Goal: Task Accomplishment & Management: Complete application form

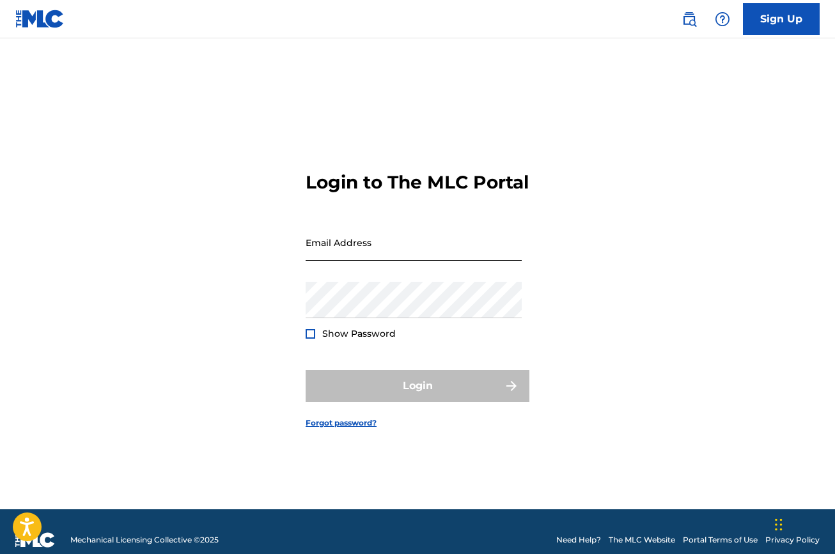
click at [464, 261] on input "Email Address" at bounding box center [414, 242] width 216 height 36
type input "becky@mxwxa.com"
click at [417, 397] on button "Login" at bounding box center [418, 386] width 224 height 32
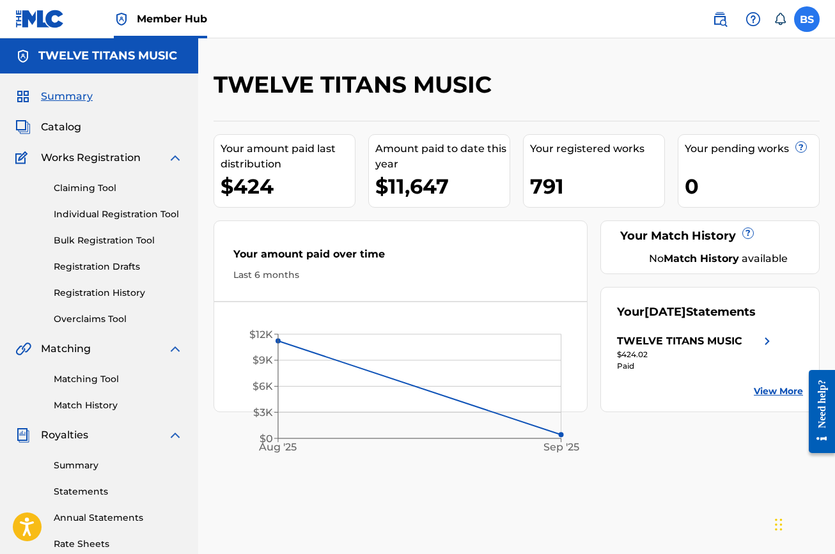
click at [801, 21] on label at bounding box center [807, 19] width 26 height 26
click at [807, 19] on input "BS Becky Stiteler becky@mxwxa.com Notification Preferences Profile Log out" at bounding box center [807, 19] width 0 height 0
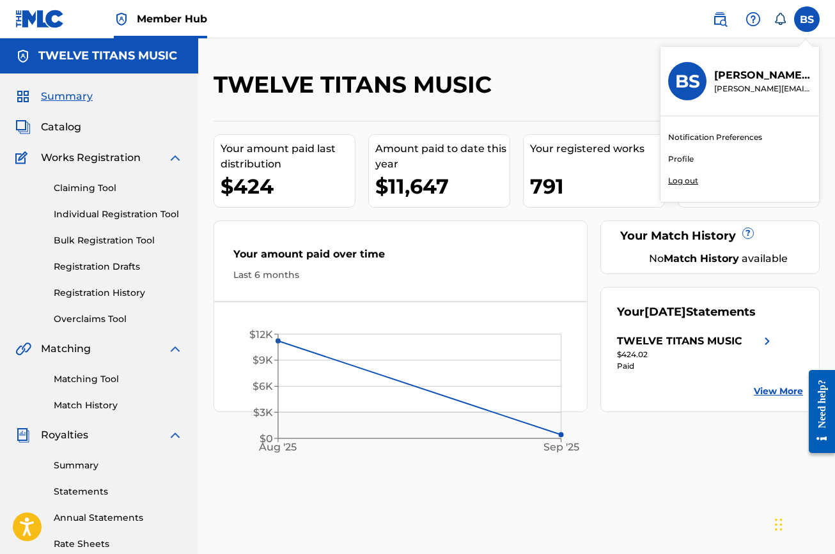
click at [678, 180] on p "Log out" at bounding box center [683, 181] width 30 height 12
click at [807, 19] on input "BS Becky Stiteler becky@mxwxa.com Notification Preferences Profile Log out" at bounding box center [807, 19] width 0 height 0
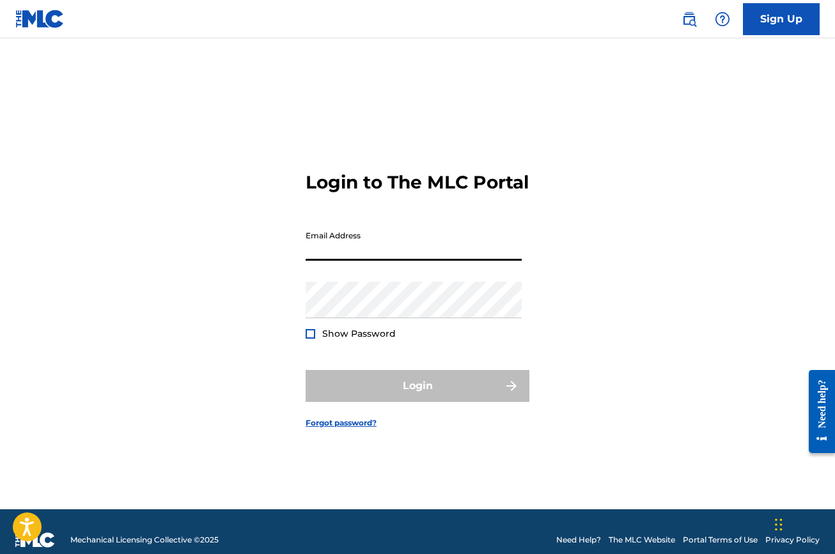
type input "[EMAIL_ADDRESS][DOMAIN_NAME]"
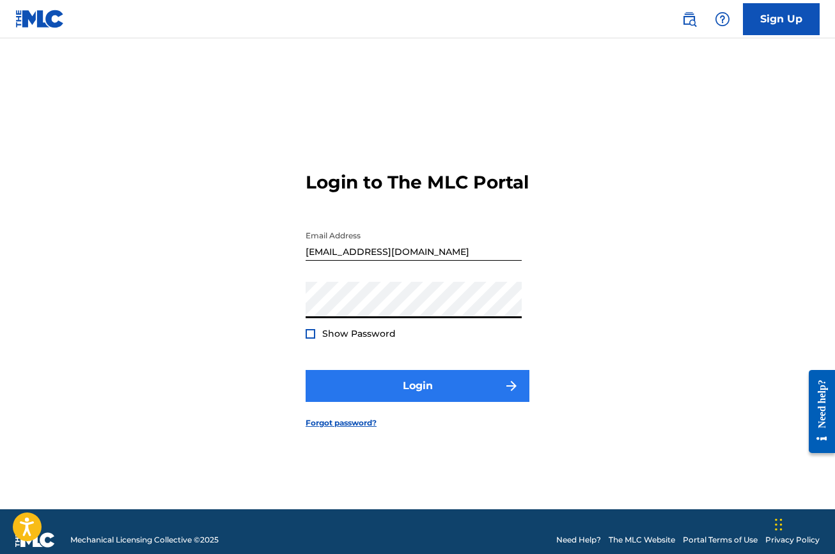
click at [424, 396] on button "Login" at bounding box center [418, 386] width 224 height 32
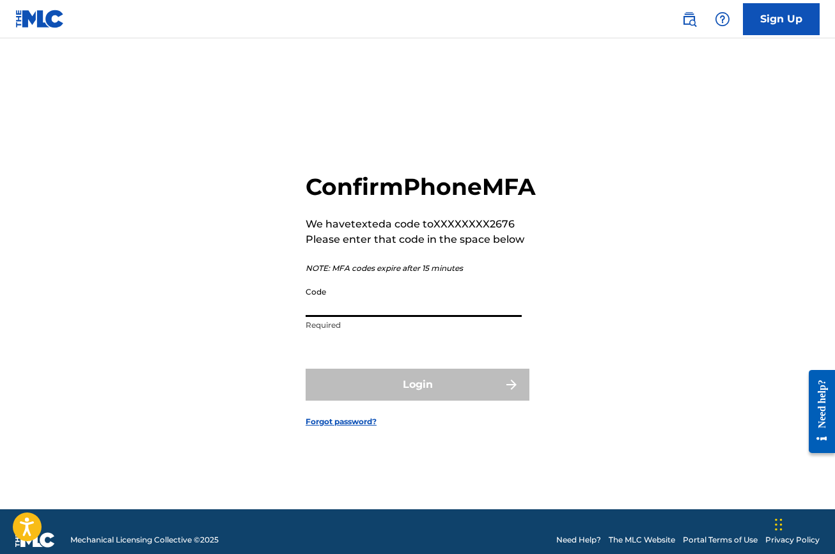
click at [414, 317] on input "Code" at bounding box center [414, 299] width 216 height 36
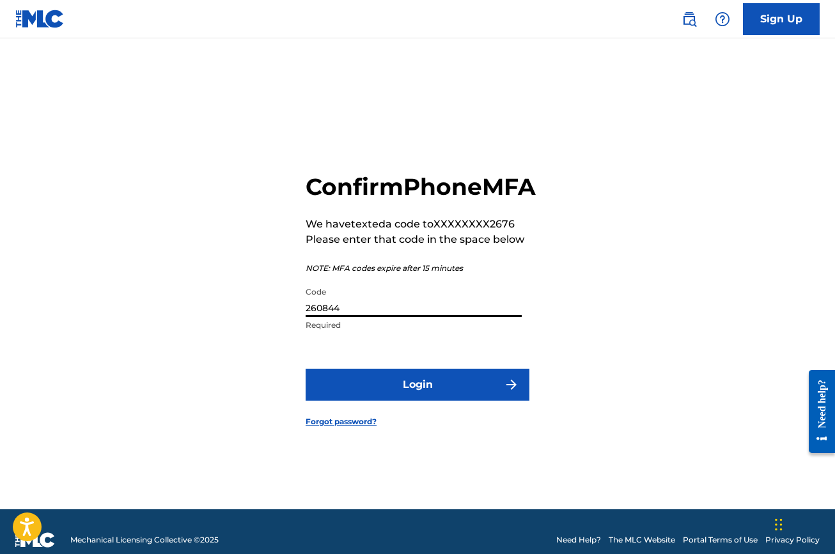
type input "260844"
click at [427, 421] on form "Confirm Phone MFA We have texted a code to XXXXXXXX2676 Please enter that code …" at bounding box center [418, 289] width 224 height 439
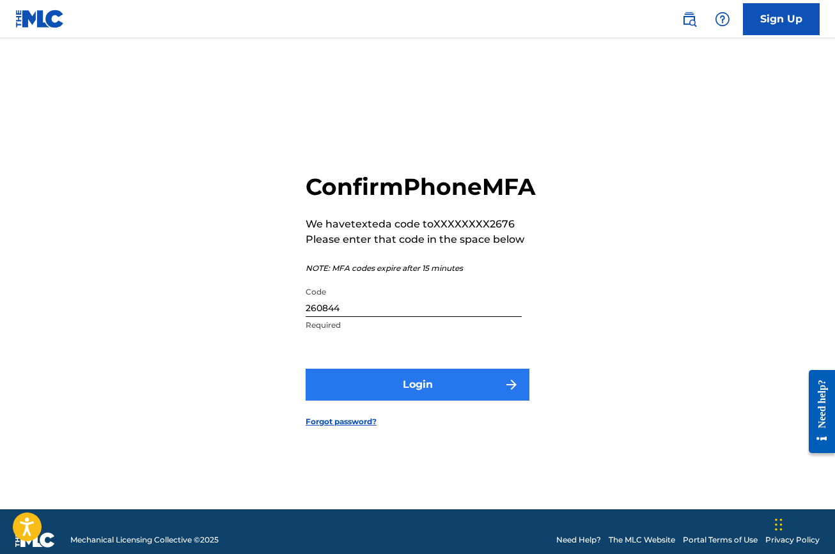
click at [427, 401] on button "Login" at bounding box center [418, 385] width 224 height 32
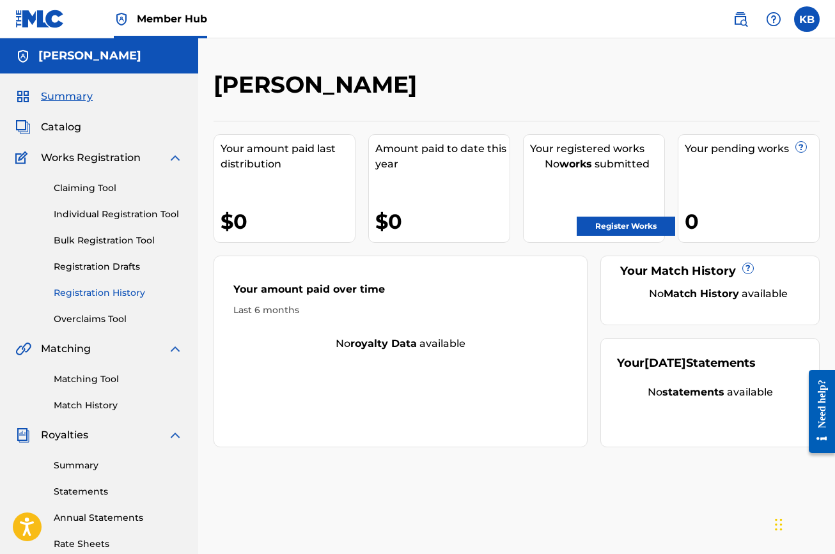
click at [84, 290] on link "Registration History" at bounding box center [118, 292] width 129 height 13
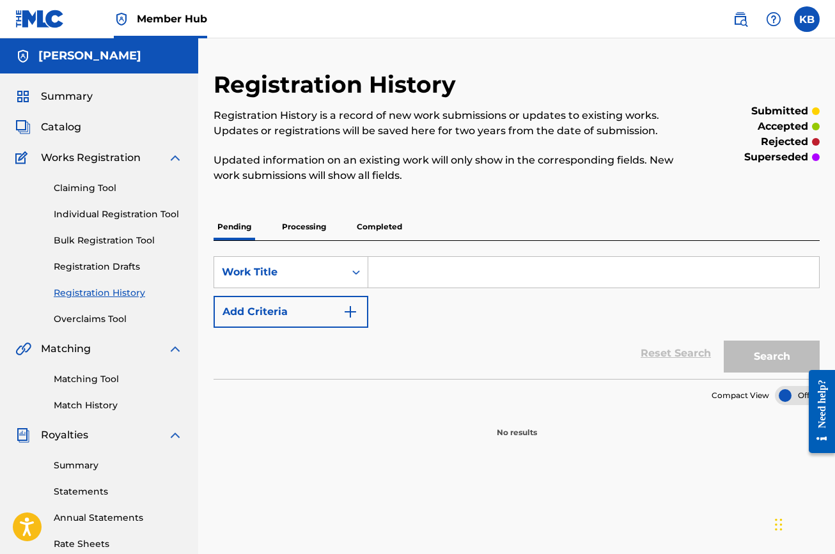
click at [295, 231] on p "Processing" at bounding box center [304, 226] width 52 height 27
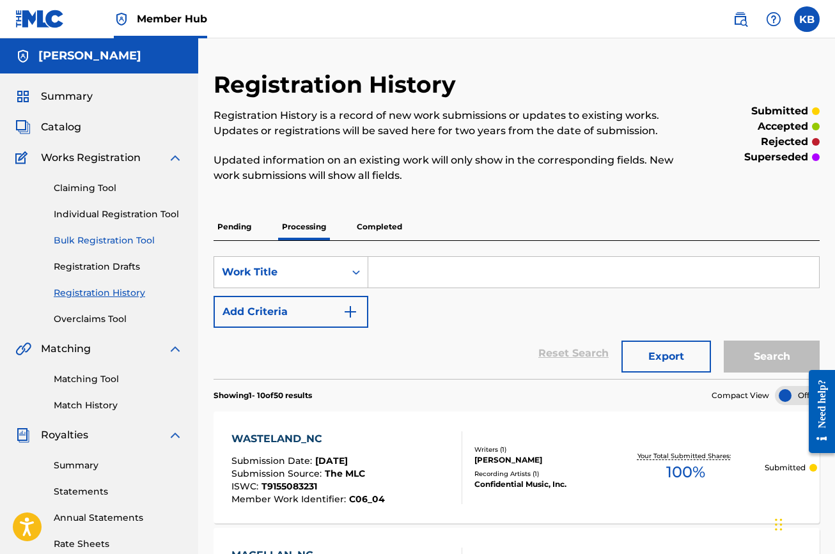
click at [104, 238] on link "Bulk Registration Tool" at bounding box center [118, 240] width 129 height 13
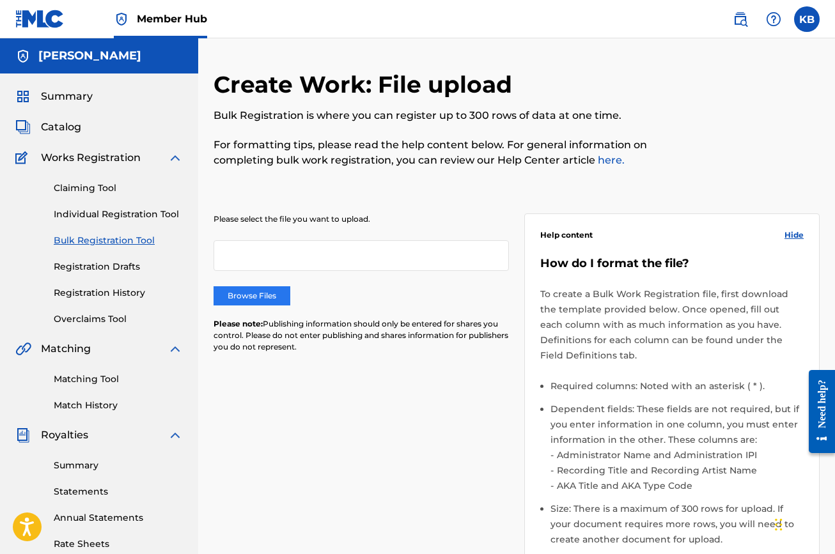
click at [235, 291] on label "Browse Files" at bounding box center [251, 295] width 77 height 19
click at [0, 0] on input "Browse Files" at bounding box center [0, 0] width 0 height 0
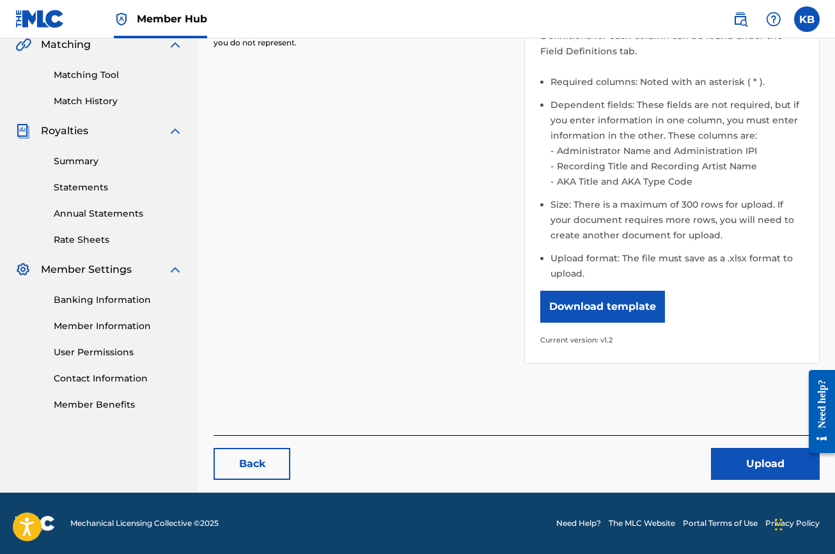
scroll to position [304, 0]
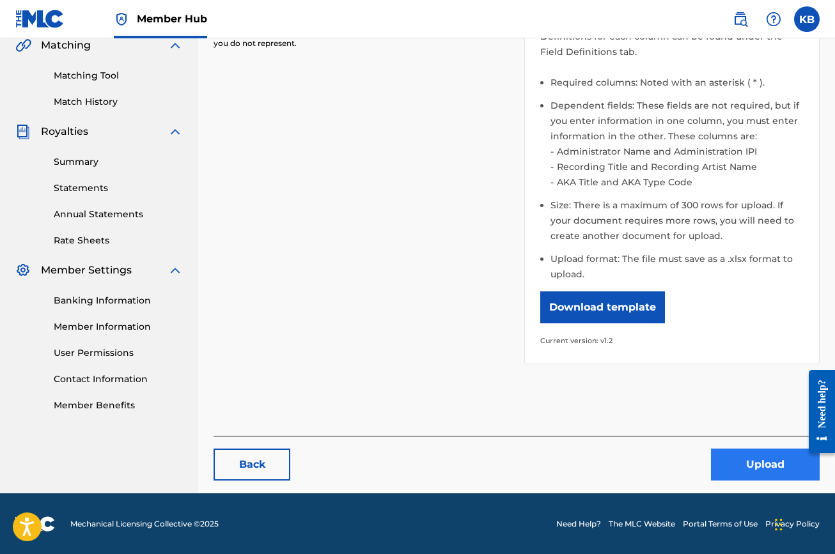
click at [734, 459] on button "Upload" at bounding box center [765, 465] width 109 height 32
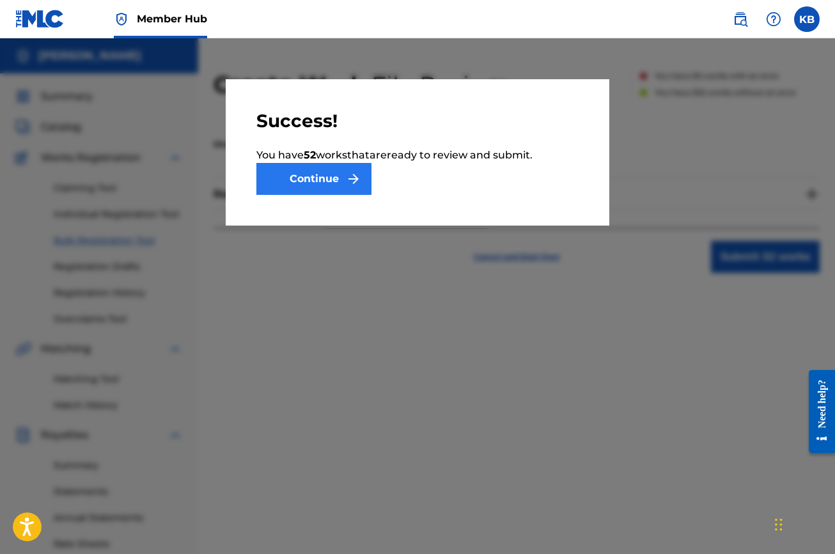
click at [334, 183] on button "Continue" at bounding box center [313, 179] width 115 height 32
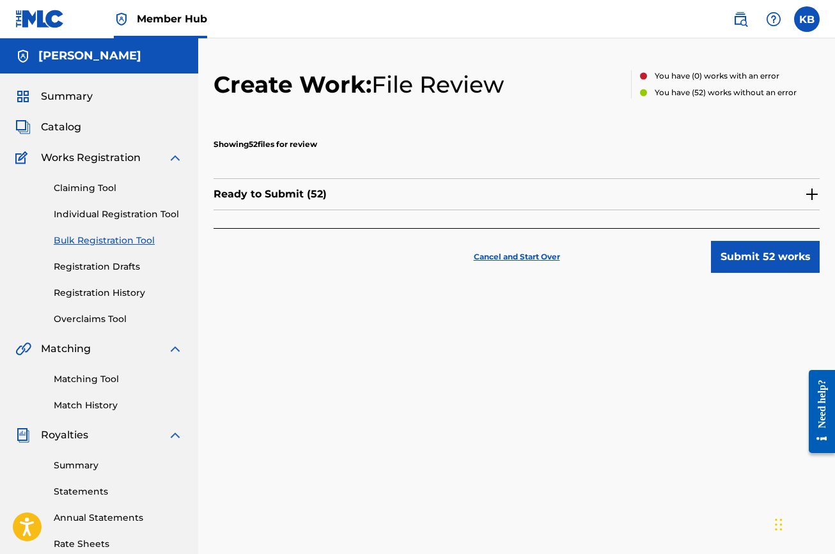
click at [313, 201] on p "Ready to Submit ( 52 )" at bounding box center [269, 194] width 113 height 15
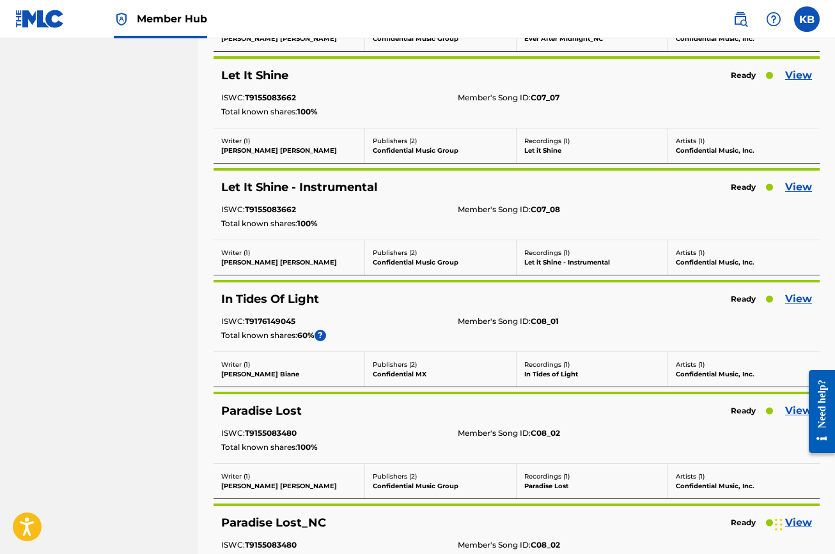
scroll to position [1524, 0]
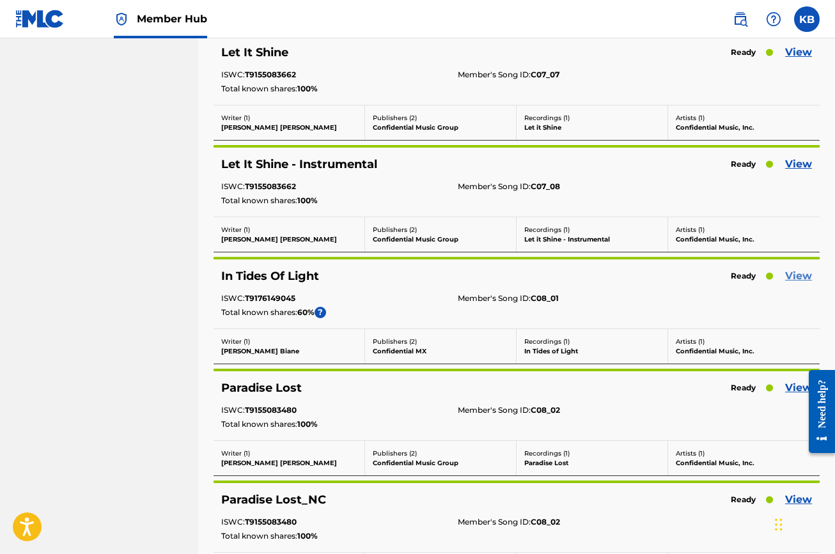
click at [805, 273] on link "View" at bounding box center [798, 275] width 27 height 15
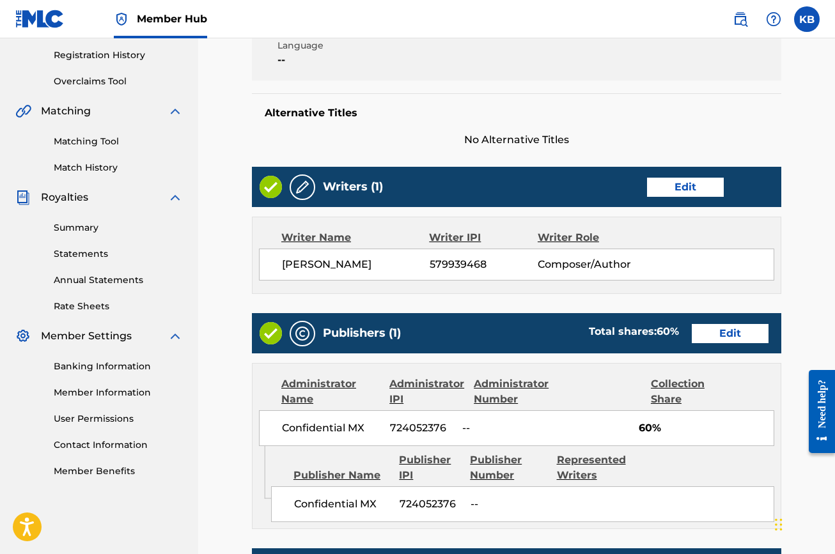
scroll to position [298, 0]
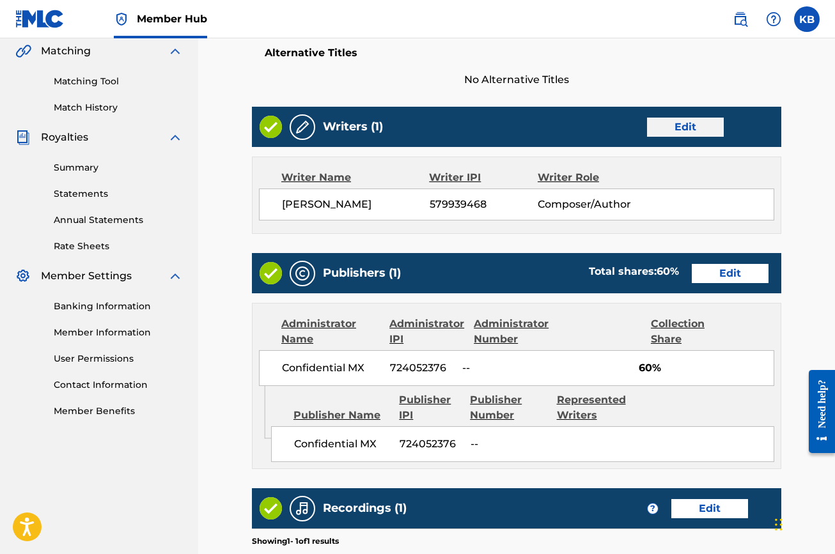
click at [704, 128] on link "Edit" at bounding box center [685, 127] width 77 height 19
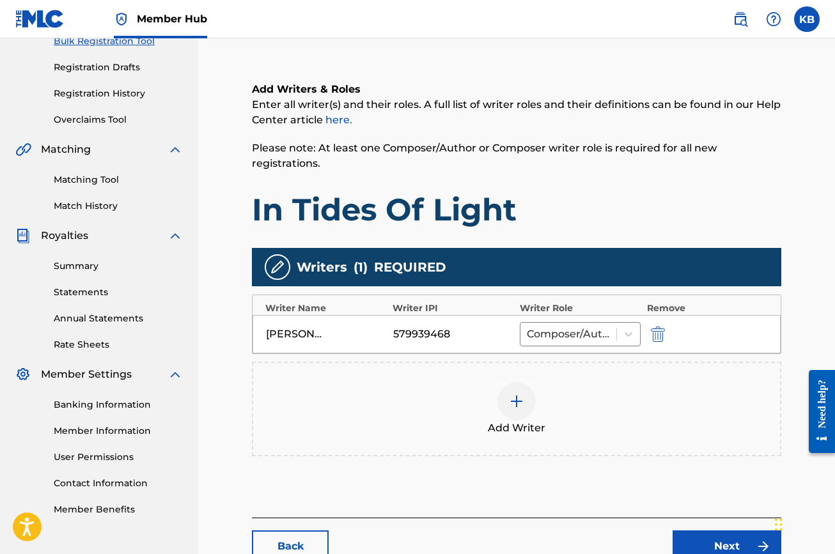
scroll to position [205, 0]
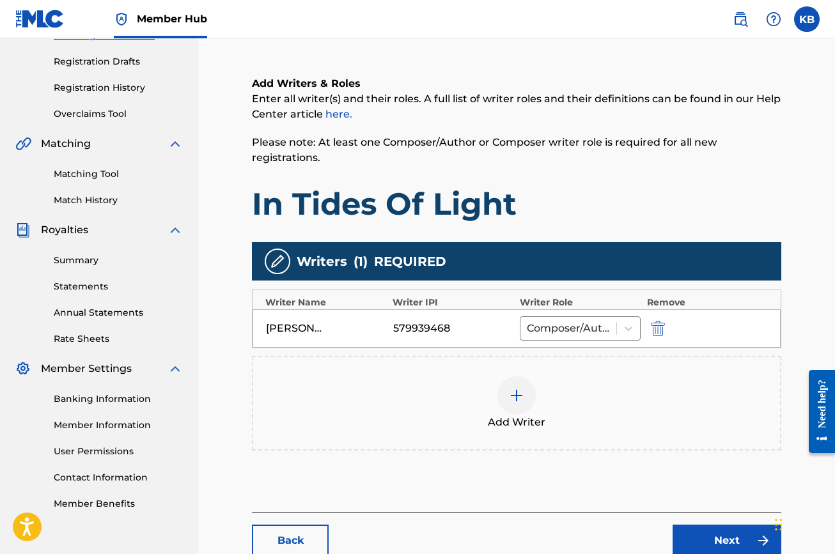
click at [515, 404] on div at bounding box center [516, 395] width 38 height 38
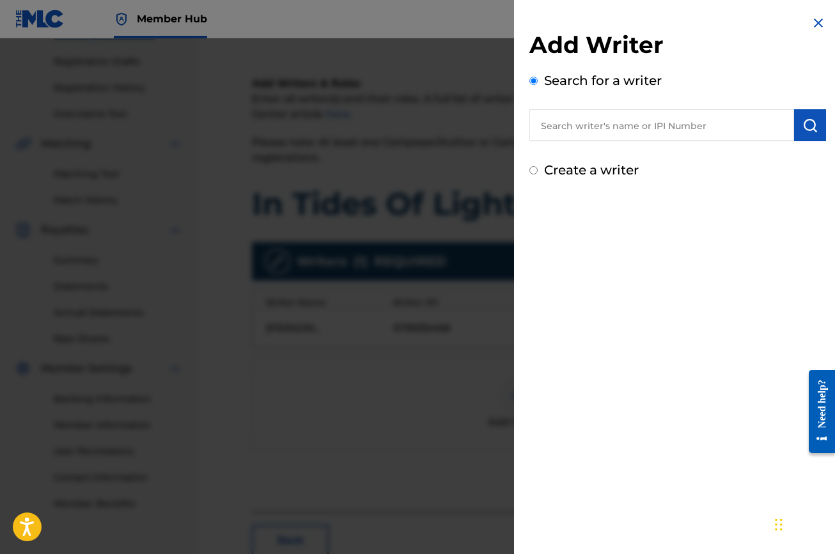
click at [563, 128] on input "text" at bounding box center [661, 125] width 265 height 32
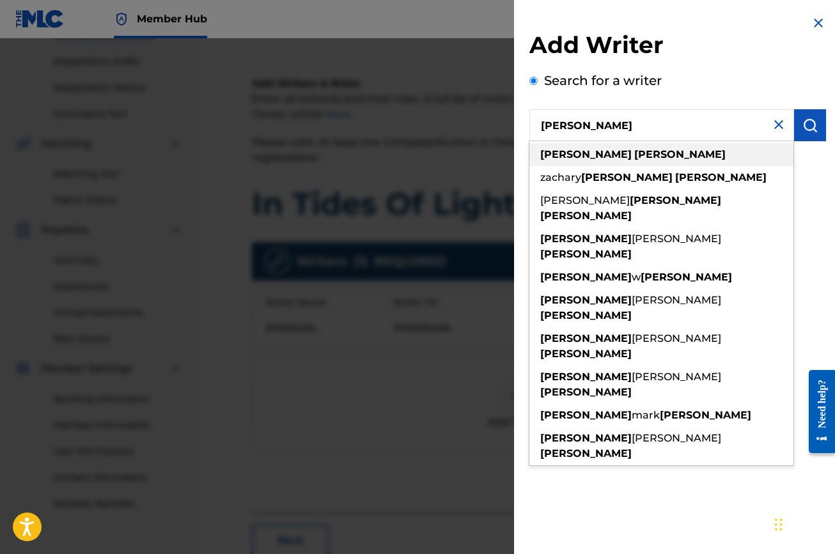
drag, startPoint x: 563, startPoint y: 128, endPoint x: 550, endPoint y: 158, distance: 32.3
click at [550, 158] on strong "john" at bounding box center [585, 154] width 91 height 12
type input "john hanson"
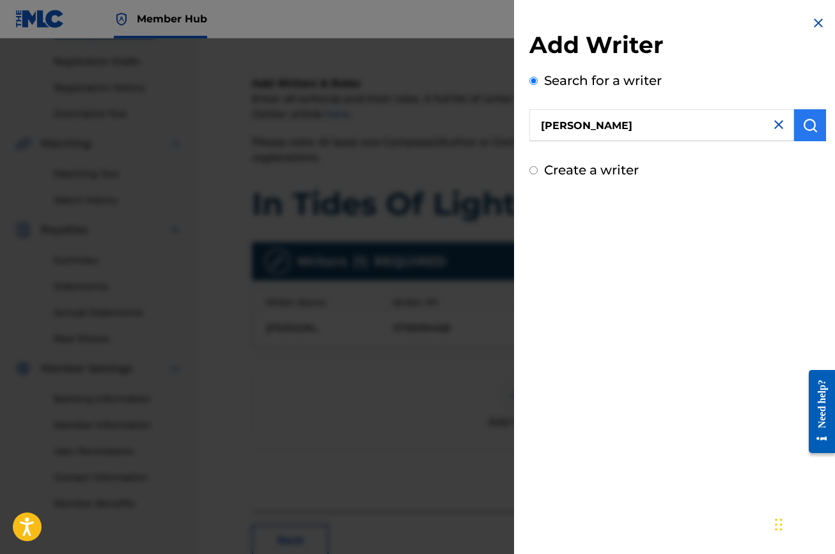
click at [805, 120] on img "submit" at bounding box center [809, 125] width 15 height 15
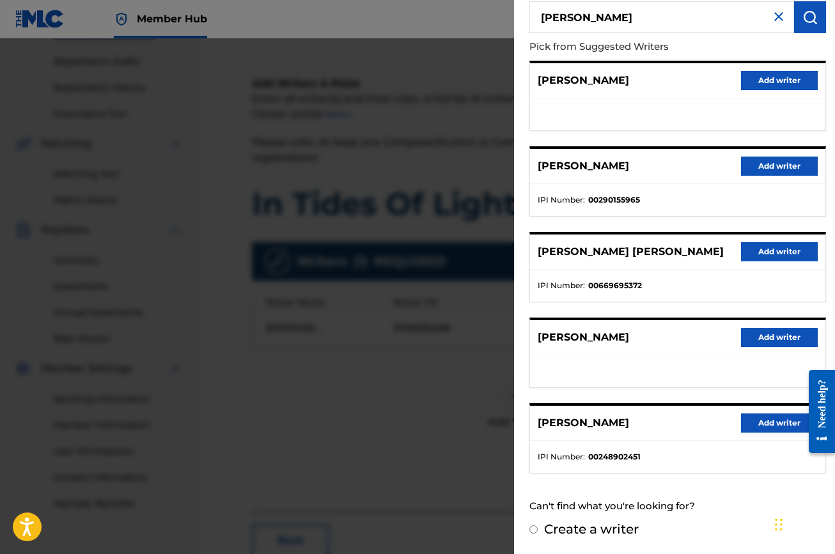
scroll to position [107, 0]
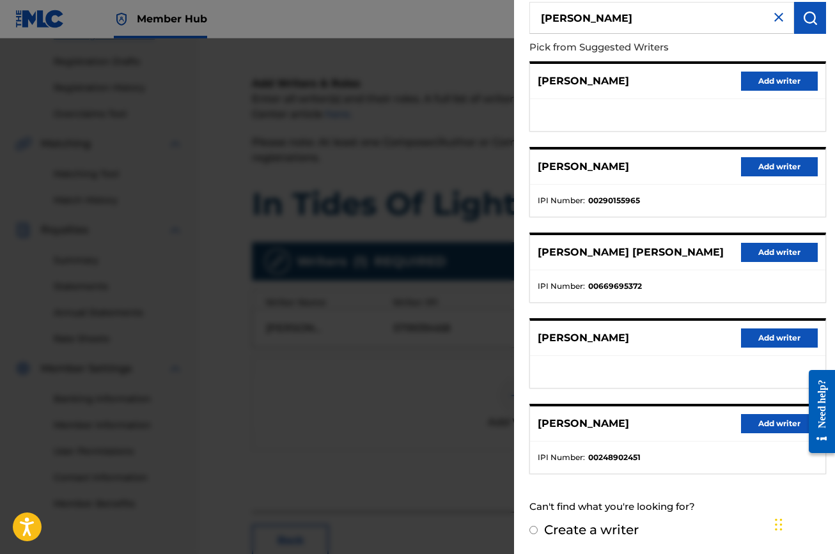
click at [564, 531] on label "Create a writer" at bounding box center [591, 529] width 95 height 15
radio input "true"
click at [538, 531] on input "Create a writer" at bounding box center [533, 530] width 8 height 8
radio input "false"
radio input "true"
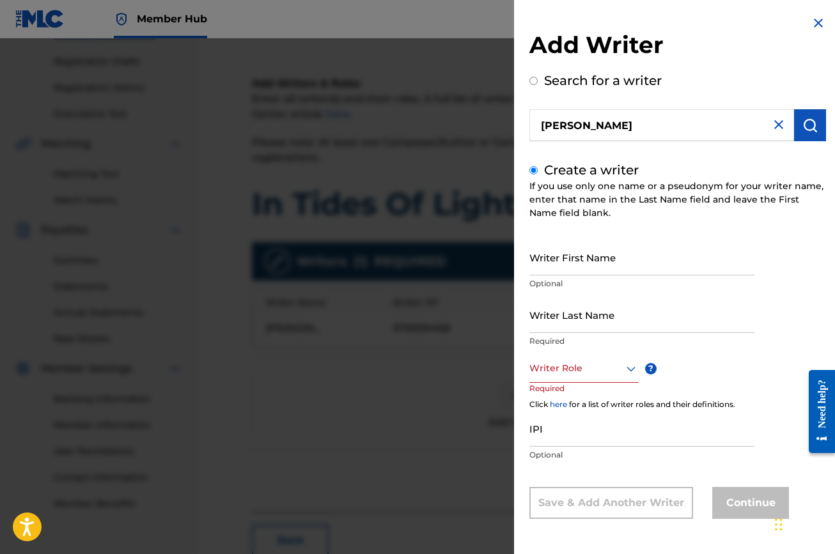
scroll to position [0, 0]
click at [585, 267] on input "Writer First Name" at bounding box center [641, 257] width 225 height 36
type input "John"
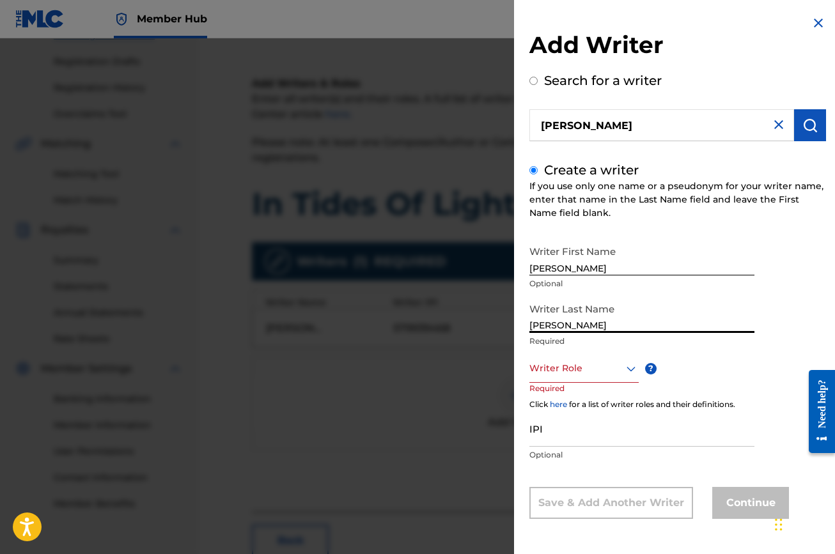
type input "Hanson"
click at [585, 376] on div "Writer Role" at bounding box center [583, 368] width 109 height 29
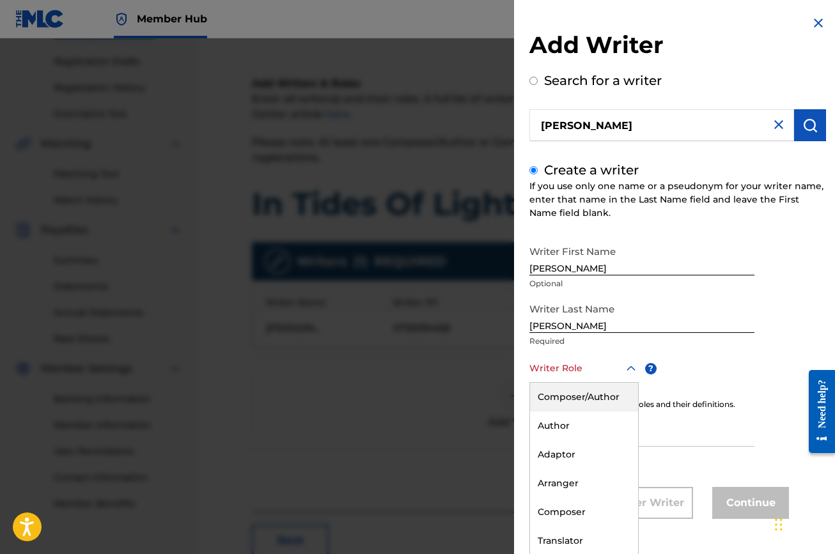
scroll to position [1, 0]
click at [584, 391] on div "Composer/Author" at bounding box center [584, 396] width 108 height 29
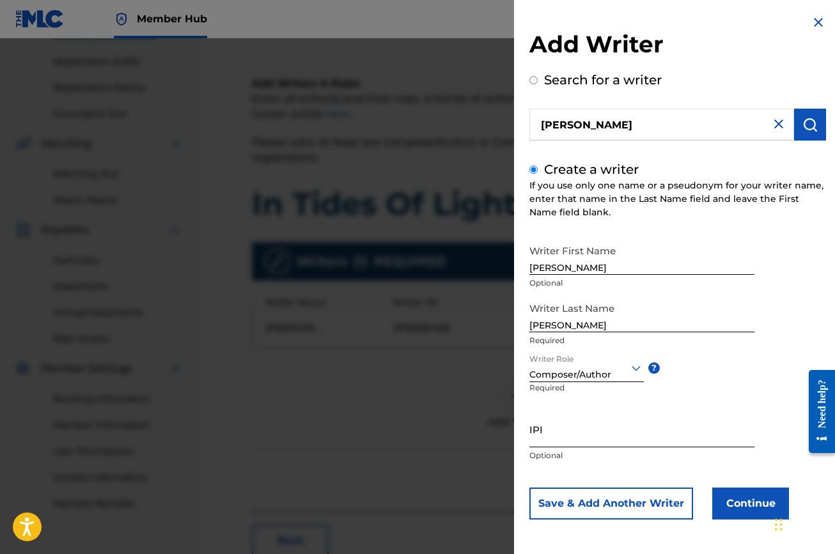
click at [581, 434] on input "IPI" at bounding box center [641, 429] width 225 height 36
paste input "543940643"
type input "543940643"
click at [742, 495] on button "Continue" at bounding box center [750, 504] width 77 height 32
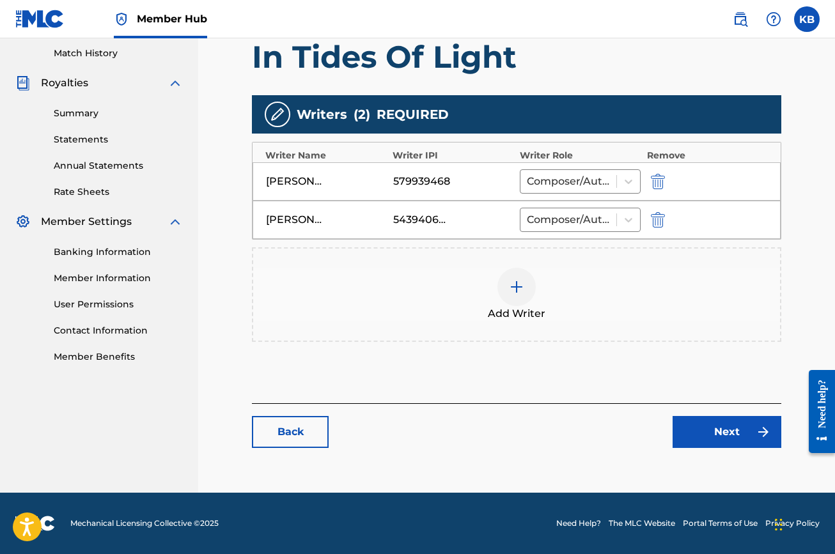
scroll to position [352, 0]
click at [727, 433] on link "Next" at bounding box center [726, 432] width 109 height 32
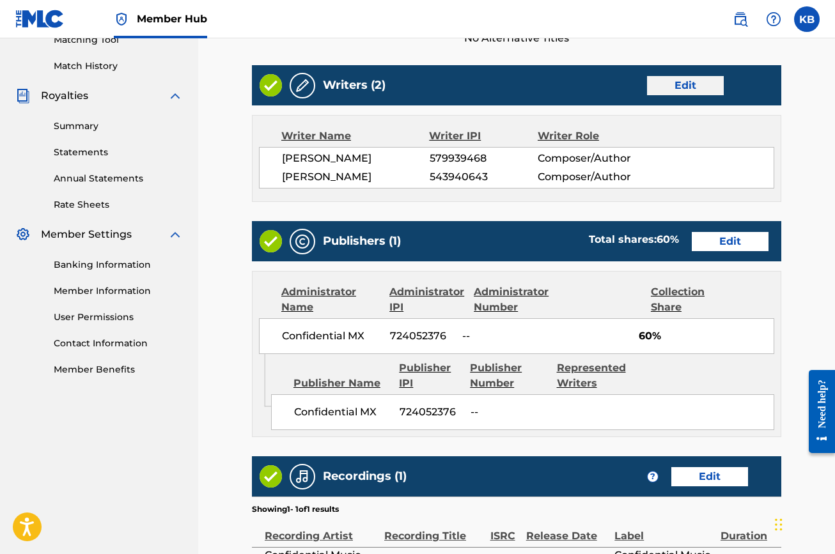
scroll to position [383, 0]
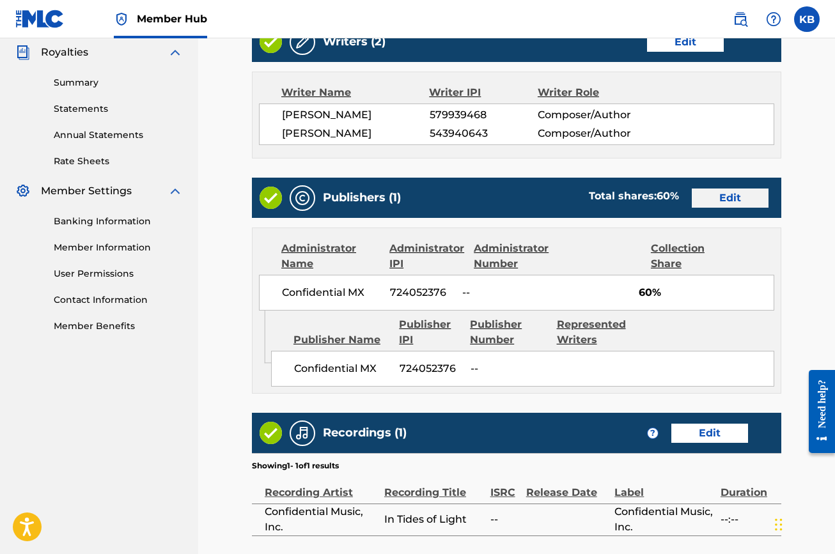
click at [716, 200] on link "Edit" at bounding box center [730, 198] width 77 height 19
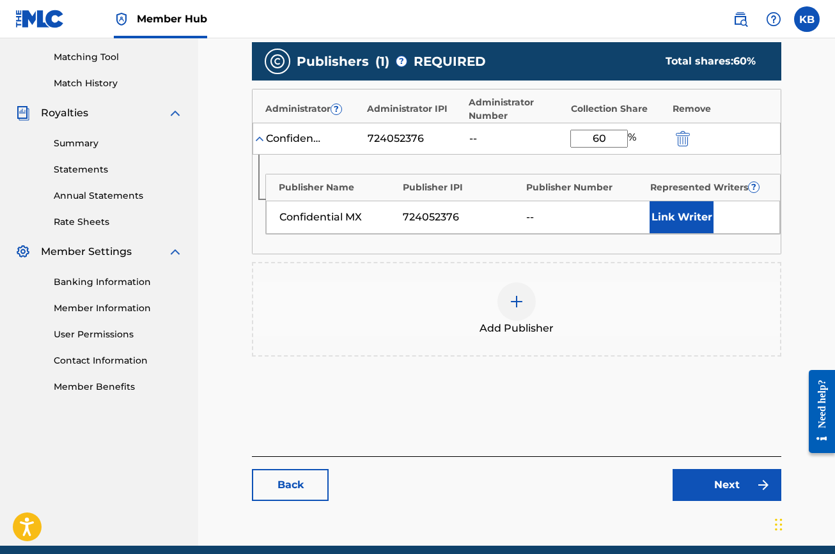
scroll to position [360, 0]
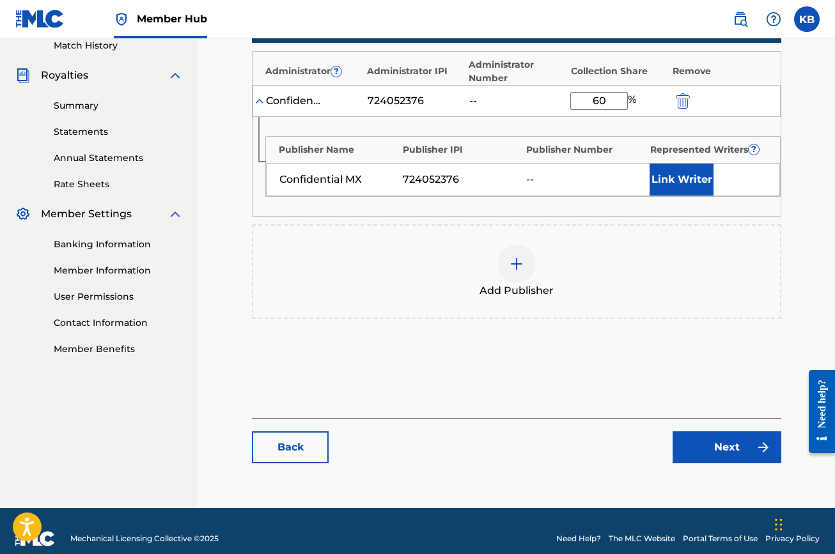
click at [511, 262] on img at bounding box center [516, 263] width 15 height 15
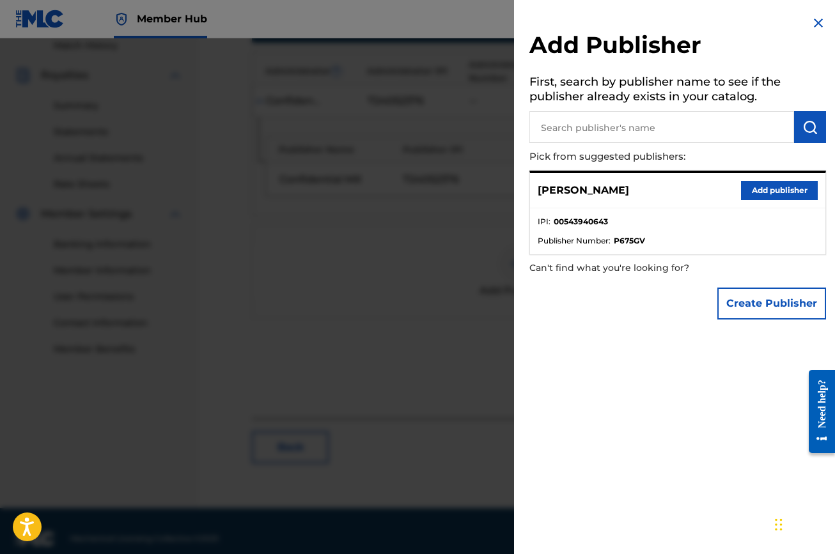
click at [622, 124] on input "text" at bounding box center [661, 127] width 265 height 32
click at [753, 315] on button "Create Publisher" at bounding box center [771, 304] width 109 height 32
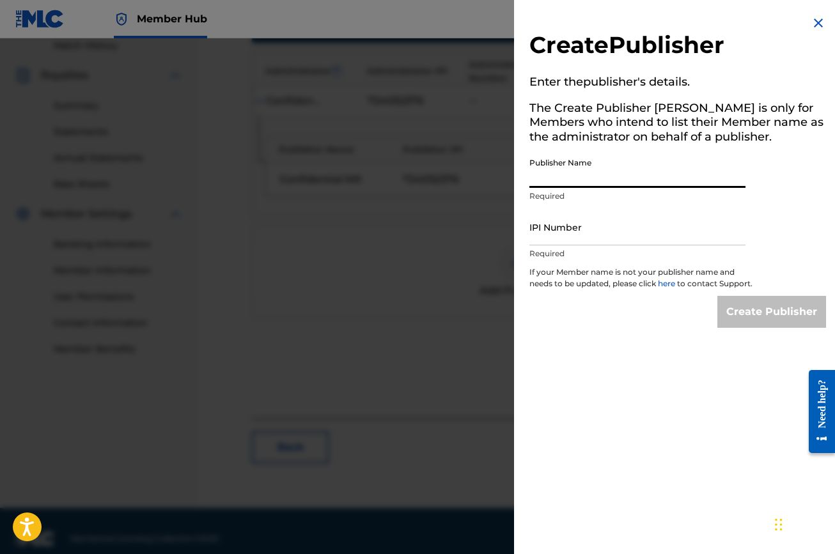
click at [606, 183] on input "Publisher Name" at bounding box center [637, 169] width 216 height 36
type input "Confidential Music Group"
click at [598, 238] on input "IPI Number" at bounding box center [637, 227] width 216 height 36
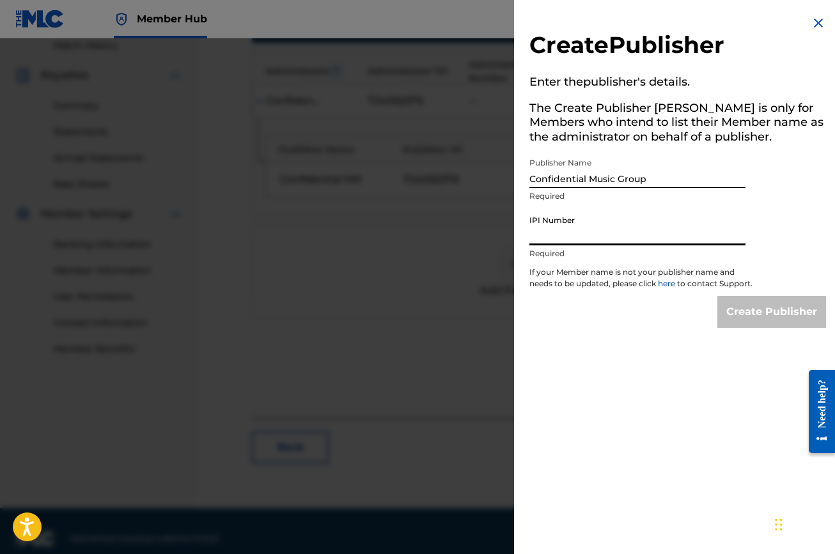
paste input "719801532"
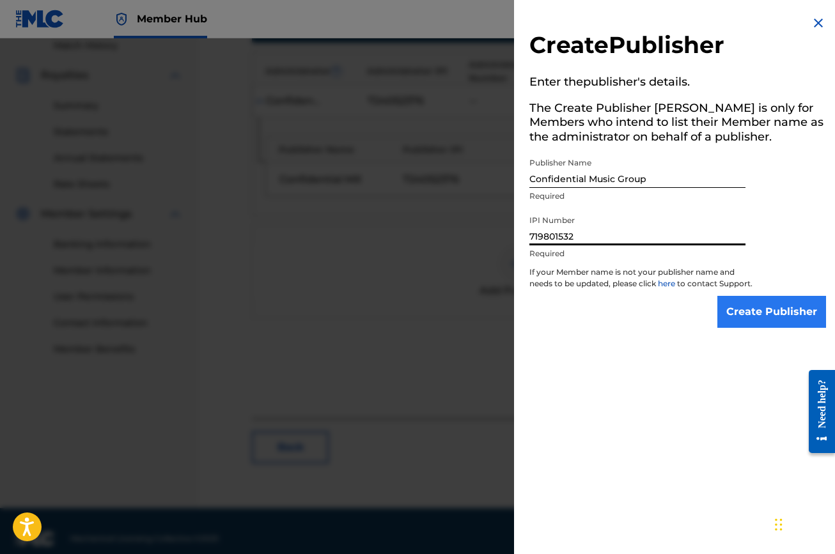
type input "719801532"
click at [741, 316] on input "Create Publisher" at bounding box center [771, 312] width 109 height 32
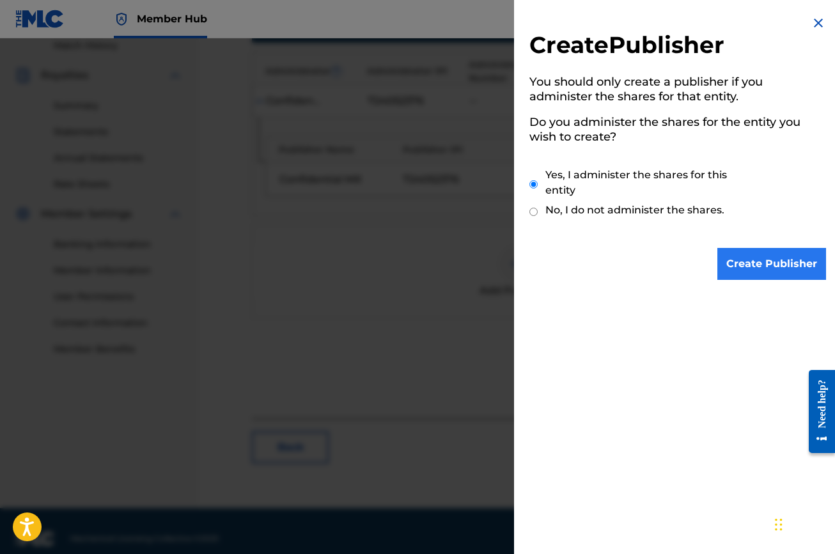
click at [741, 265] on input "Create Publisher" at bounding box center [771, 264] width 109 height 32
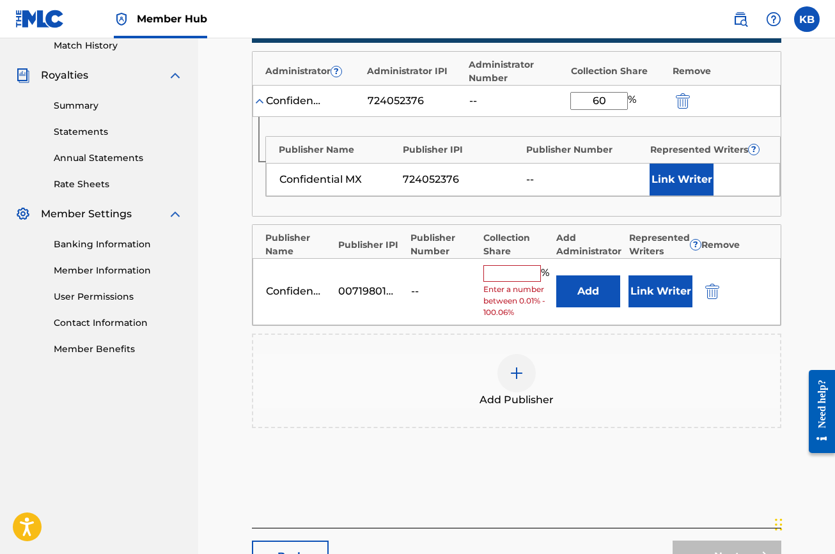
click at [506, 273] on input "text" at bounding box center [512, 273] width 58 height 17
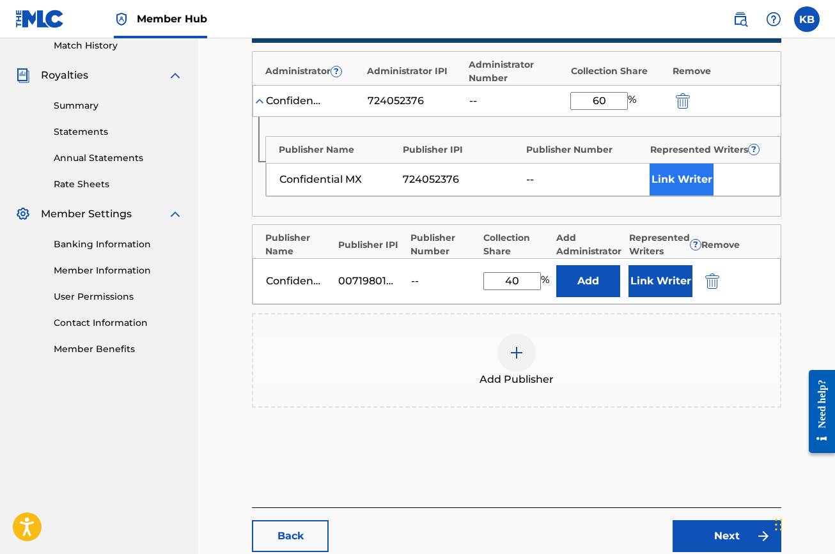
type input "40"
click at [673, 179] on button "Link Writer" at bounding box center [681, 180] width 64 height 32
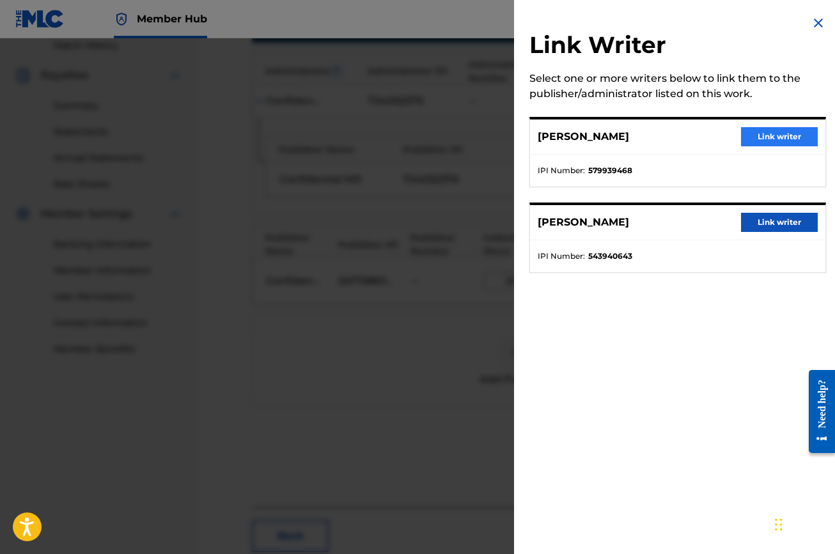
click at [766, 136] on button "Link writer" at bounding box center [779, 136] width 77 height 19
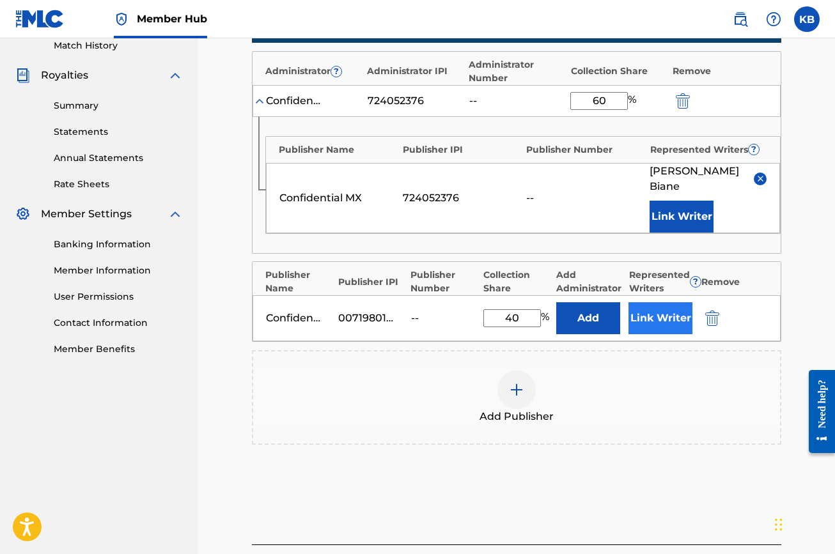
click at [674, 302] on button "Link Writer" at bounding box center [660, 318] width 64 height 32
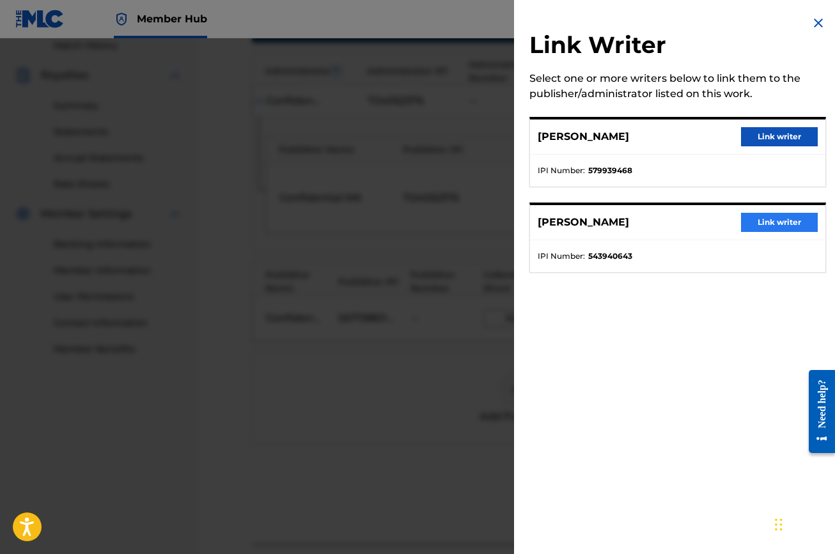
click at [753, 217] on button "Link writer" at bounding box center [779, 222] width 77 height 19
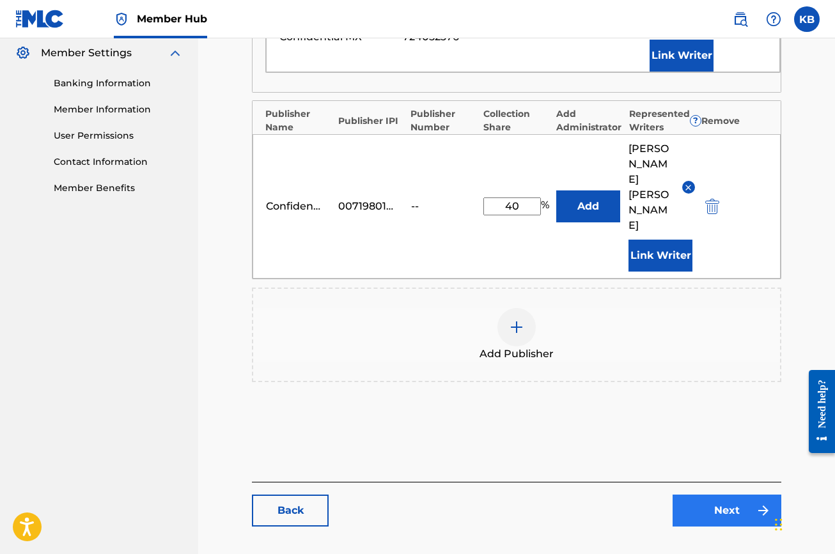
scroll to position [520, 0]
click at [723, 495] on link "Next" at bounding box center [726, 511] width 109 height 32
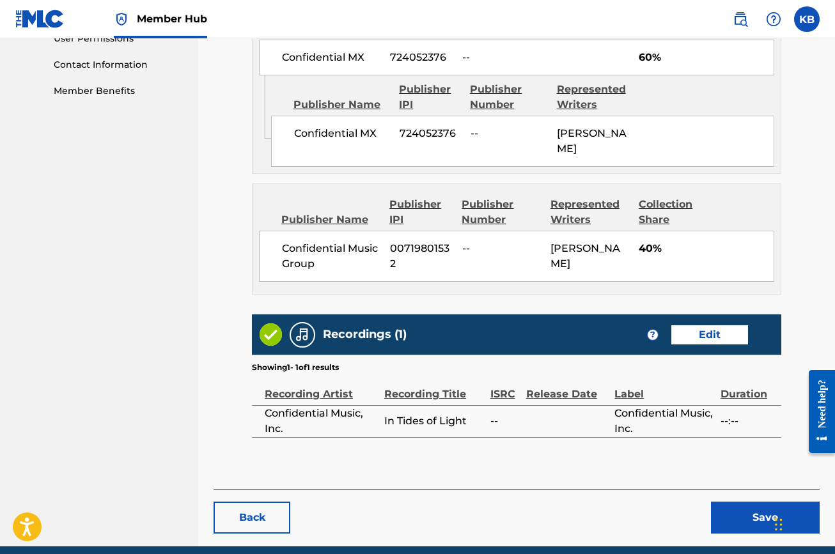
scroll to position [621, 0]
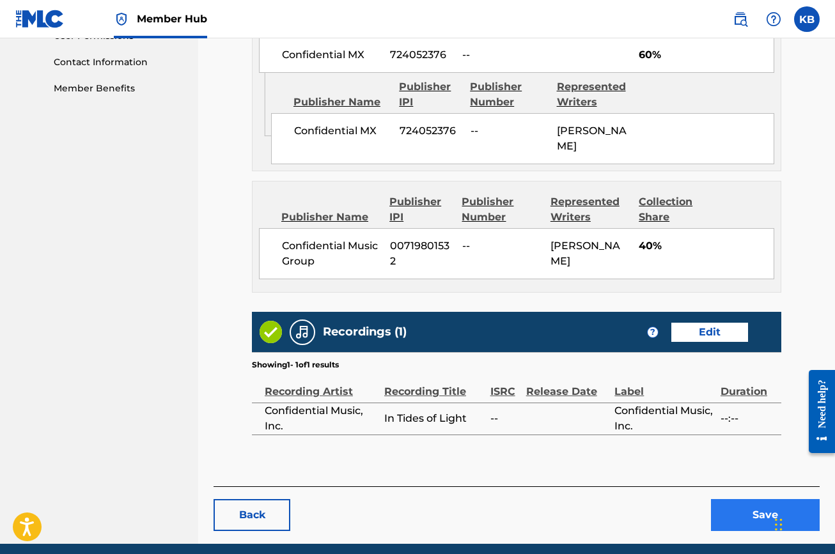
click at [738, 499] on button "Save" at bounding box center [765, 515] width 109 height 32
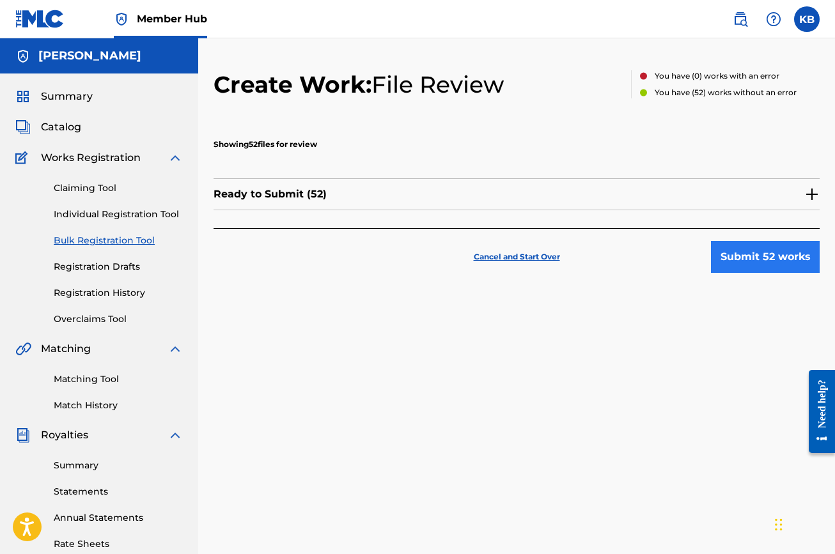
click at [759, 255] on button "Submit 52 works" at bounding box center [765, 257] width 109 height 32
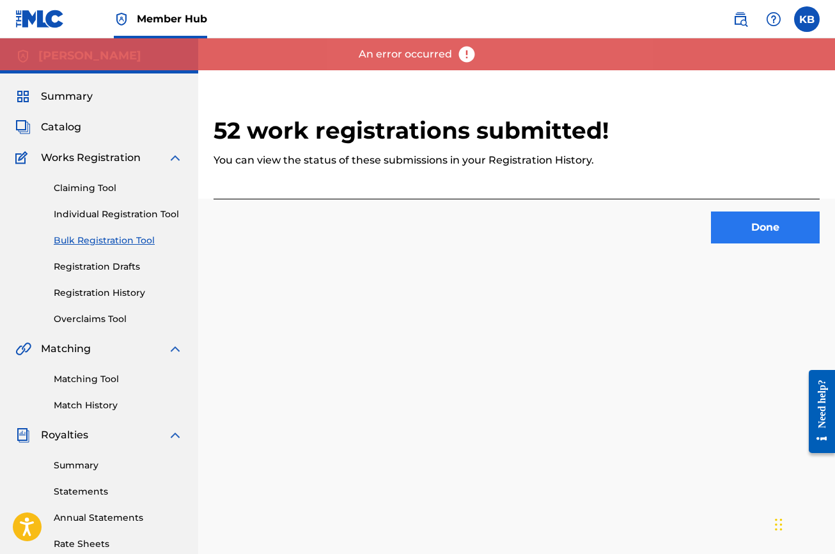
click at [758, 224] on button "Done" at bounding box center [765, 228] width 109 height 32
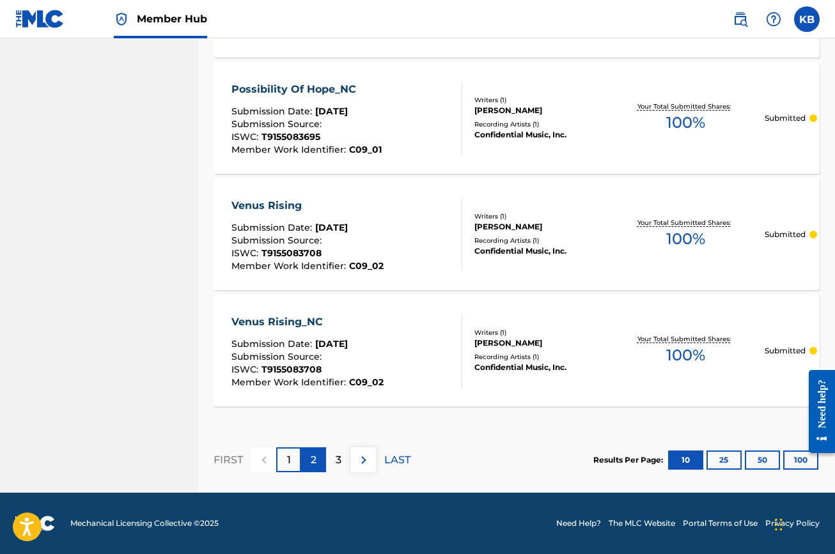
click at [309, 461] on div "2" at bounding box center [313, 459] width 25 height 25
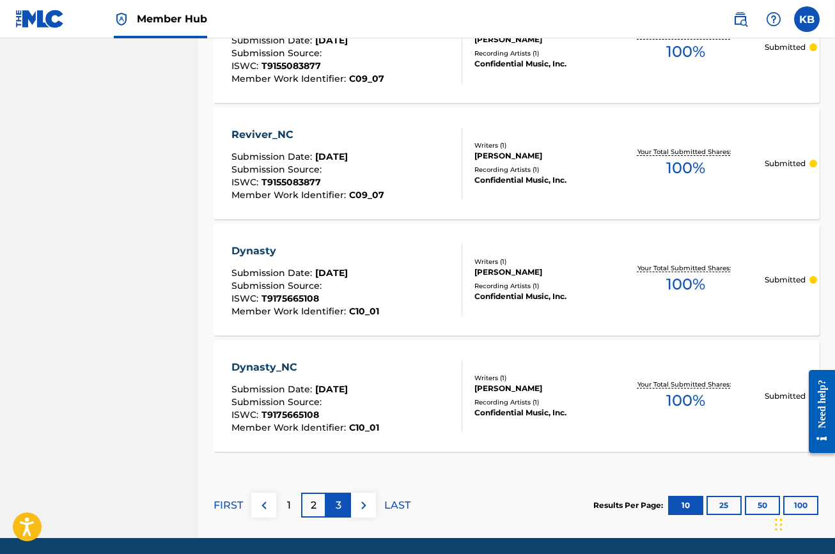
click at [339, 509] on p "3" at bounding box center [339, 505] width 6 height 15
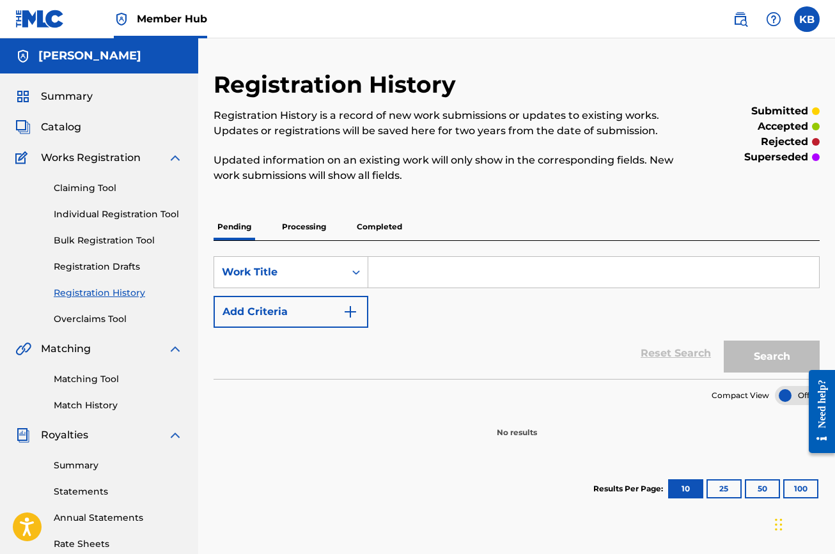
click at [307, 229] on p "Processing" at bounding box center [304, 226] width 52 height 27
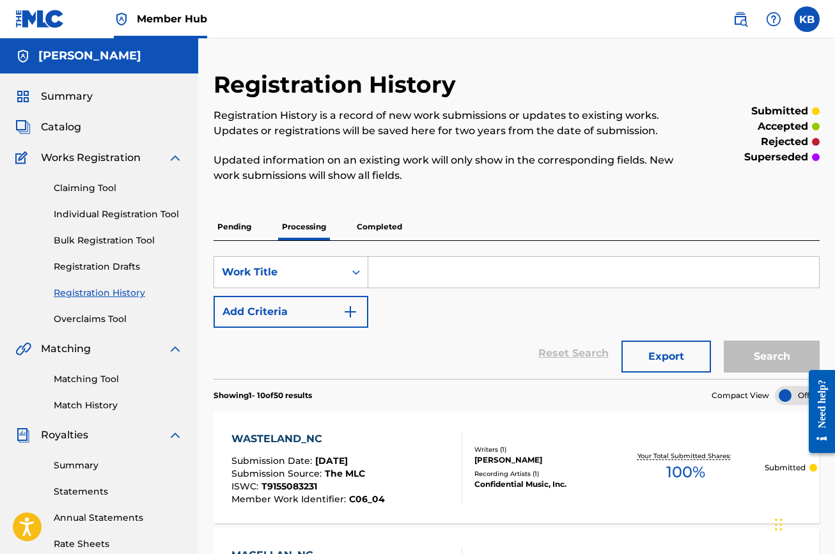
click at [233, 233] on p "Pending" at bounding box center [234, 226] width 42 height 27
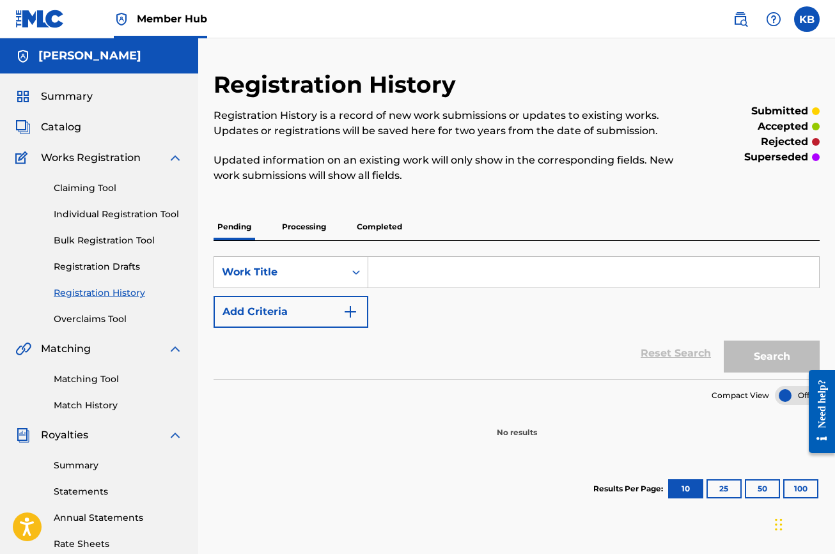
click at [99, 233] on div "Claiming Tool Individual Registration Tool Bulk Registration Tool Registration …" at bounding box center [98, 246] width 167 height 160
click at [99, 242] on link "Bulk Registration Tool" at bounding box center [118, 240] width 129 height 13
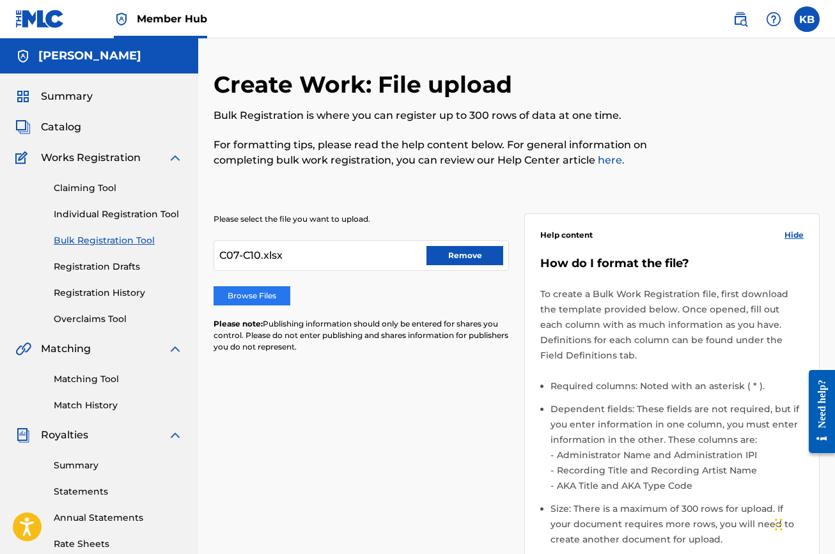
click at [244, 302] on label "Browse Files" at bounding box center [251, 295] width 77 height 19
click at [0, 0] on input "Browse Files" at bounding box center [0, 0] width 0 height 0
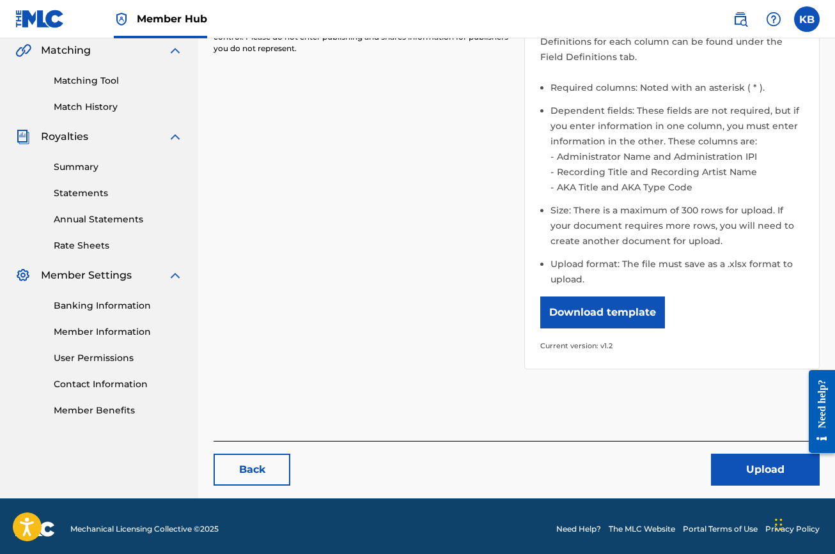
scroll to position [304, 0]
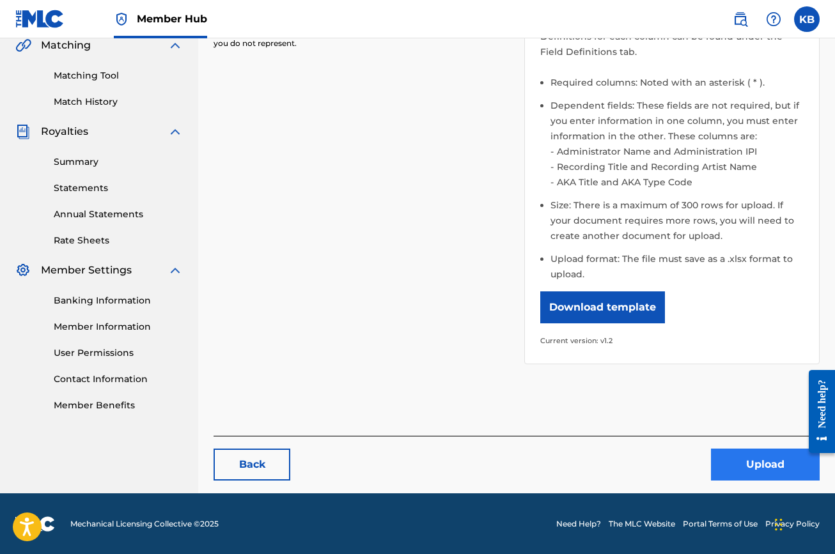
click at [770, 460] on button "Upload" at bounding box center [765, 465] width 109 height 32
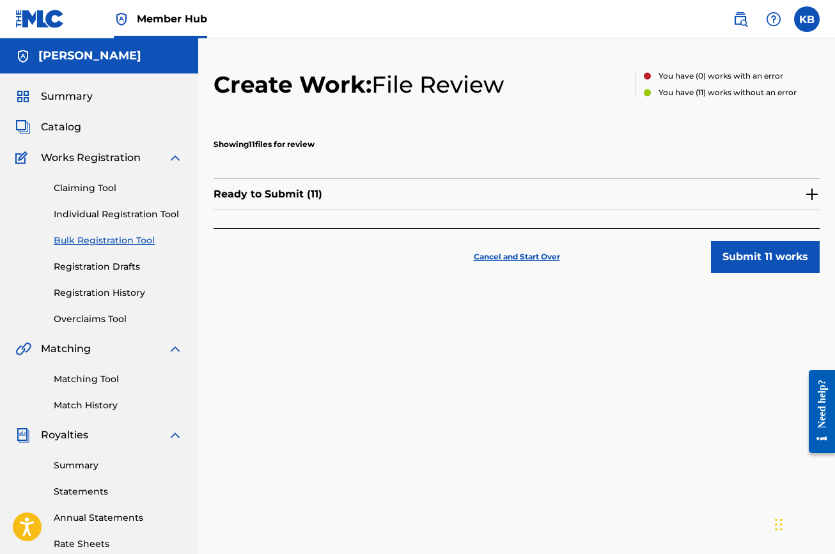
click at [447, 196] on div "Ready to Submit ( 11 )" at bounding box center [516, 194] width 606 height 32
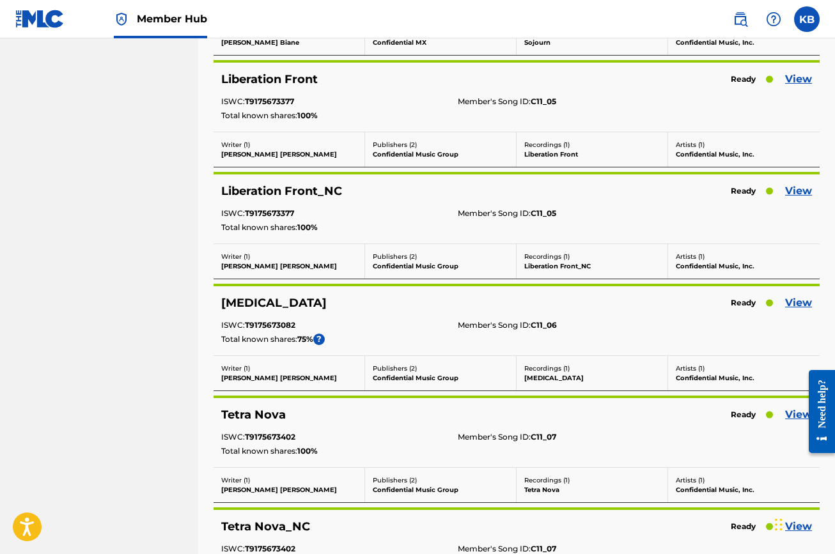
scroll to position [832, 0]
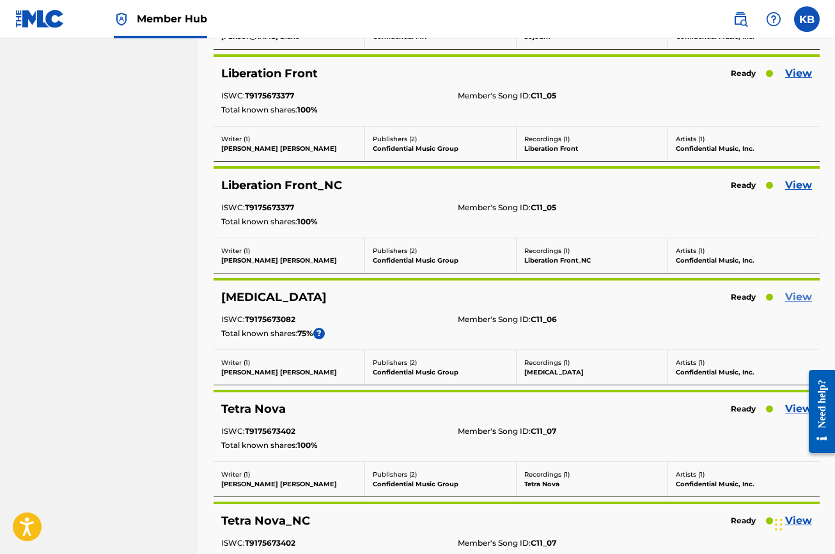
click at [801, 294] on link "View" at bounding box center [798, 297] width 27 height 15
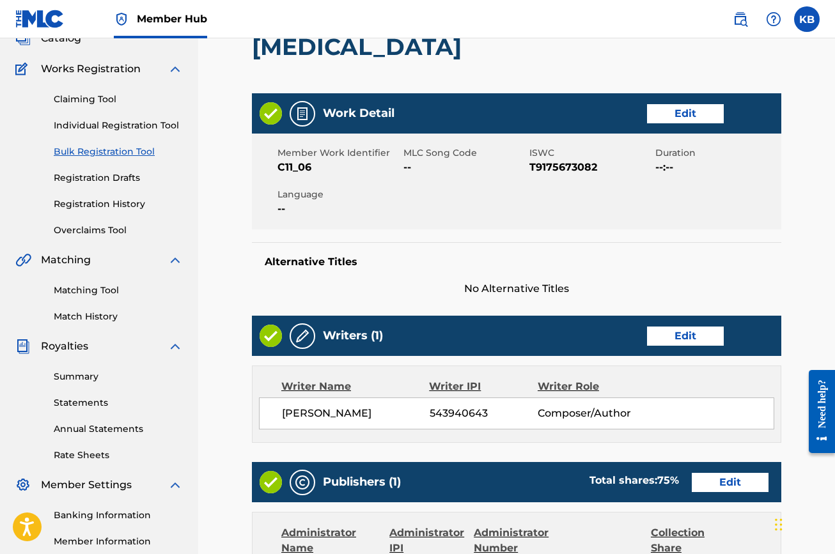
scroll to position [169, 0]
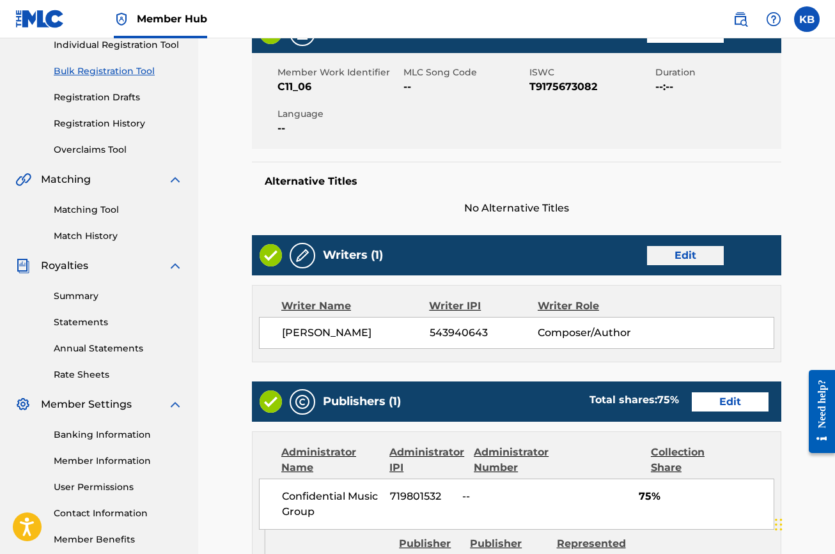
click at [674, 255] on link "Edit" at bounding box center [685, 255] width 77 height 19
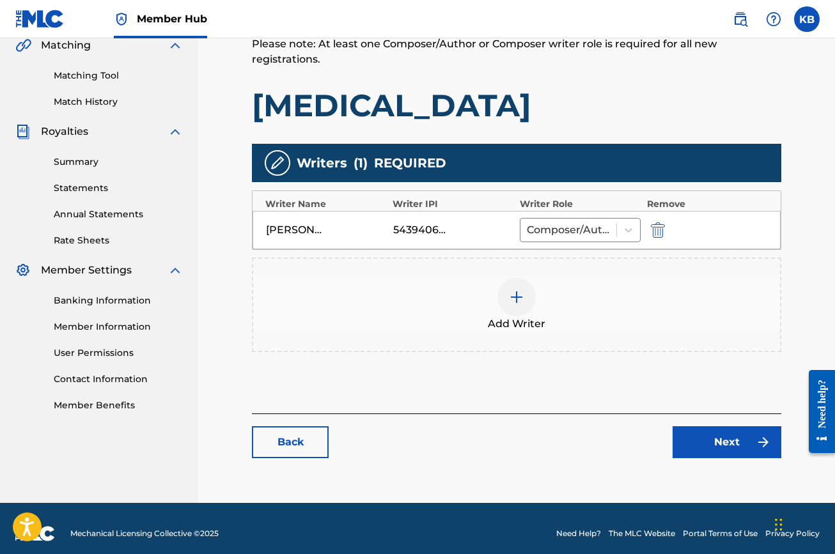
scroll to position [304, 0]
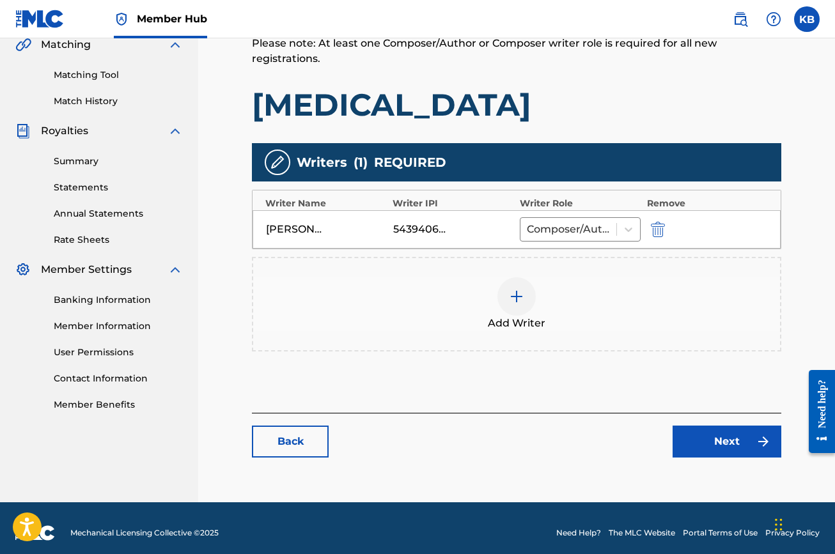
click at [508, 292] on div at bounding box center [516, 296] width 38 height 38
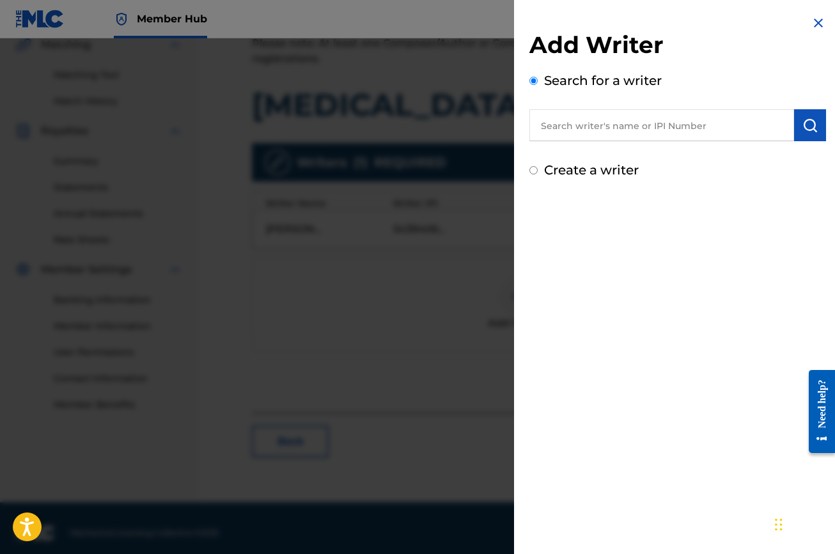
click at [568, 176] on label "Create a writer" at bounding box center [591, 169] width 95 height 15
radio input "true"
click at [538, 174] on input "Create a writer" at bounding box center [533, 170] width 8 height 8
radio input "false"
radio input "true"
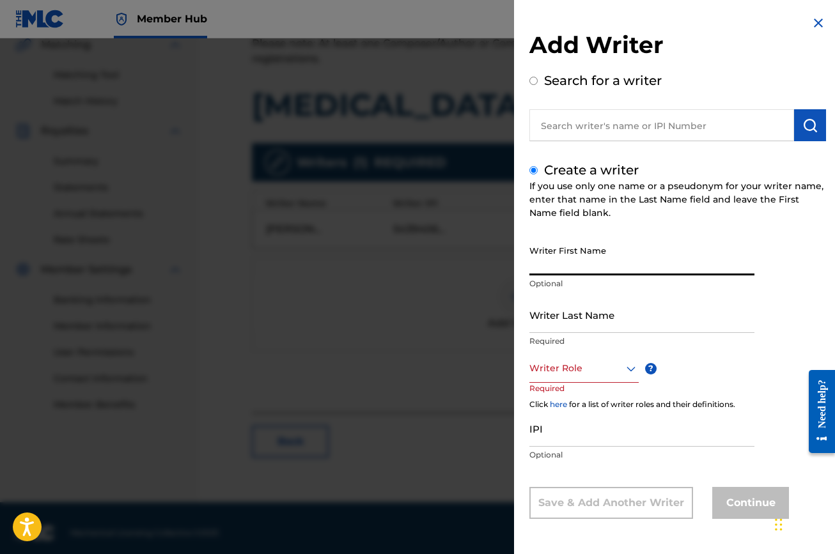
click at [568, 263] on input "Writer First Name" at bounding box center [641, 257] width 225 height 36
type input "[PERSON_NAME]"
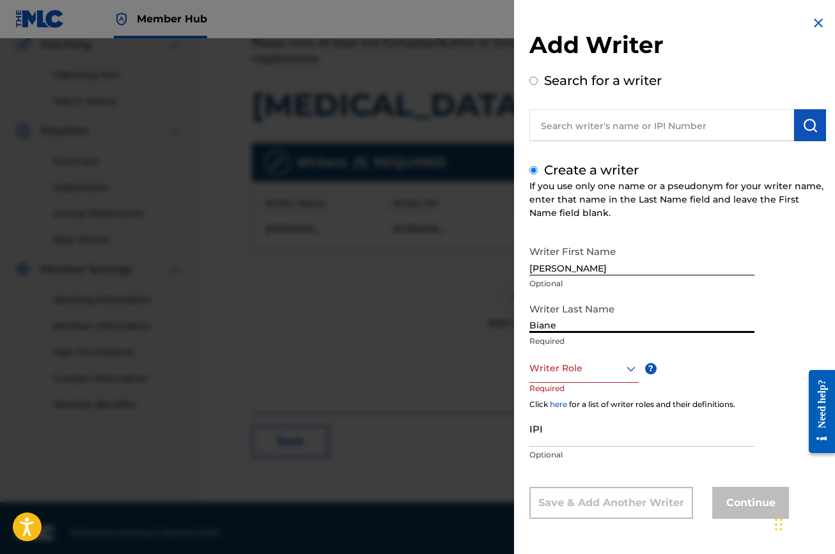
type input "Biane"
click at [623, 371] on icon at bounding box center [630, 368] width 15 height 15
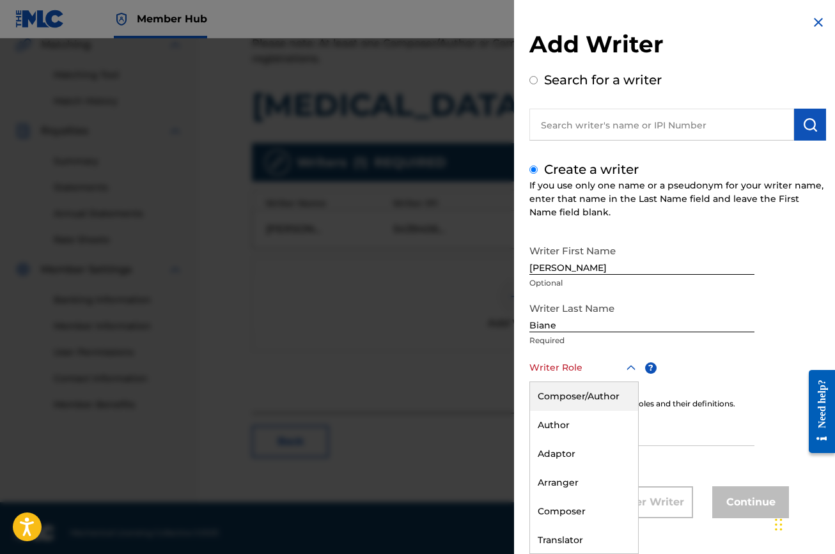
click at [600, 400] on div "Composer/Author" at bounding box center [584, 396] width 108 height 29
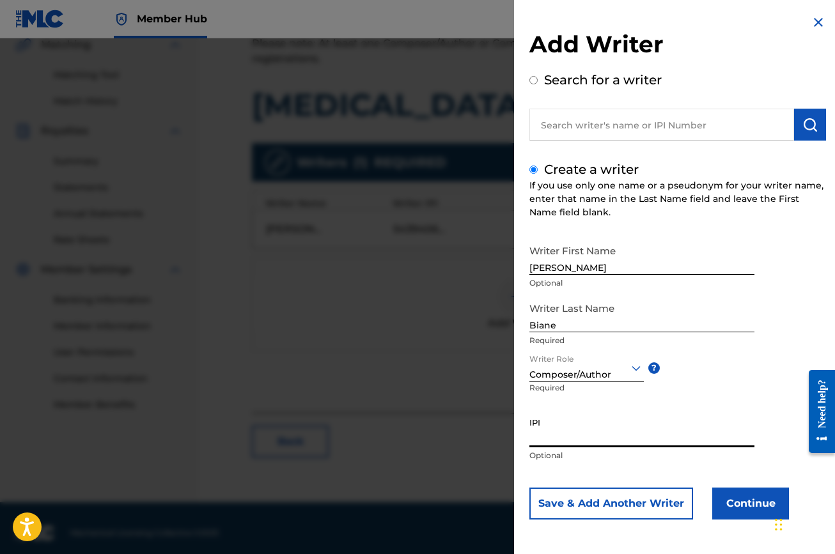
click at [589, 439] on input "IPI" at bounding box center [641, 429] width 225 height 36
paste input "579939468"
type input "579939468"
click at [736, 502] on button "Continue" at bounding box center [750, 504] width 77 height 32
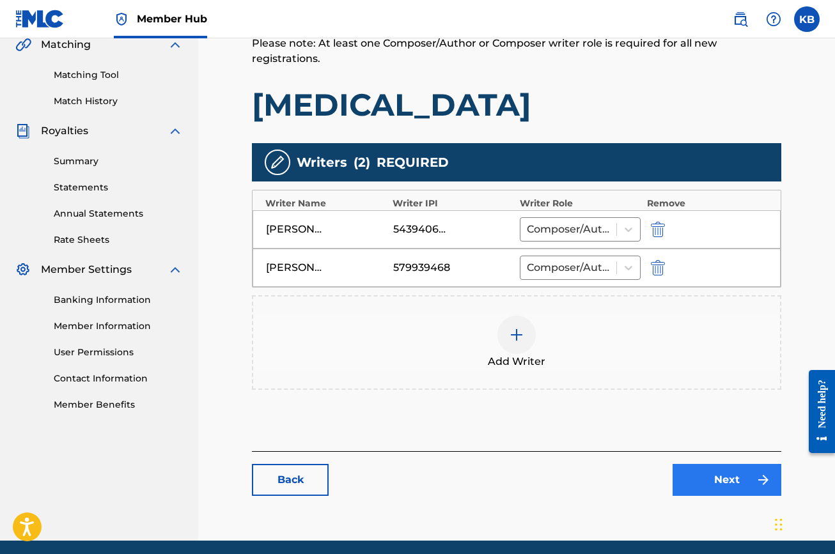
click at [712, 479] on link "Next" at bounding box center [726, 480] width 109 height 32
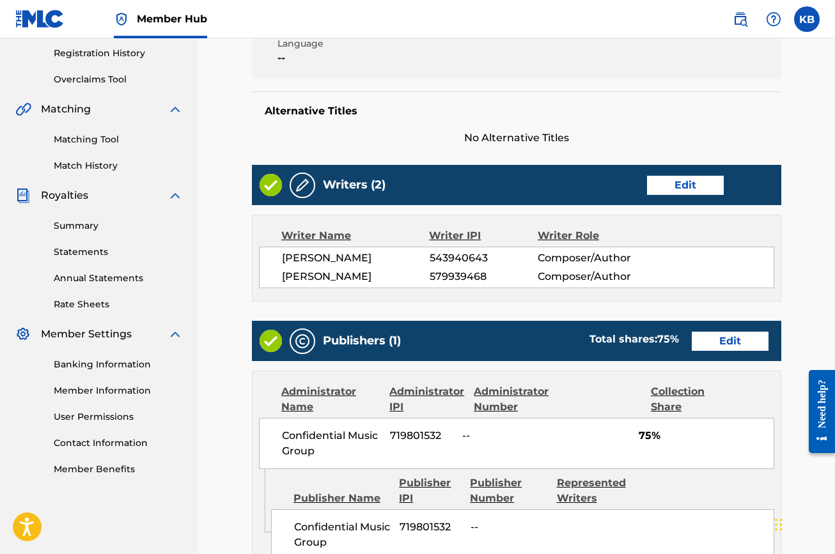
scroll to position [290, 0]
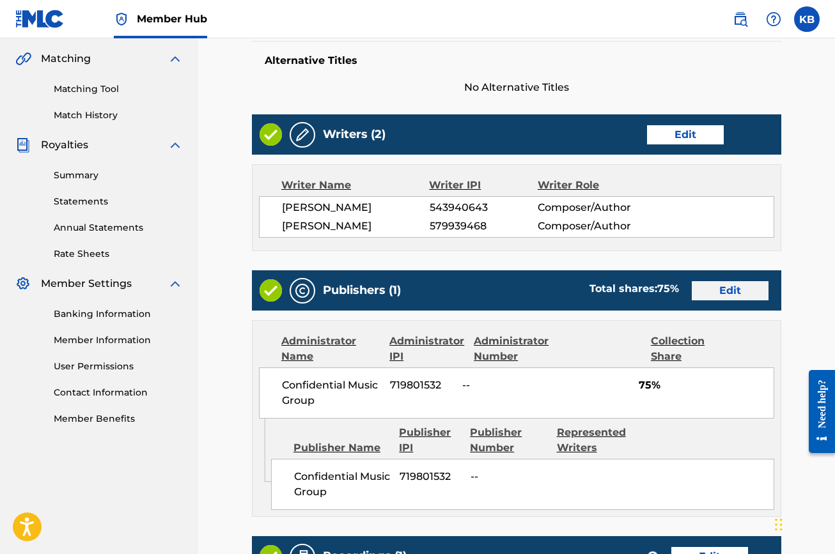
click at [731, 290] on link "Edit" at bounding box center [730, 290] width 77 height 19
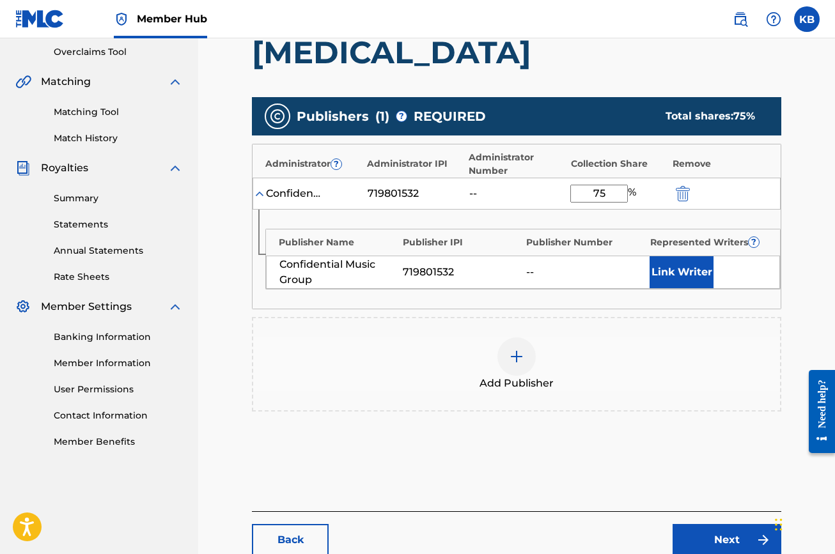
scroll to position [307, 0]
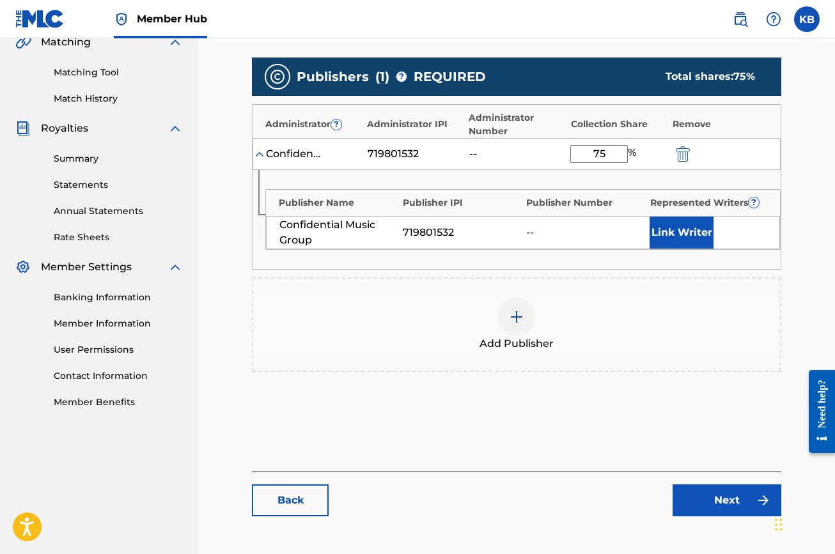
click at [510, 313] on img at bounding box center [516, 316] width 15 height 15
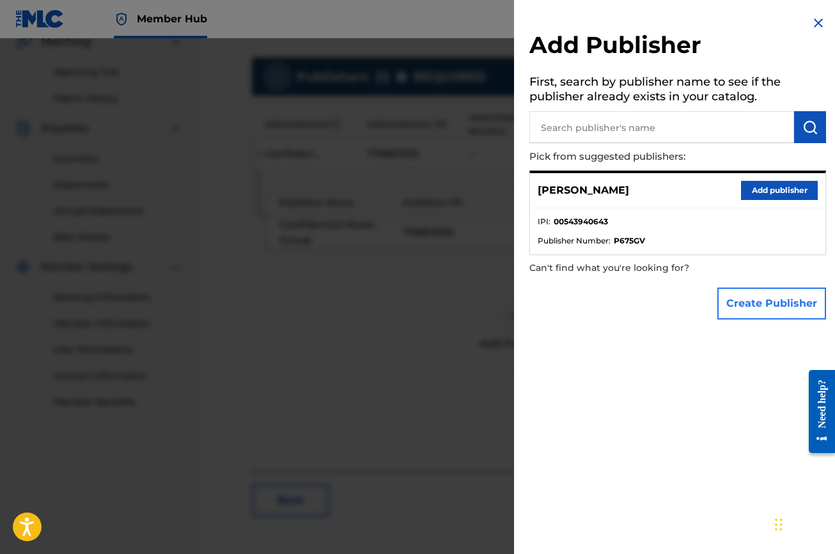
click at [732, 295] on button "Create Publisher" at bounding box center [771, 304] width 109 height 32
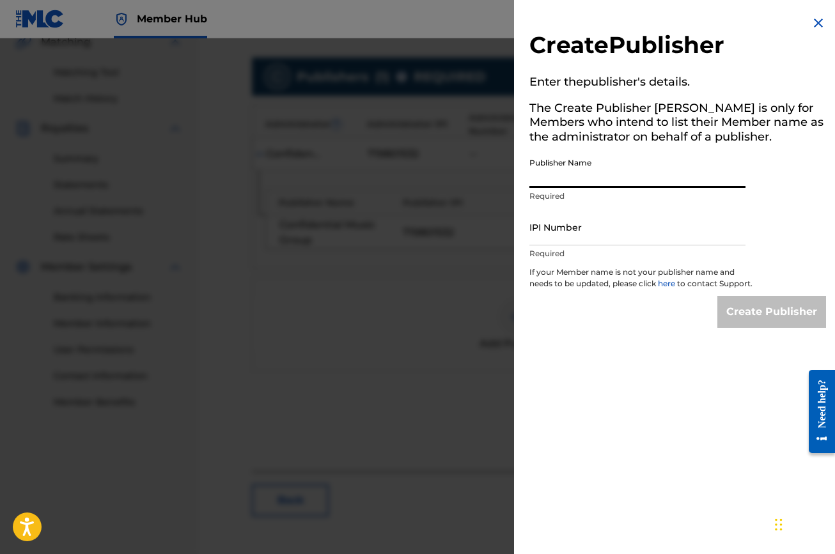
click at [646, 174] on input "Publisher Name" at bounding box center [637, 169] width 216 height 36
type input "Confidential MX"
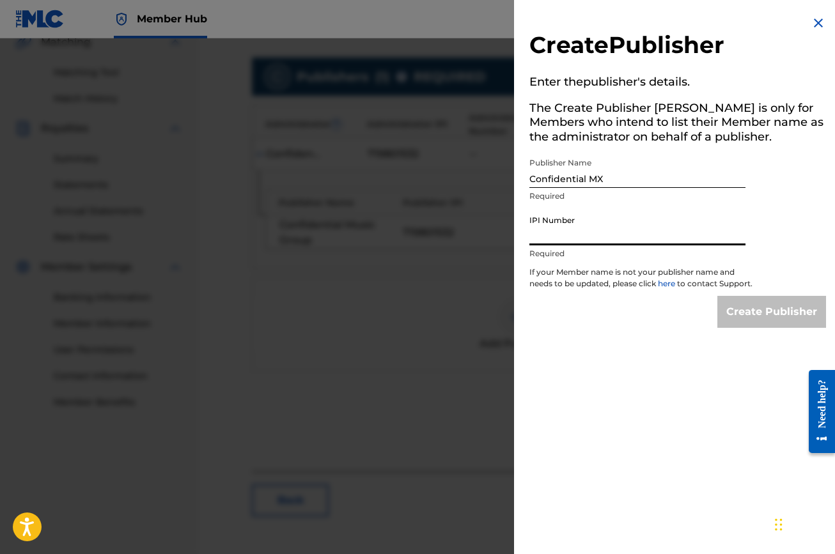
paste input "724052376"
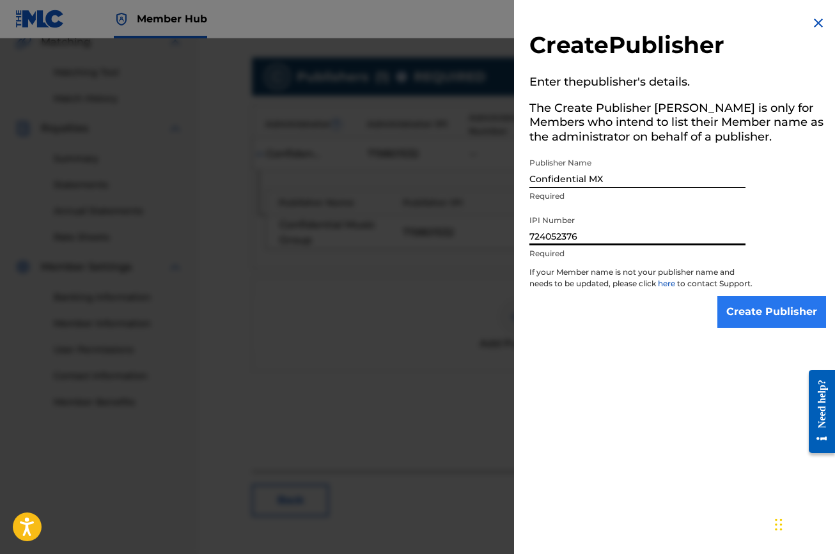
type input "724052376"
click at [740, 309] on input "Create Publisher" at bounding box center [771, 312] width 109 height 32
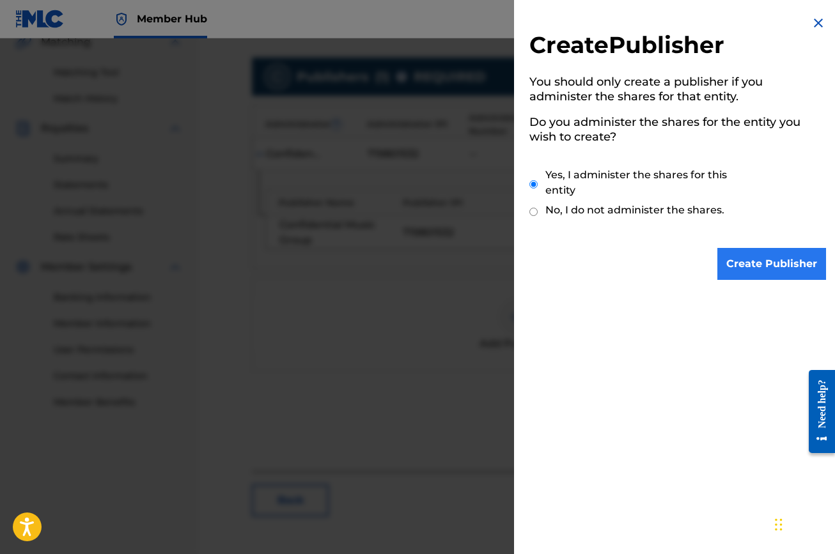
click at [745, 264] on input "Create Publisher" at bounding box center [771, 264] width 109 height 32
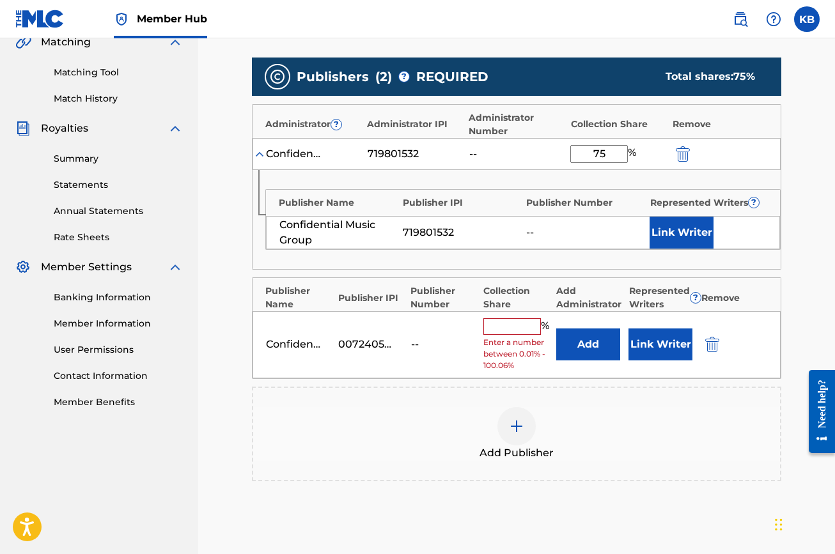
click at [514, 325] on input "text" at bounding box center [512, 326] width 58 height 17
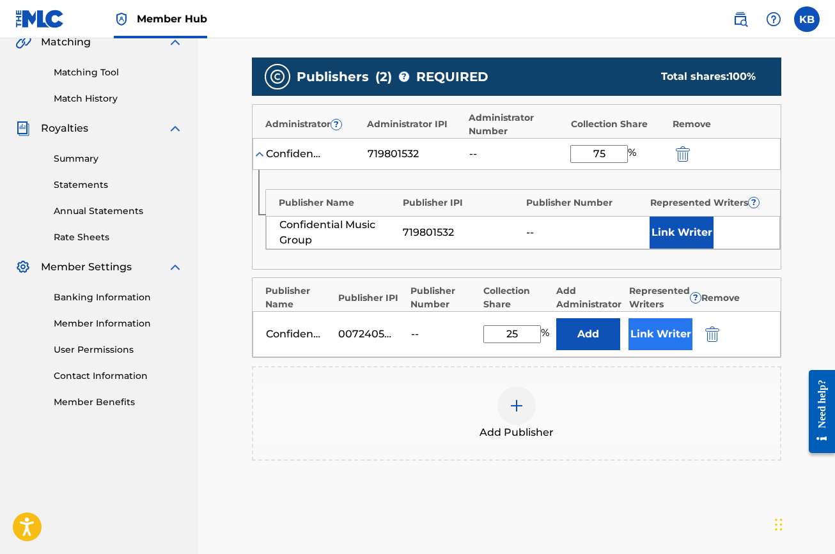
type input "25"
click at [667, 328] on button "Link Writer" at bounding box center [660, 334] width 64 height 32
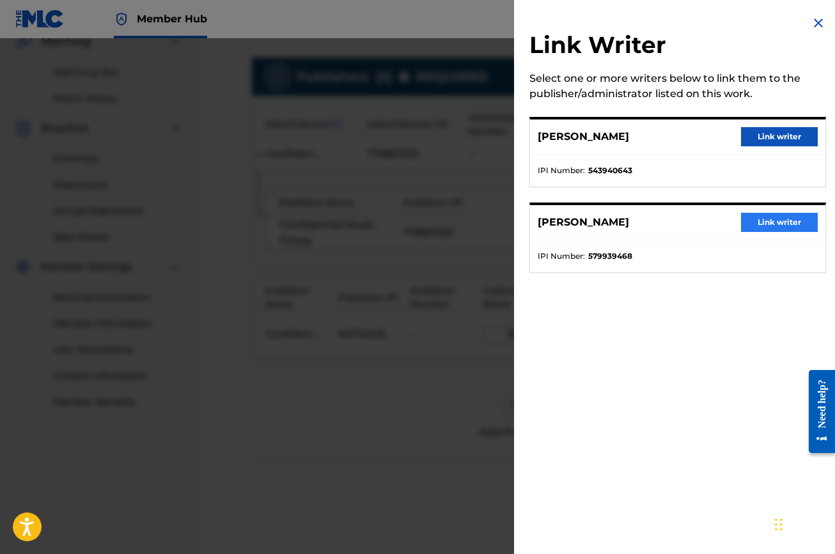
click at [752, 217] on button "Link writer" at bounding box center [779, 222] width 77 height 19
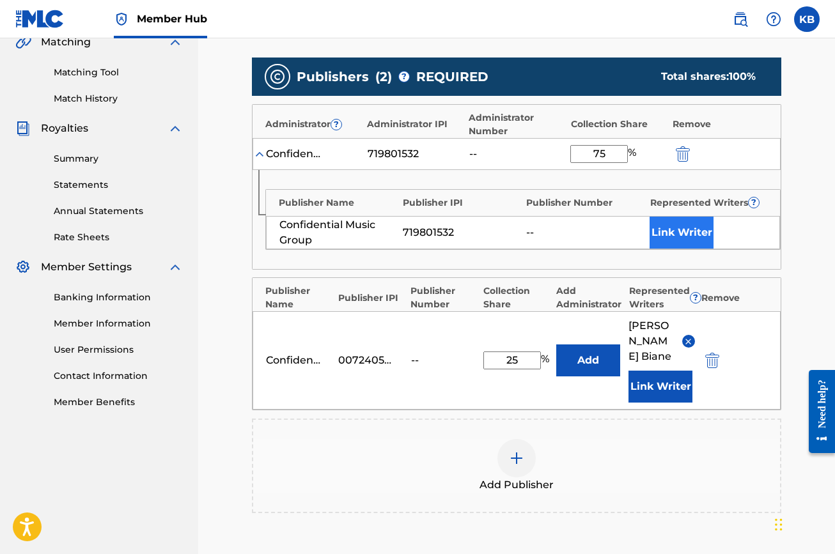
click at [683, 231] on button "Link Writer" at bounding box center [681, 233] width 64 height 32
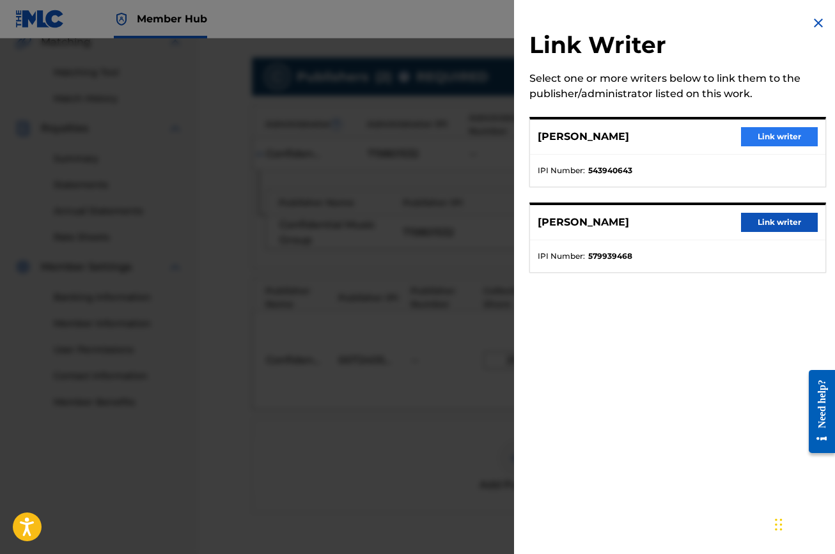
click at [758, 134] on button "Link writer" at bounding box center [779, 136] width 77 height 19
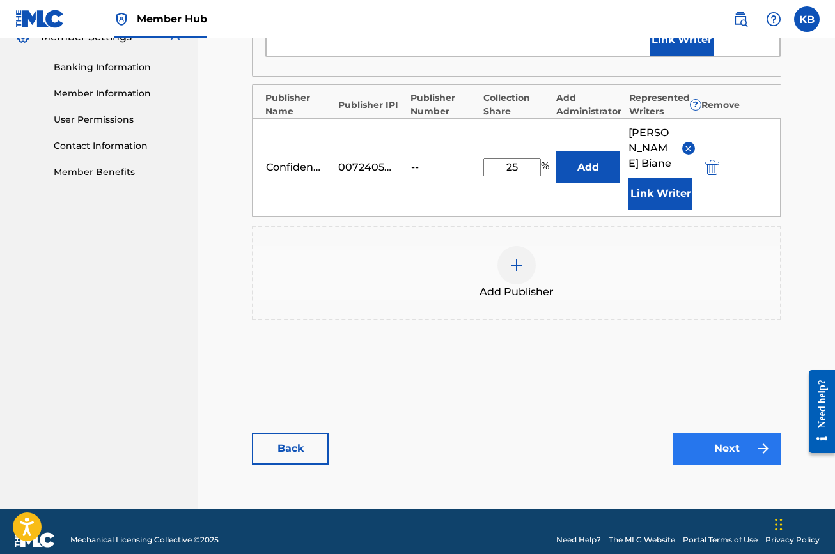
scroll to position [536, 0]
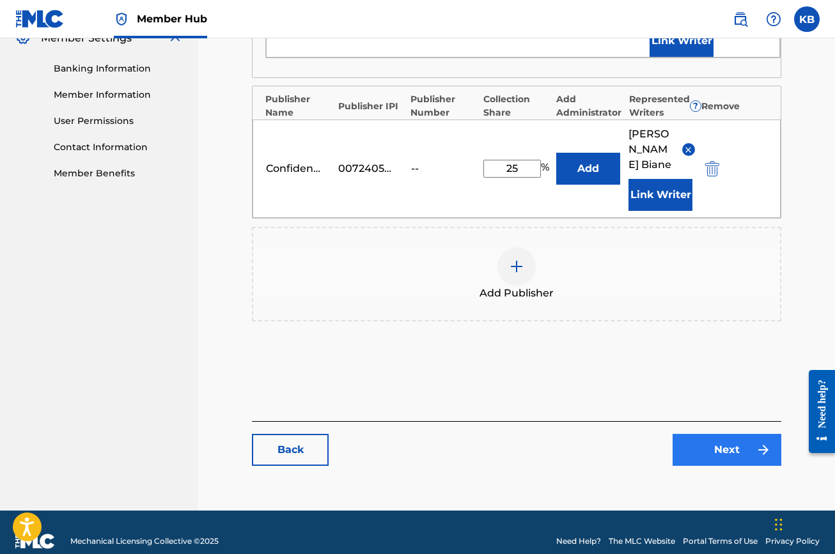
click at [725, 440] on link "Next" at bounding box center [726, 450] width 109 height 32
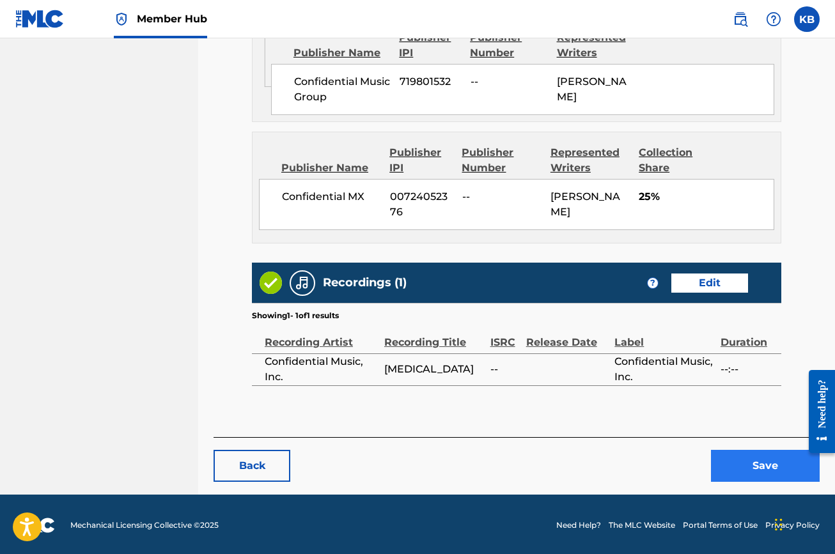
scroll to position [685, 0]
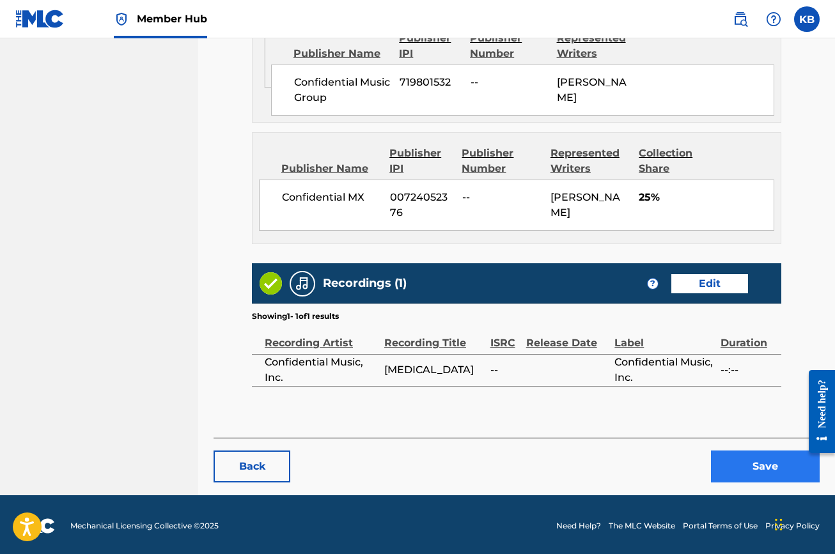
click at [745, 461] on button "Save" at bounding box center [765, 467] width 109 height 32
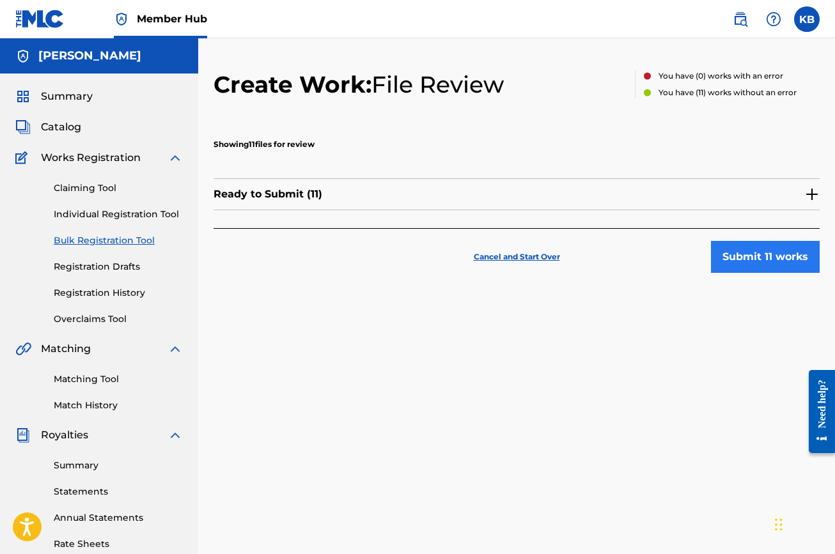
click at [746, 259] on button "Submit 11 works" at bounding box center [765, 257] width 109 height 32
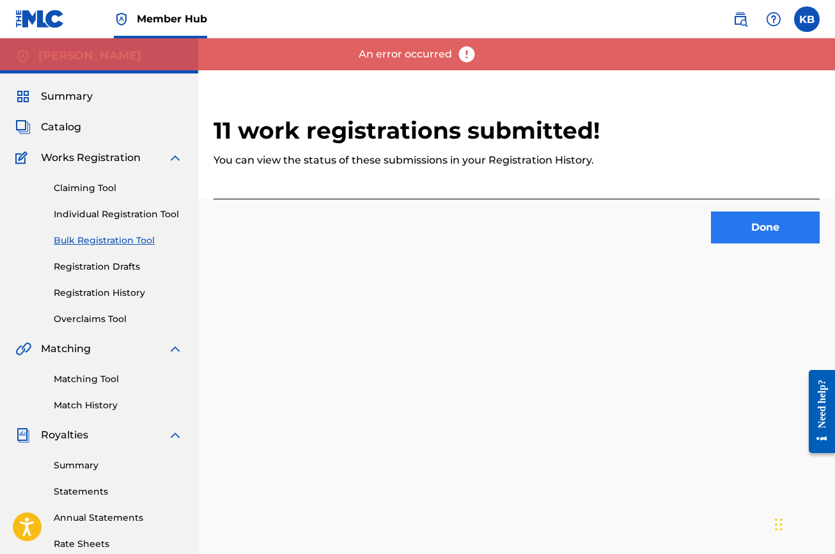
click at [751, 231] on button "Done" at bounding box center [765, 228] width 109 height 32
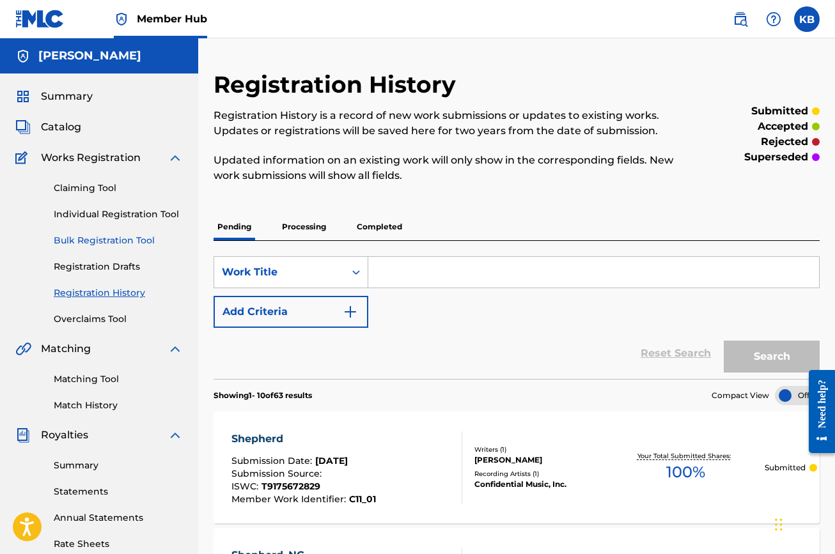
click at [79, 243] on link "Bulk Registration Tool" at bounding box center [118, 240] width 129 height 13
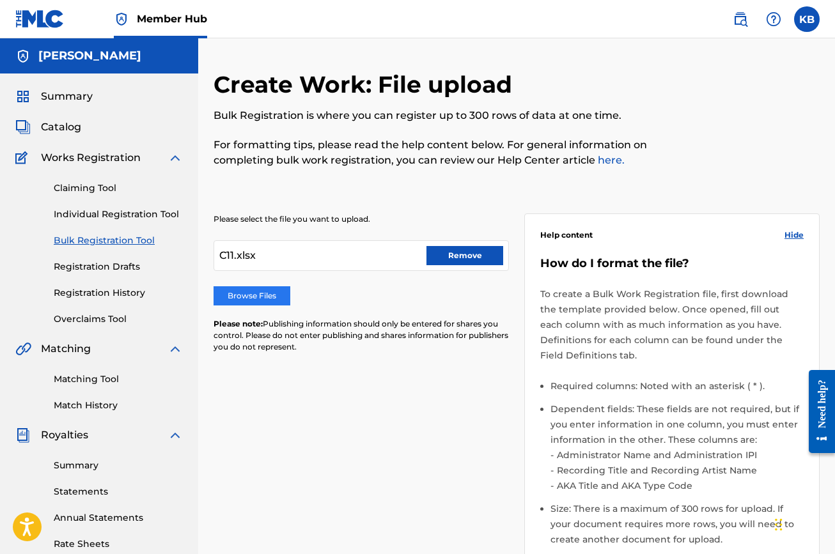
click at [266, 290] on label "Browse Files" at bounding box center [251, 295] width 77 height 19
click at [0, 0] on input "Browse Files" at bounding box center [0, 0] width 0 height 0
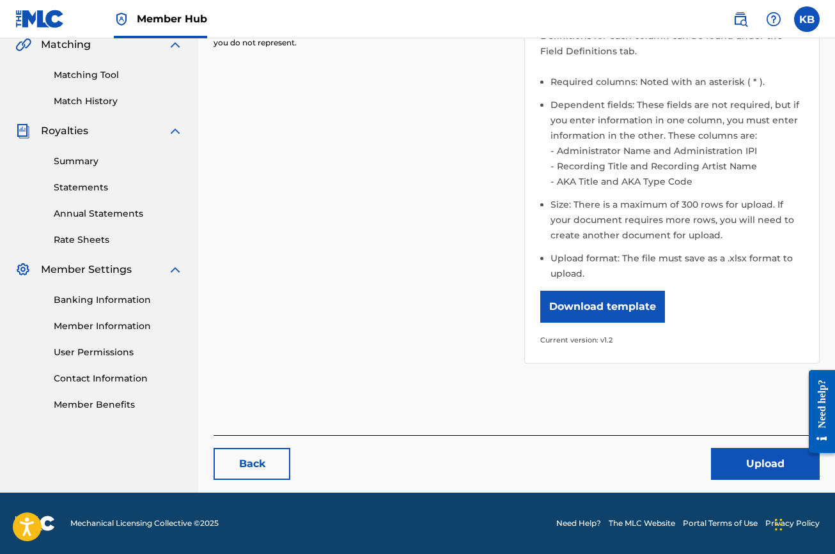
scroll to position [304, 0]
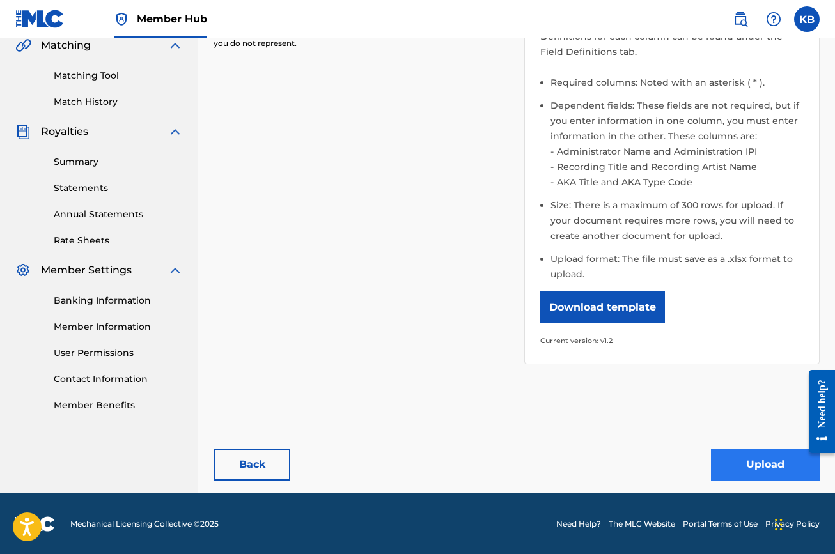
click at [753, 457] on button "Upload" at bounding box center [765, 465] width 109 height 32
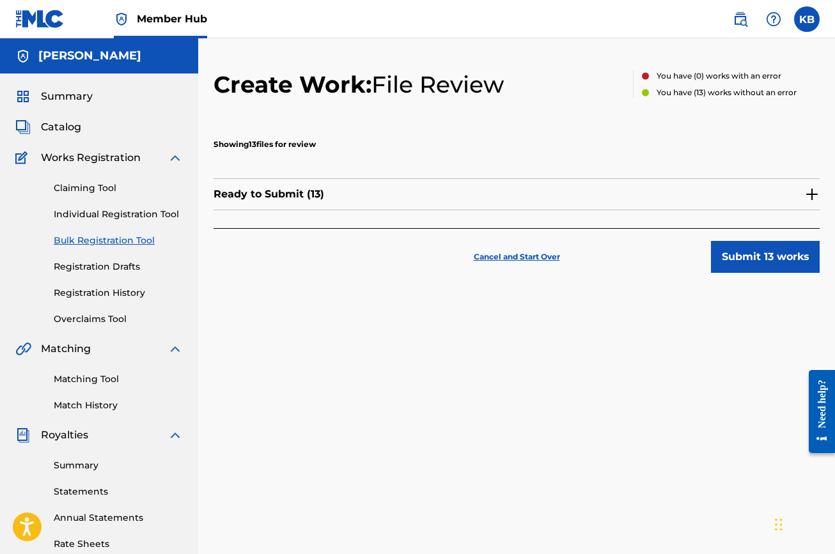
click at [667, 197] on div "Ready to Submit ( 13 )" at bounding box center [516, 194] width 606 height 32
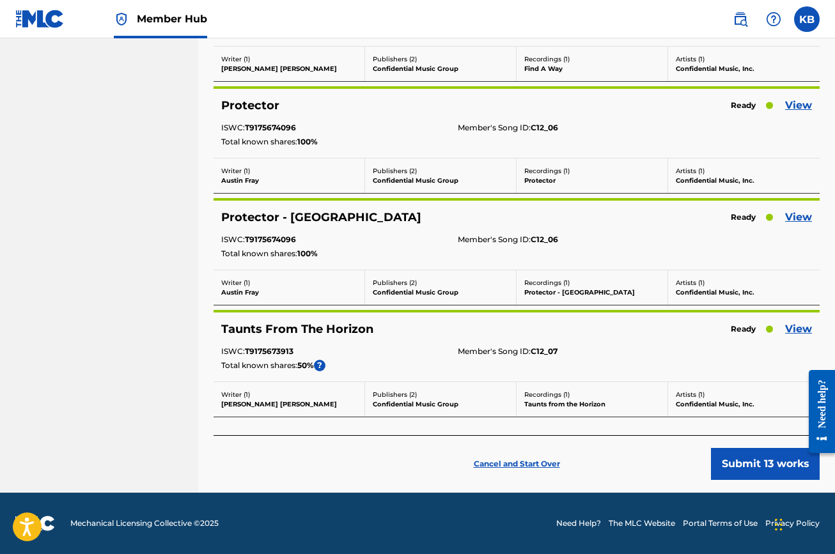
scroll to position [1247, 0]
click at [796, 326] on link "View" at bounding box center [798, 328] width 27 height 15
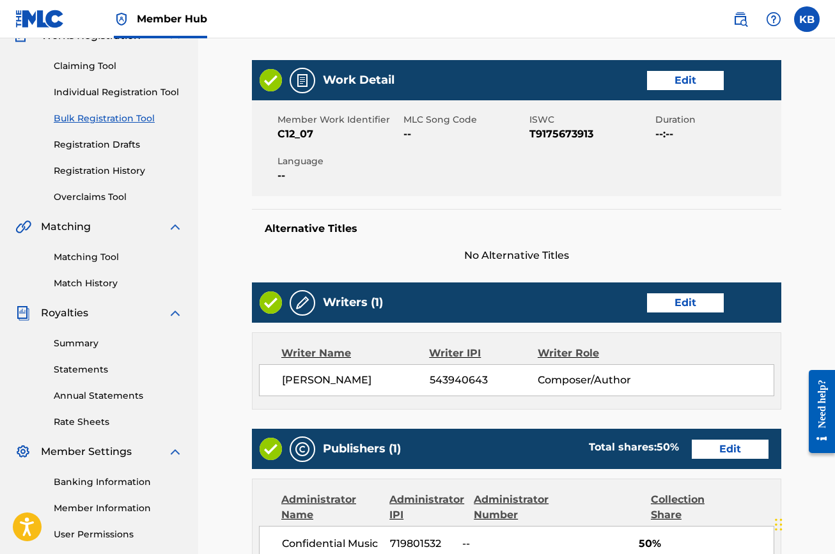
scroll to position [177, 0]
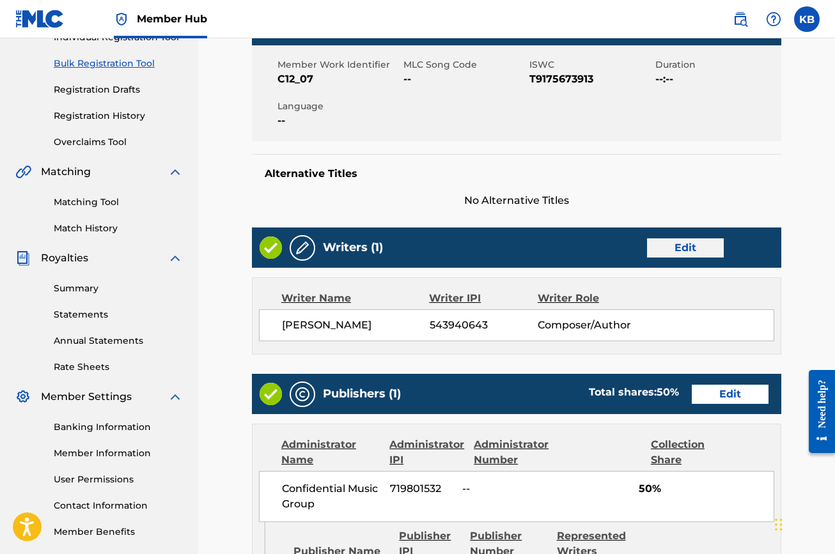
click at [681, 245] on link "Edit" at bounding box center [685, 247] width 77 height 19
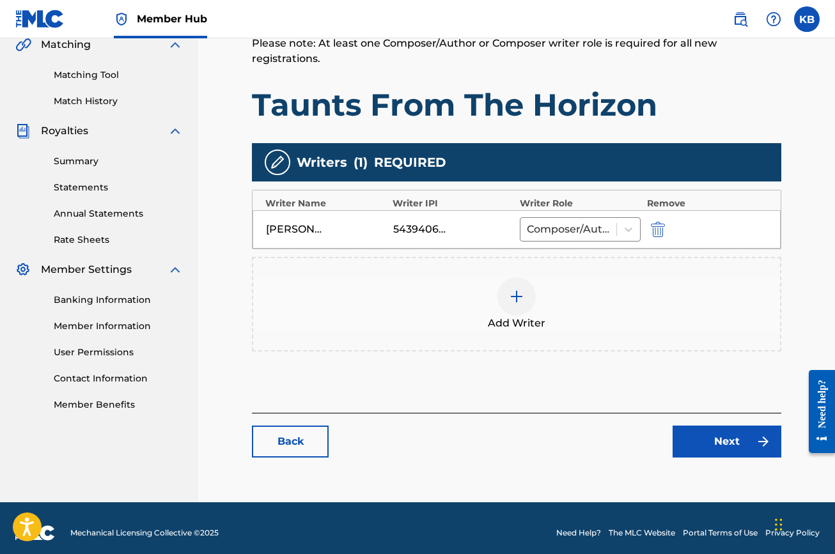
scroll to position [314, 0]
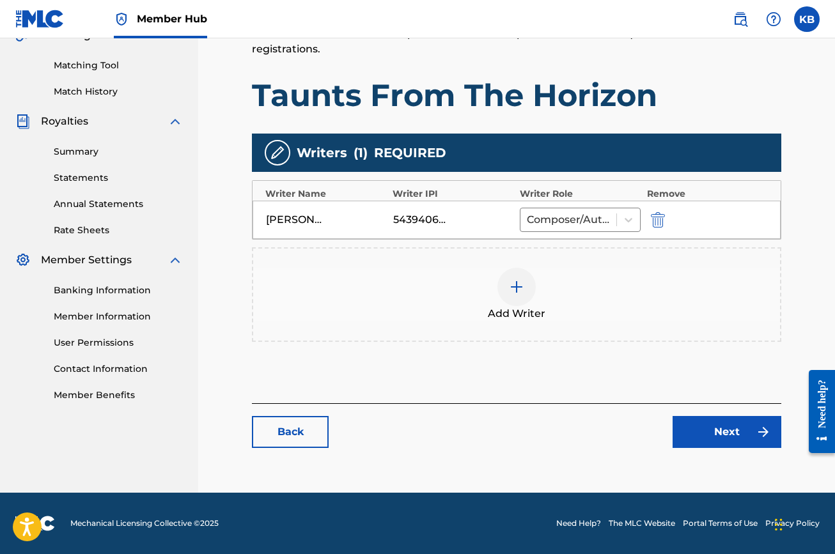
click at [510, 291] on img at bounding box center [516, 286] width 15 height 15
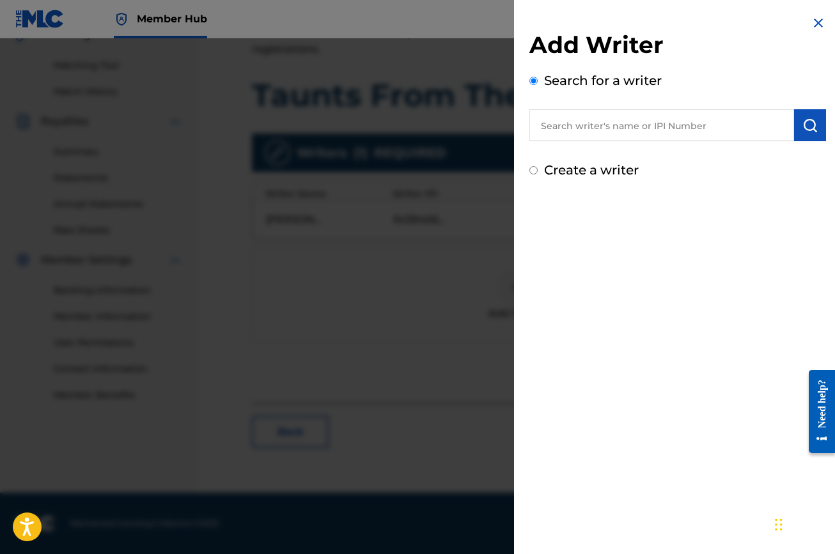
click at [573, 174] on label "Create a writer" at bounding box center [591, 169] width 95 height 15
radio input "true"
click at [538, 174] on input "Create a writer" at bounding box center [533, 170] width 8 height 8
radio input "false"
radio input "true"
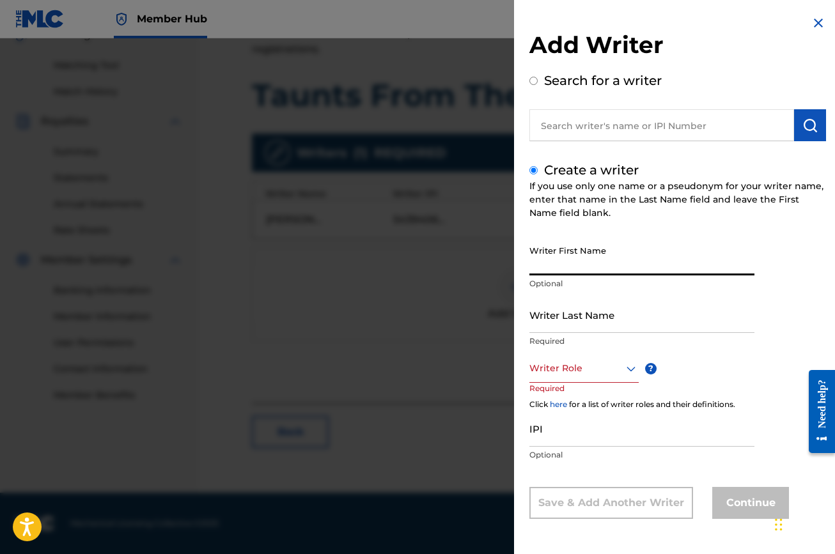
click at [582, 273] on input "Writer First Name" at bounding box center [641, 257] width 225 height 36
type input "[PERSON_NAME]"
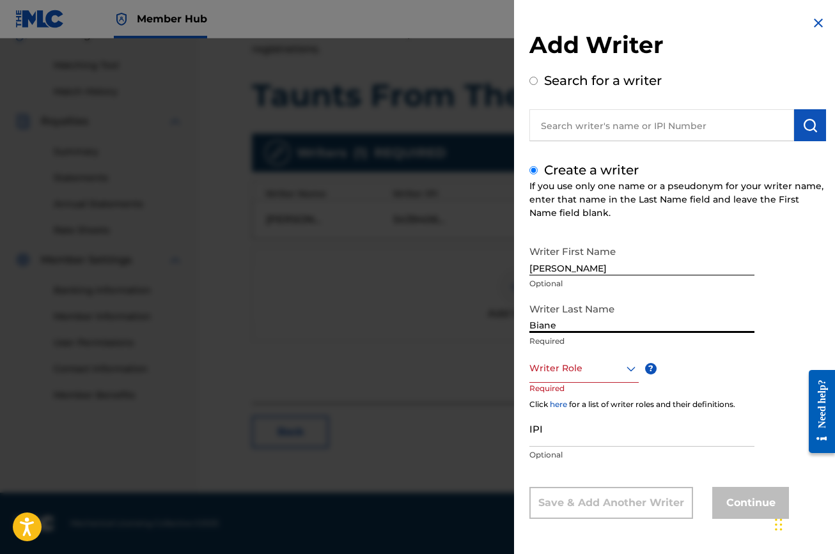
type input "Biane"
click at [589, 362] on div at bounding box center [583, 368] width 109 height 16
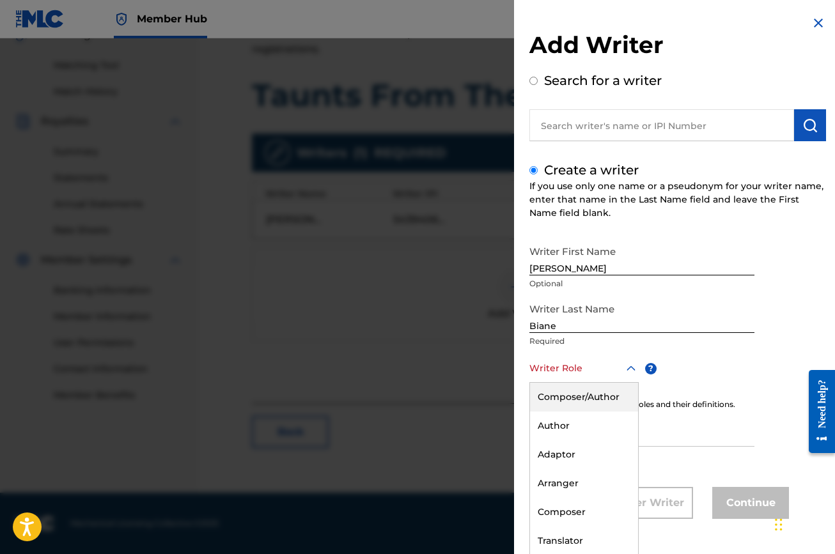
scroll to position [1, 0]
click at [587, 389] on div "Composer/Author" at bounding box center [584, 396] width 108 height 29
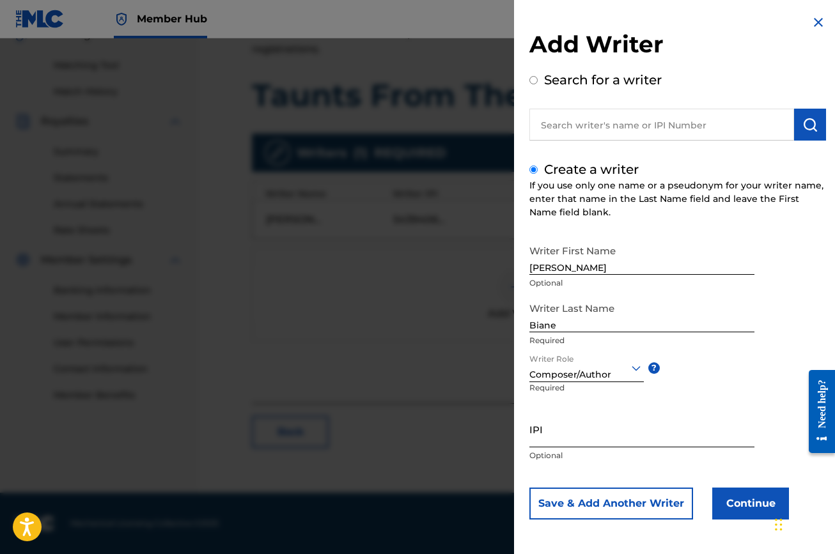
click at [585, 441] on input "IPI" at bounding box center [641, 429] width 225 height 36
paste input "579939468"
type input "579939468"
click at [761, 503] on button "Continue" at bounding box center [750, 504] width 77 height 32
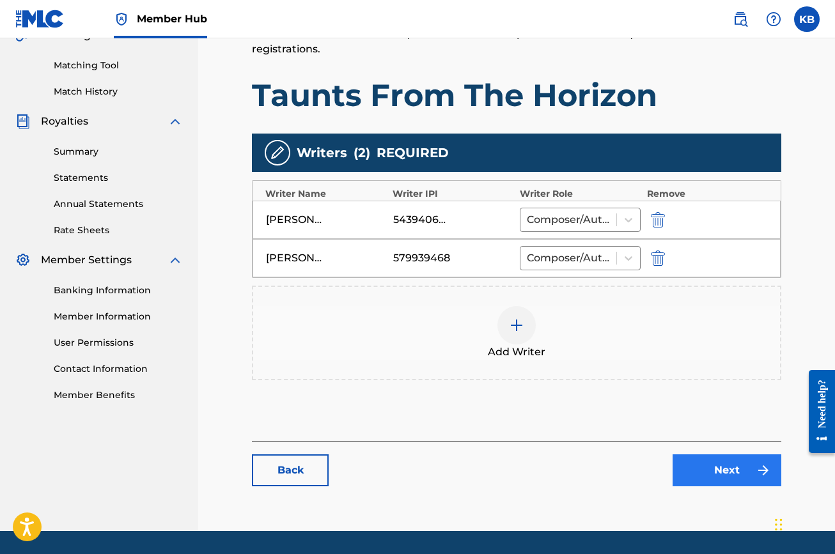
click at [705, 474] on link "Next" at bounding box center [726, 470] width 109 height 32
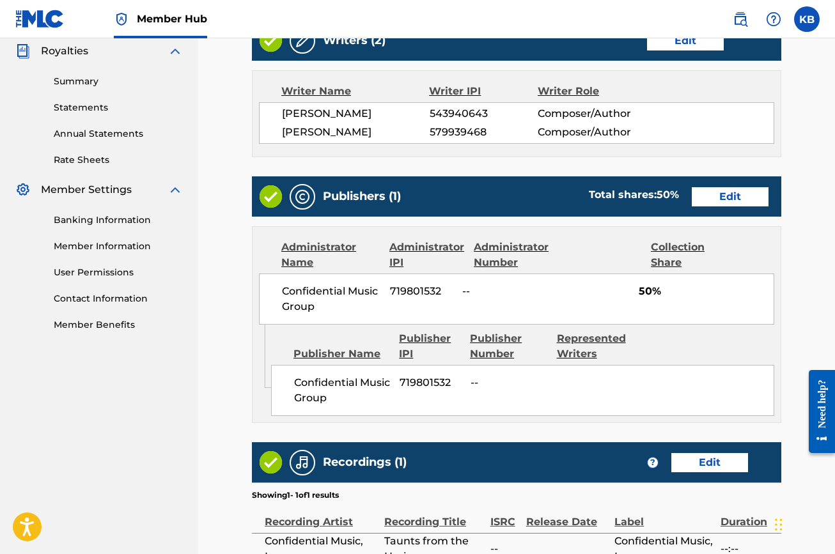
scroll to position [428, 0]
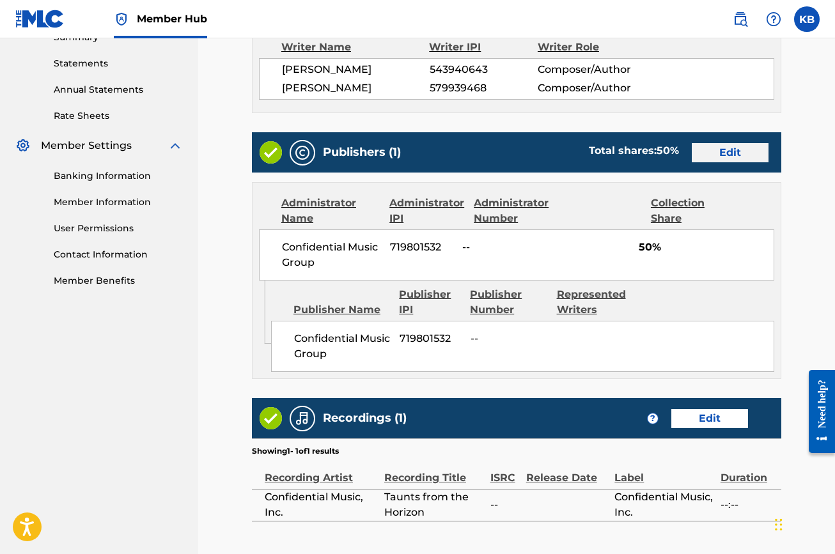
click at [713, 155] on link "Edit" at bounding box center [730, 152] width 77 height 19
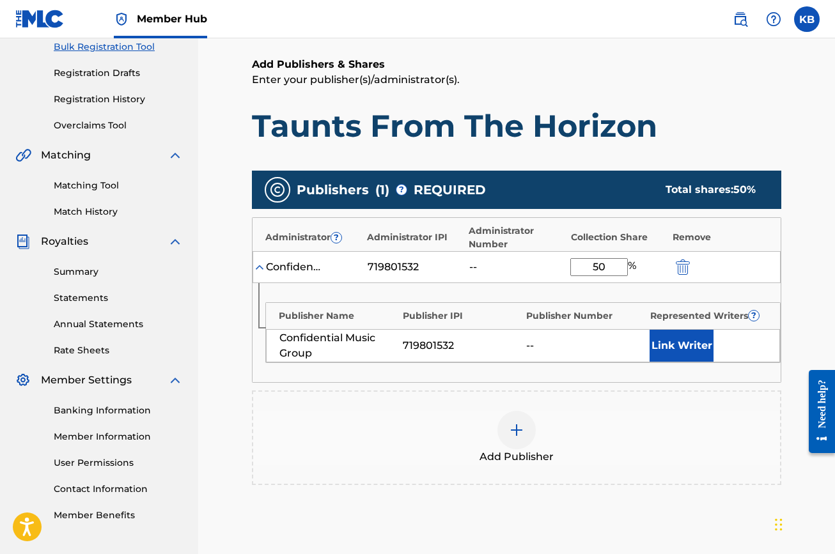
scroll to position [237, 0]
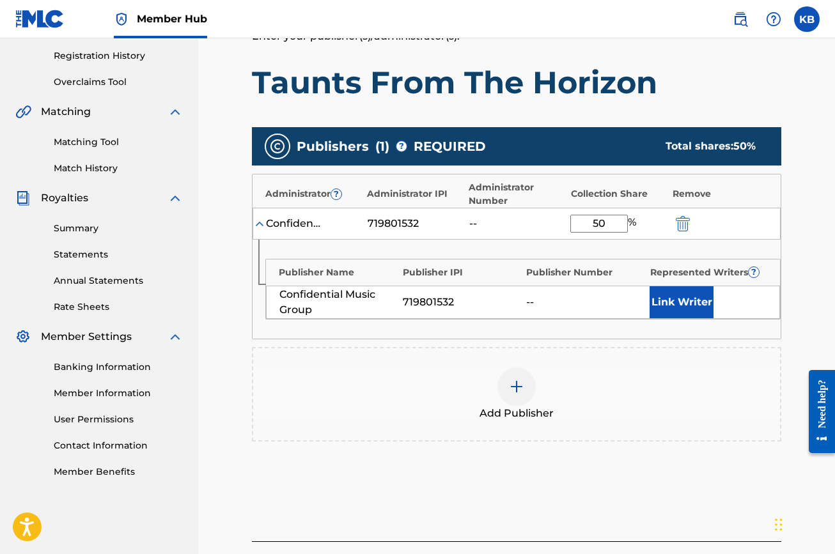
click at [518, 383] on img at bounding box center [516, 386] width 15 height 15
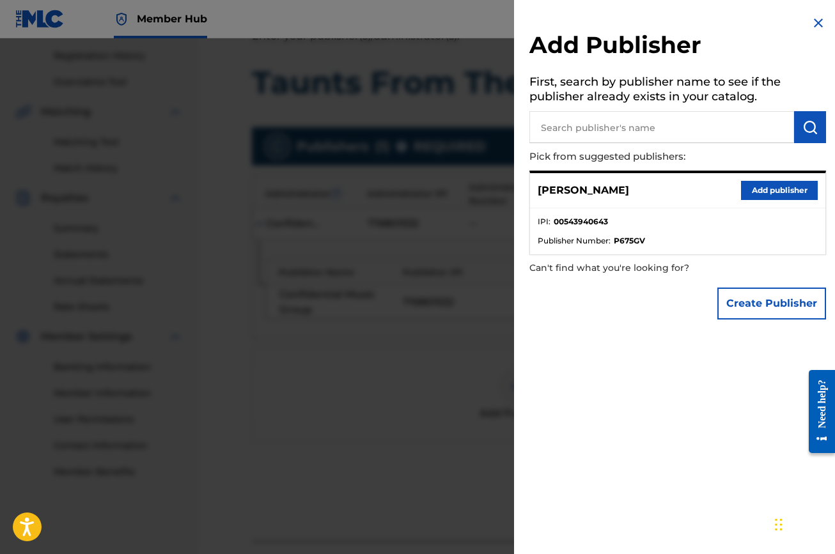
click at [571, 131] on input "text" at bounding box center [661, 127] width 265 height 32
click at [734, 307] on button "Create Publisher" at bounding box center [771, 304] width 109 height 32
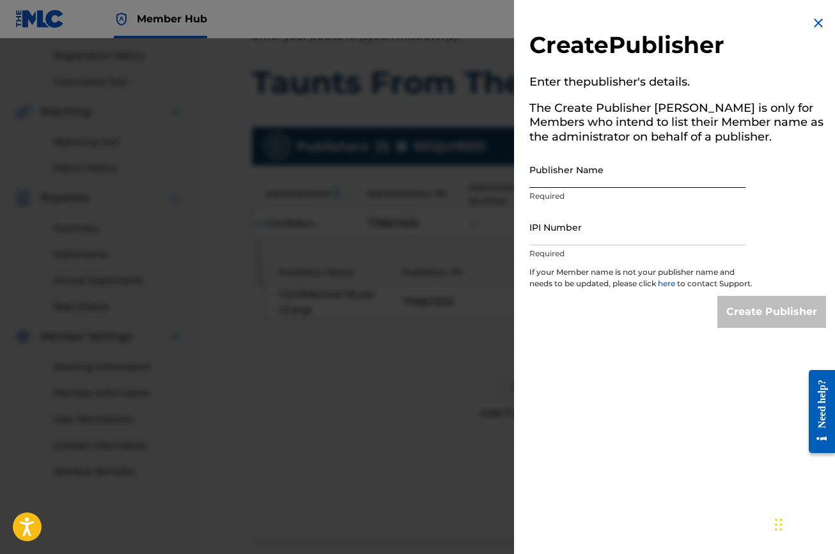
click at [644, 168] on input "Publisher Name" at bounding box center [637, 169] width 216 height 36
type input "Confidential MX"
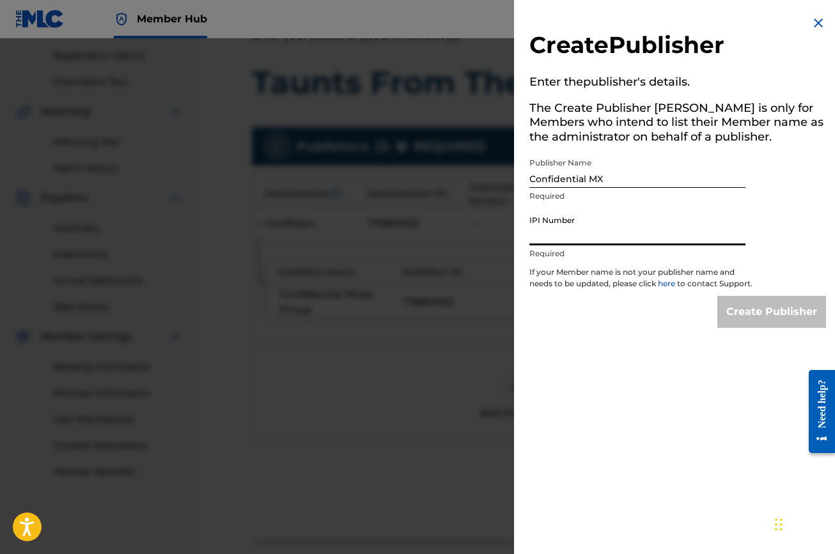
click at [605, 236] on input "IPI Number" at bounding box center [637, 227] width 216 height 36
paste input "724052376"
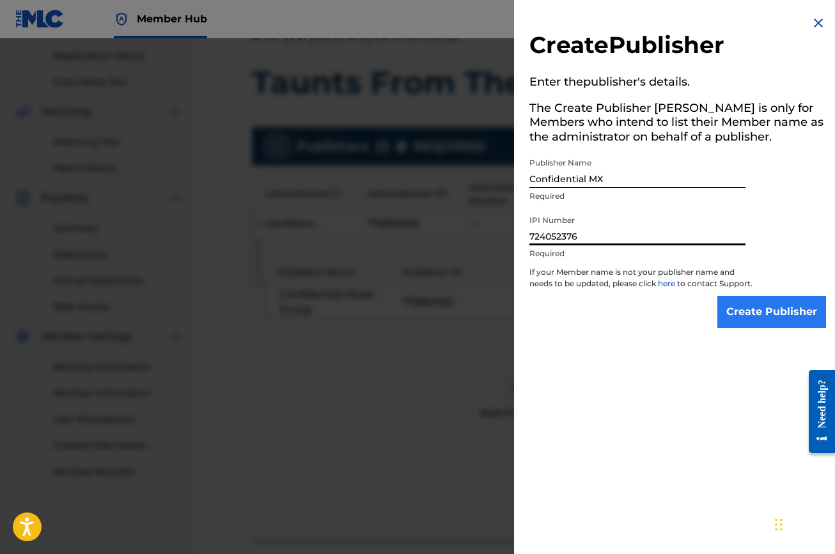
type input "724052376"
click at [751, 321] on input "Create Publisher" at bounding box center [771, 312] width 109 height 32
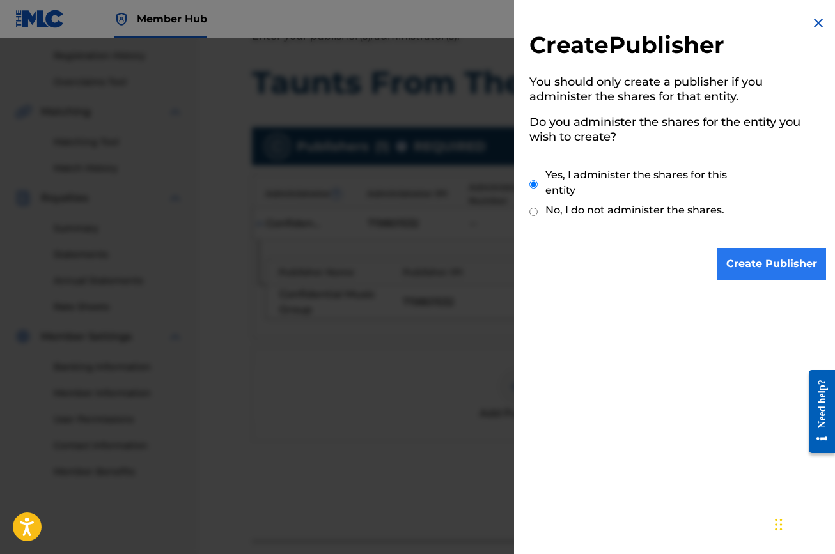
click at [759, 259] on input "Create Publisher" at bounding box center [771, 264] width 109 height 32
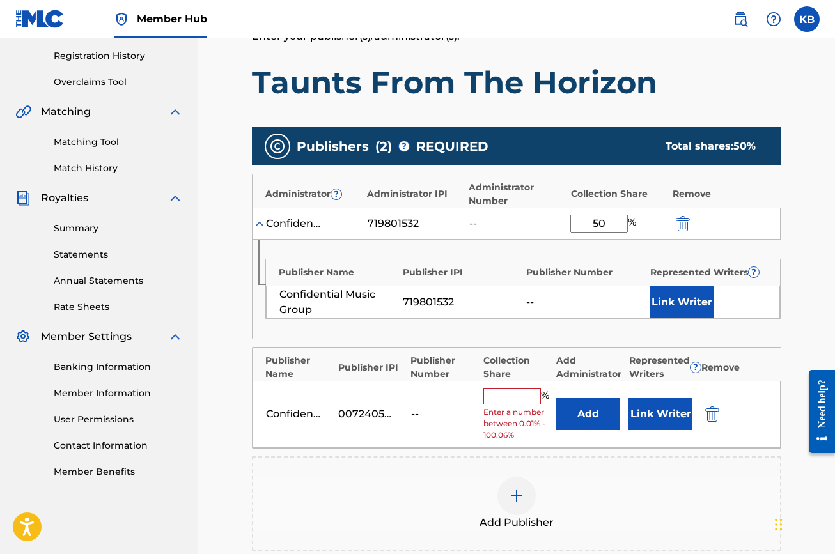
click at [507, 391] on input "text" at bounding box center [512, 396] width 58 height 17
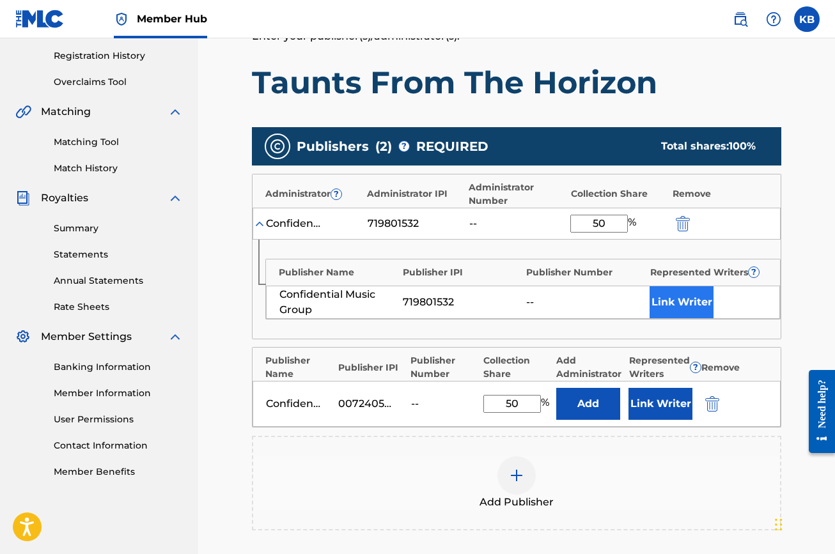
type input "50"
click at [702, 293] on button "Link Writer" at bounding box center [681, 302] width 64 height 32
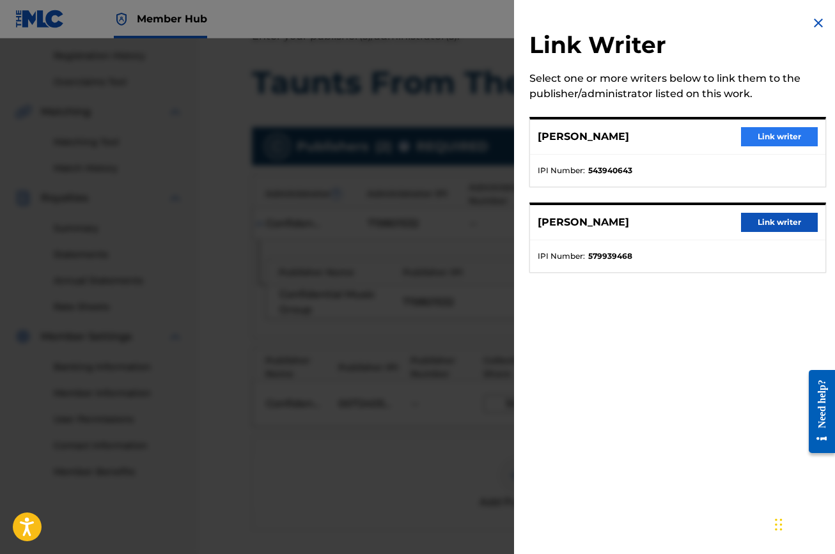
click at [798, 140] on button "Link writer" at bounding box center [779, 136] width 77 height 19
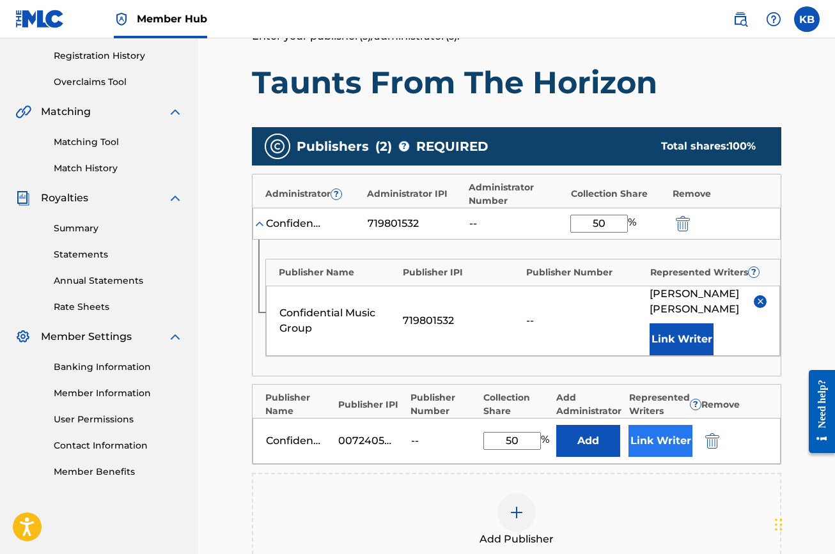
click at [662, 425] on button "Link Writer" at bounding box center [660, 441] width 64 height 32
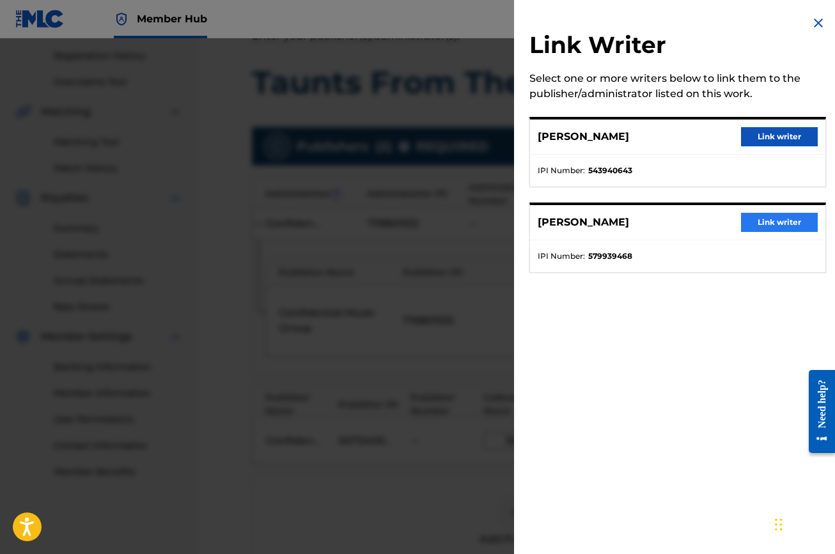
click at [770, 220] on button "Link writer" at bounding box center [779, 222] width 77 height 19
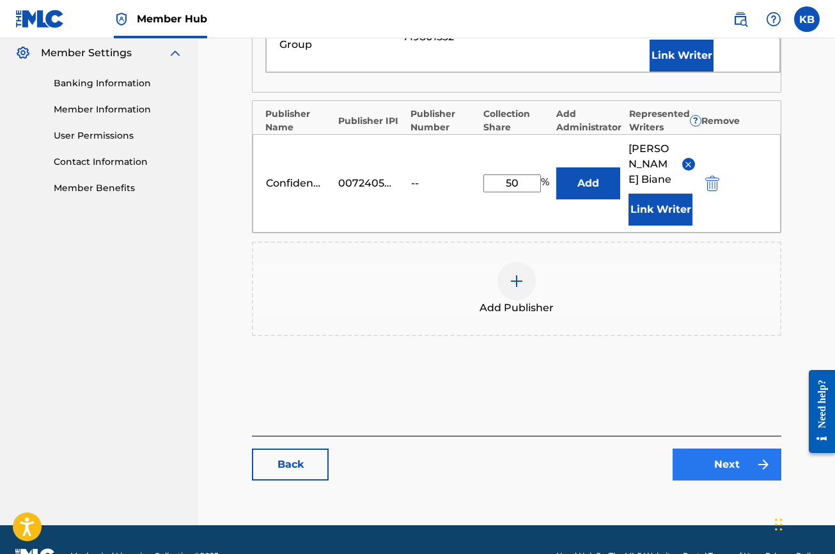
scroll to position [520, 0]
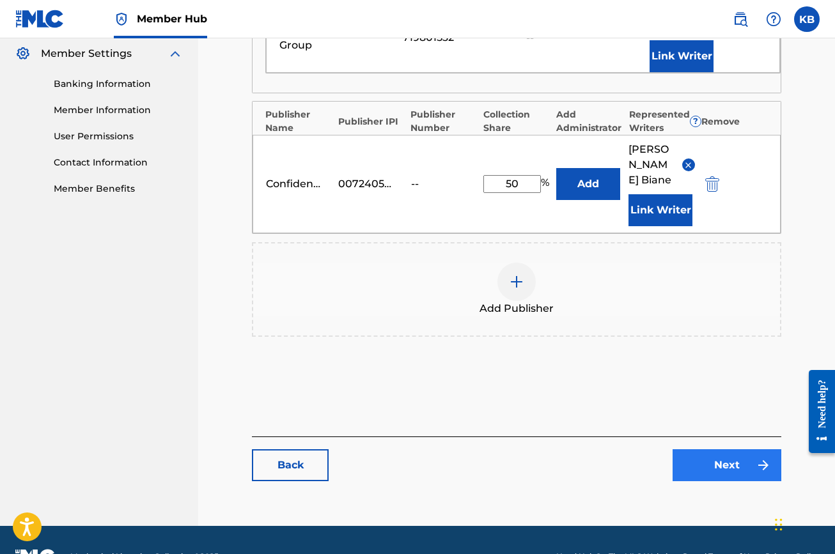
click at [750, 449] on link "Next" at bounding box center [726, 465] width 109 height 32
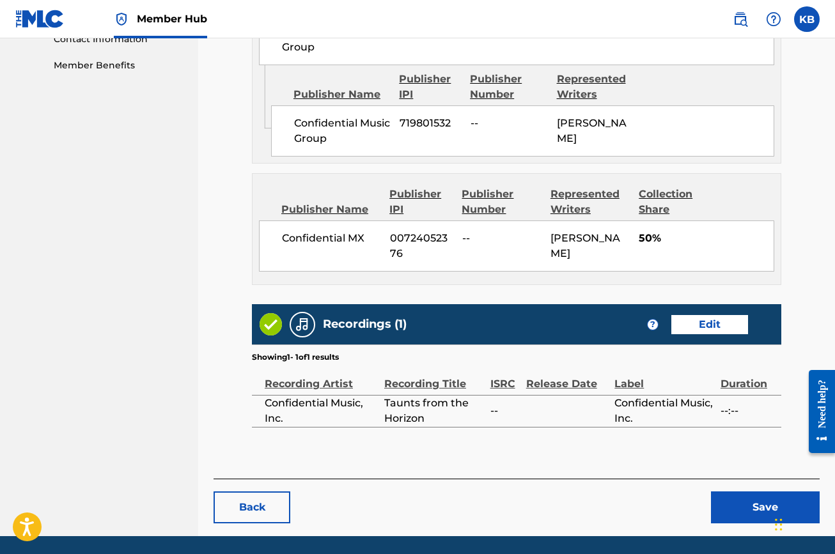
scroll to position [678, 0]
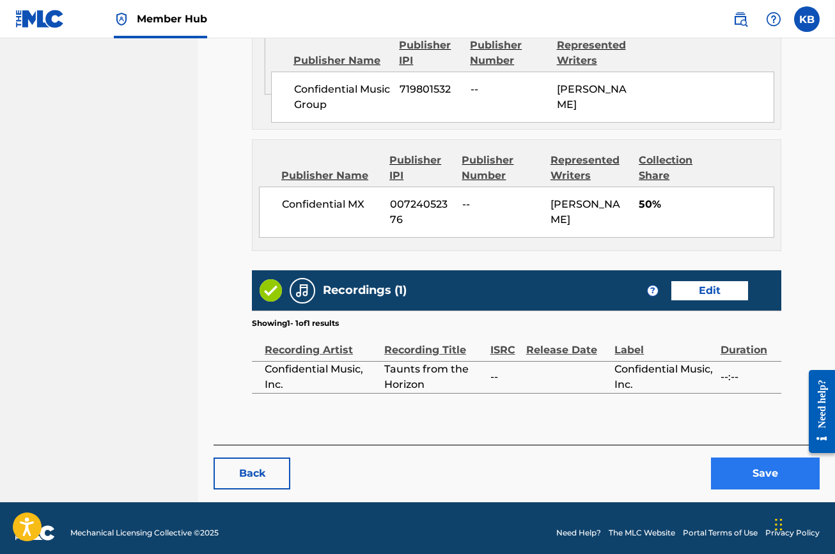
click at [732, 467] on button "Save" at bounding box center [765, 474] width 109 height 32
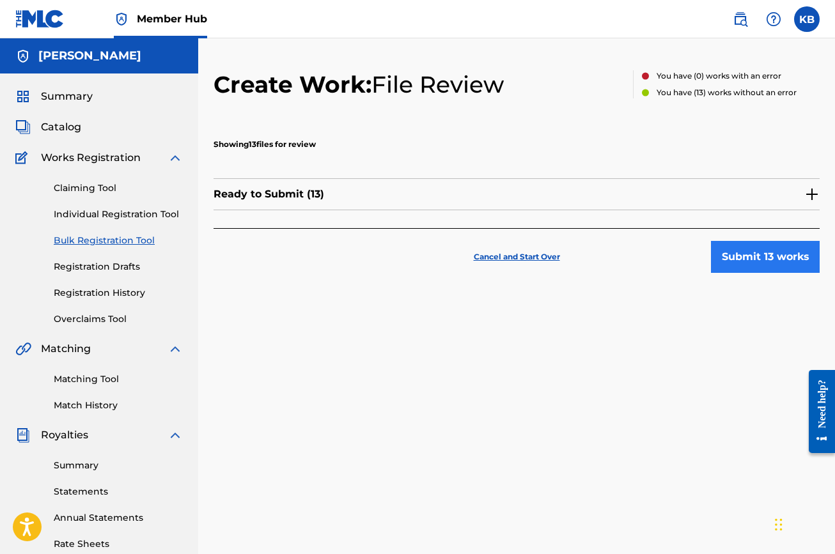
click at [752, 256] on button "Submit 13 works" at bounding box center [765, 257] width 109 height 32
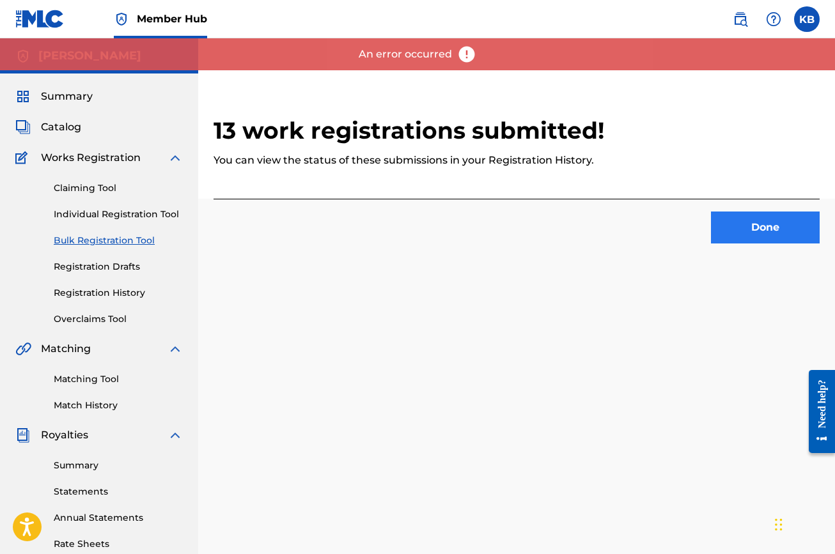
click at [768, 231] on button "Done" at bounding box center [765, 228] width 109 height 32
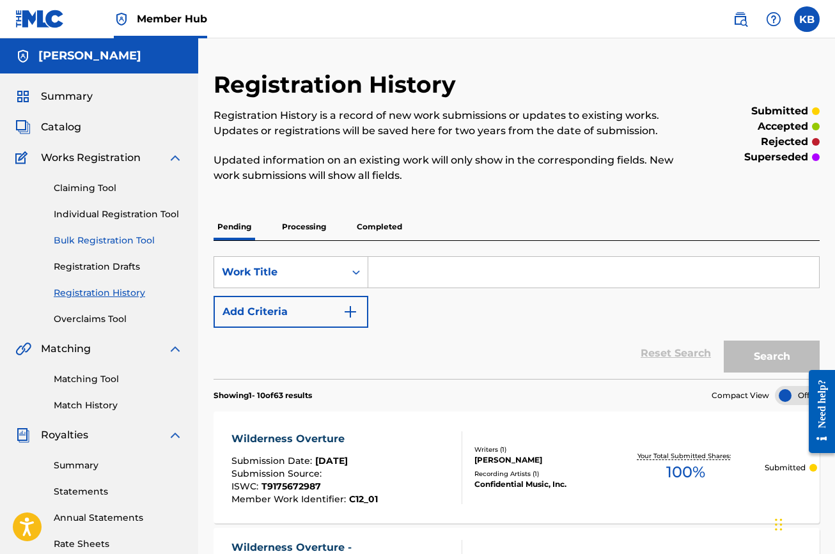
click at [106, 238] on link "Bulk Registration Tool" at bounding box center [118, 240] width 129 height 13
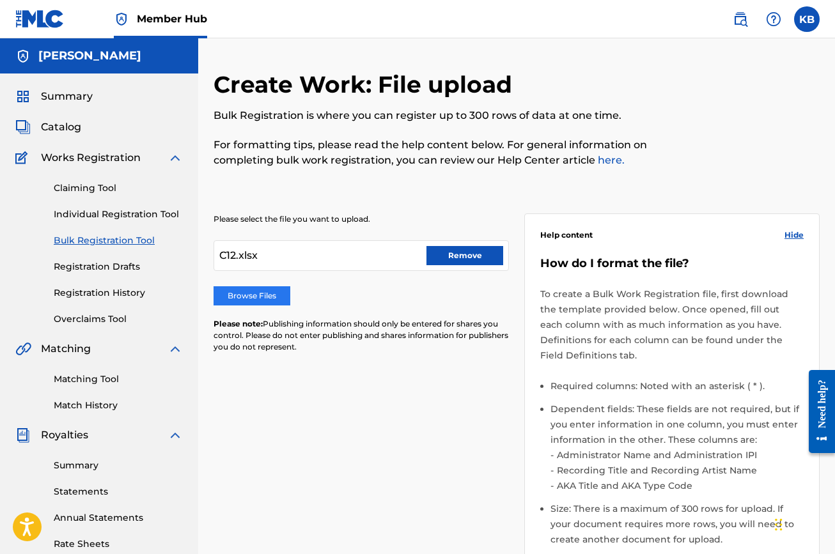
click at [231, 297] on label "Browse Files" at bounding box center [251, 295] width 77 height 19
click at [0, 0] on input "Browse Files" at bounding box center [0, 0] width 0 height 0
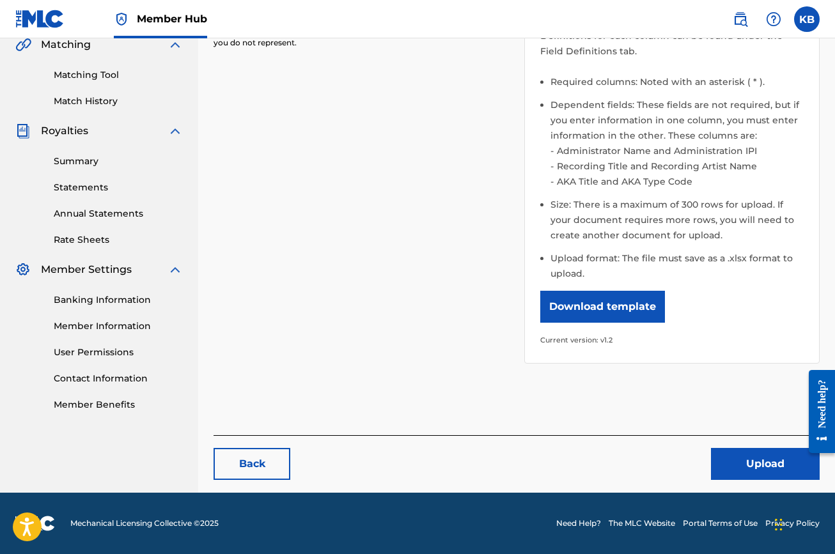
scroll to position [304, 0]
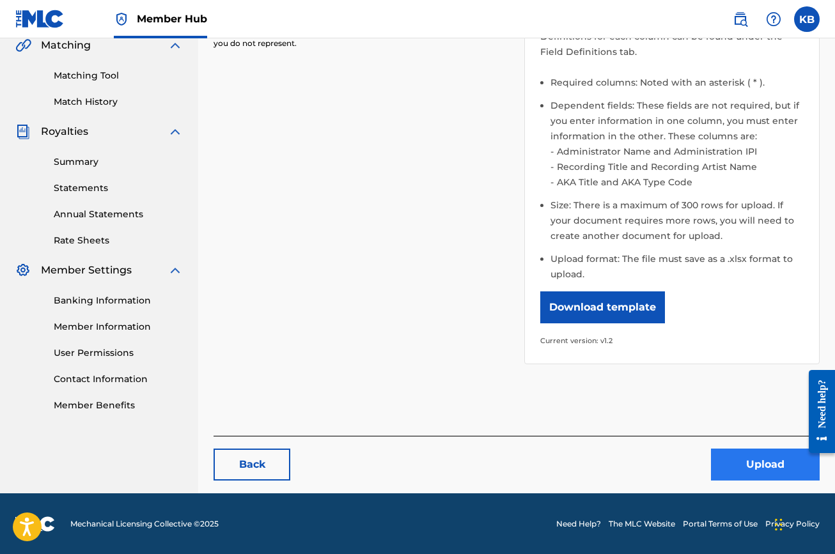
click at [741, 456] on button "Upload" at bounding box center [765, 465] width 109 height 32
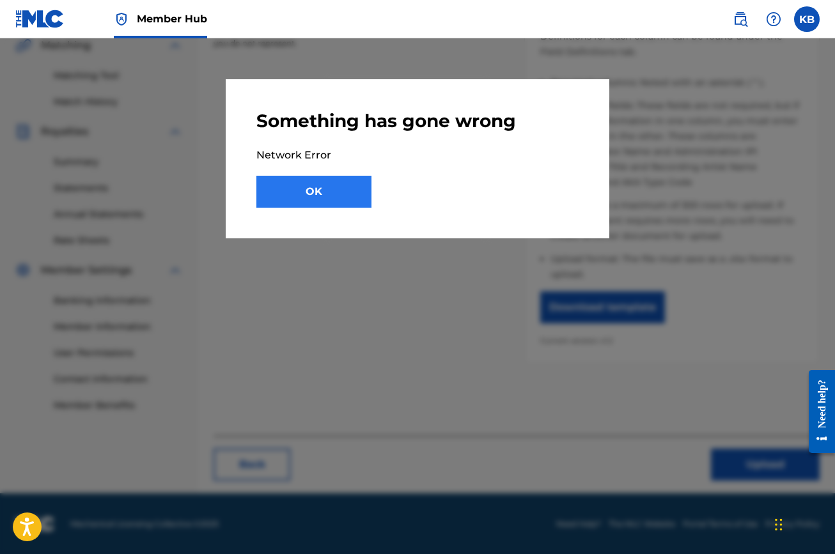
click at [321, 190] on button "OK" at bounding box center [313, 192] width 115 height 32
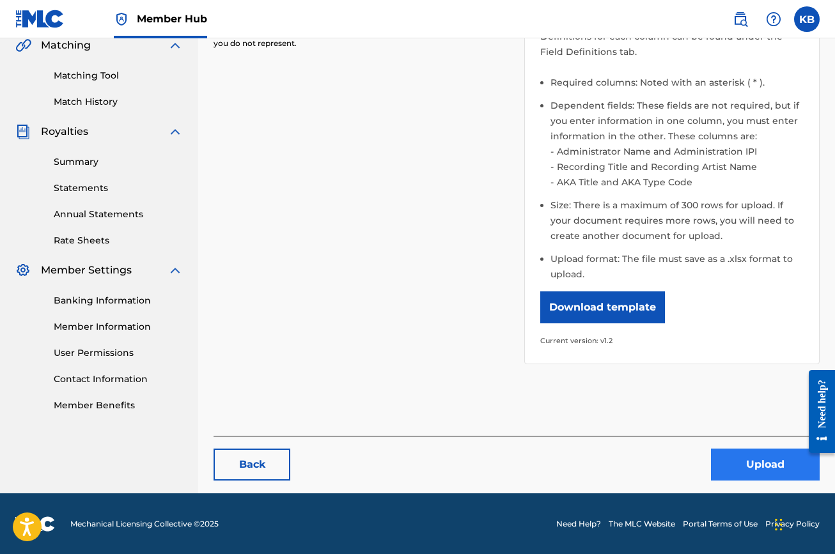
click at [761, 467] on button "Upload" at bounding box center [765, 465] width 109 height 32
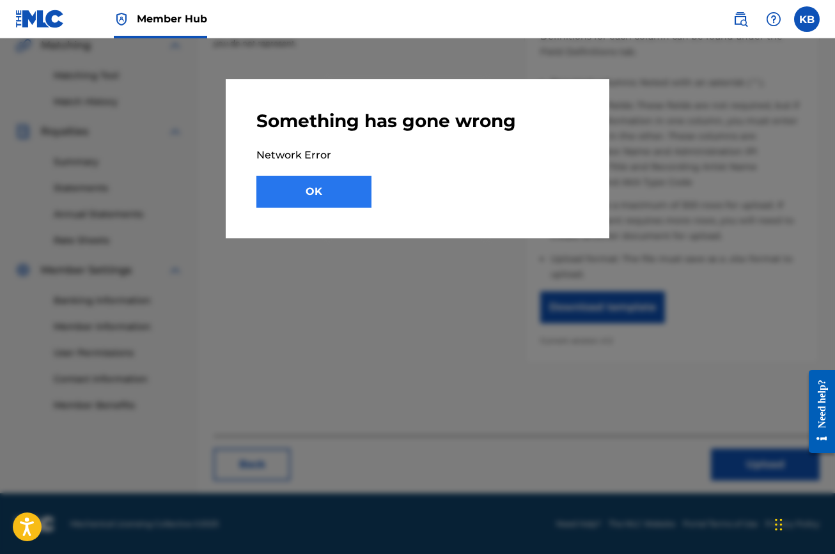
click at [344, 190] on button "OK" at bounding box center [313, 192] width 115 height 32
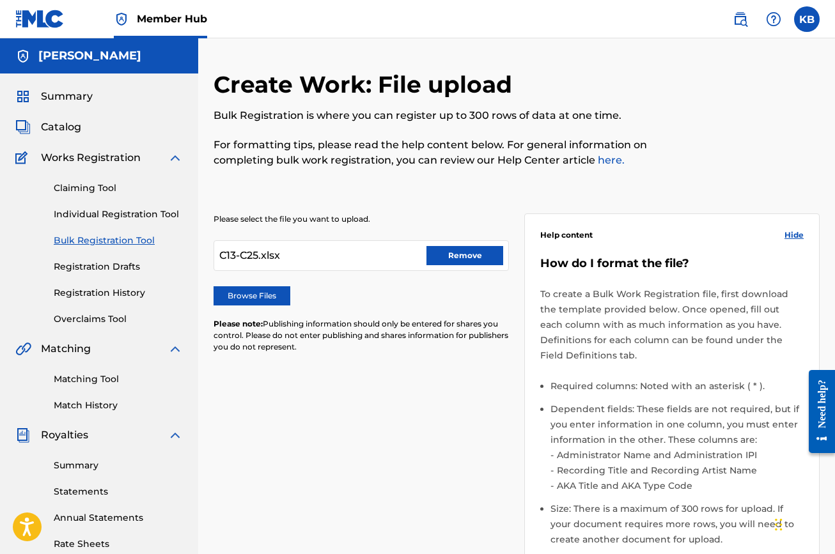
scroll to position [0, 0]
click at [81, 242] on link "Bulk Registration Tool" at bounding box center [118, 240] width 129 height 13
click at [91, 292] on link "Registration History" at bounding box center [118, 292] width 129 height 13
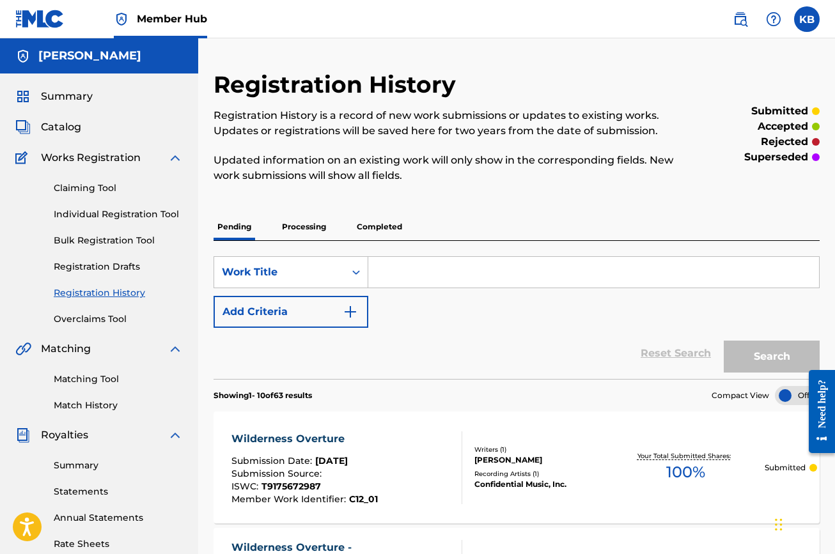
click at [293, 234] on p "Processing" at bounding box center [304, 226] width 52 height 27
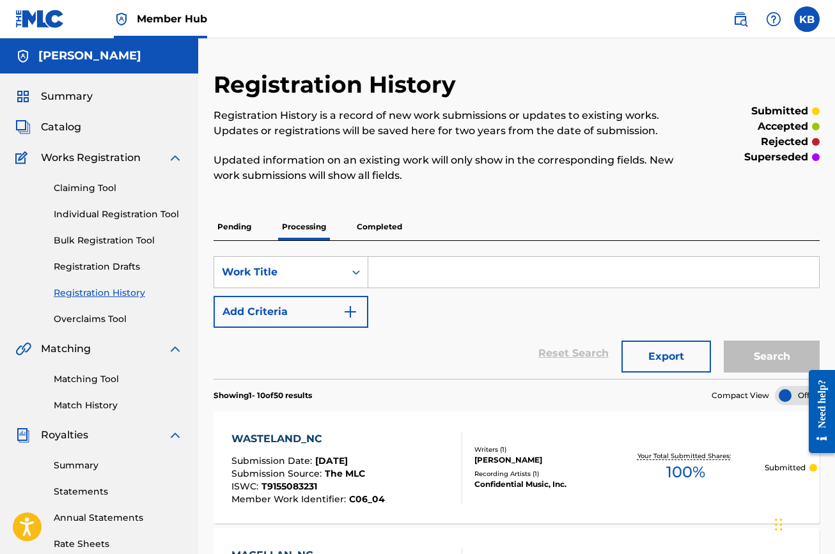
click at [233, 229] on p "Pending" at bounding box center [234, 226] width 42 height 27
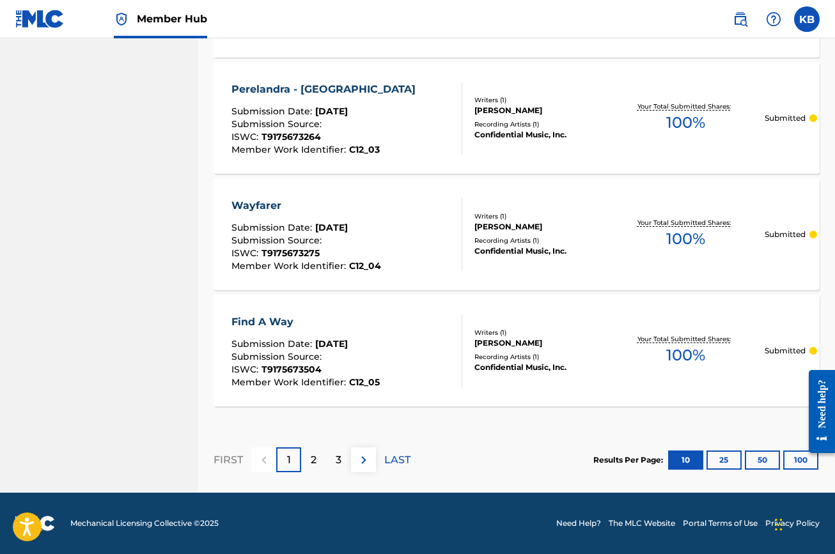
scroll to position [1164, 0]
click at [309, 465] on div "2" at bounding box center [313, 459] width 25 height 25
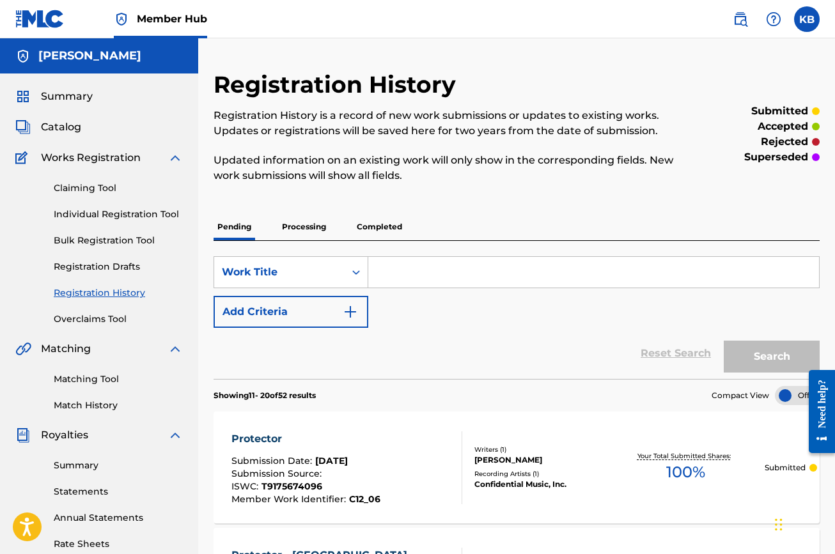
scroll to position [0, 0]
click at [105, 239] on link "Bulk Registration Tool" at bounding box center [118, 240] width 129 height 13
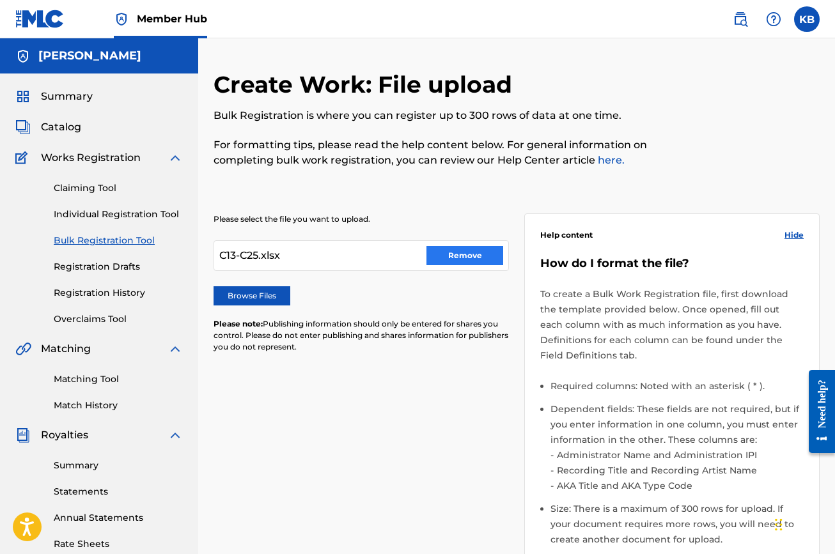
click at [450, 256] on button "Remove" at bounding box center [464, 255] width 77 height 19
click at [236, 292] on label "Browse Files" at bounding box center [251, 295] width 77 height 19
click at [0, 0] on input "Browse Files" at bounding box center [0, 0] width 0 height 0
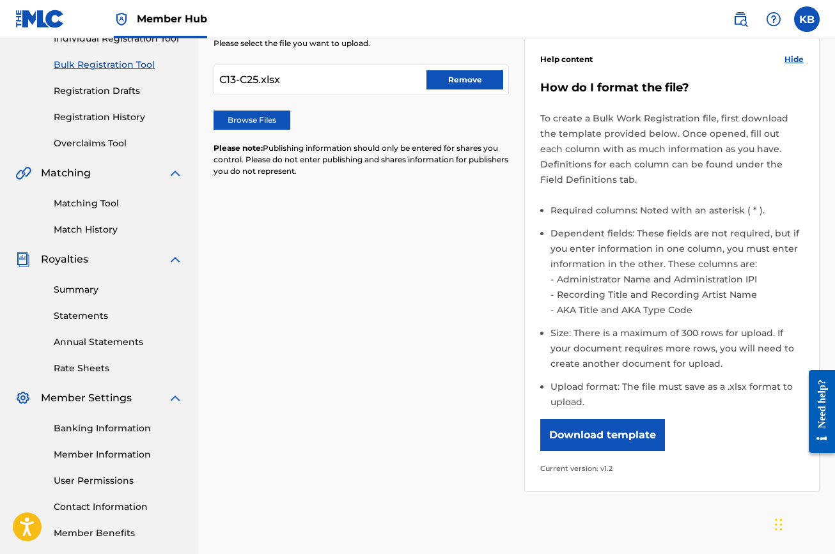
scroll to position [229, 0]
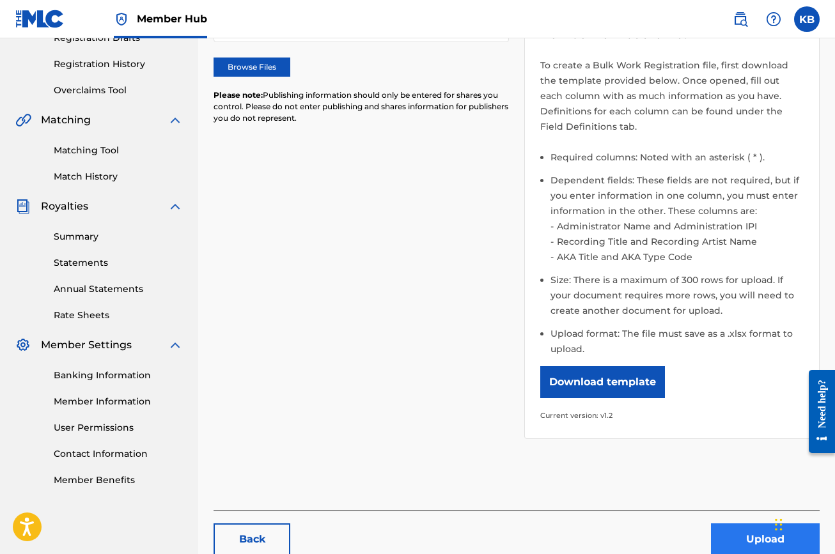
click at [716, 530] on button "Upload" at bounding box center [765, 539] width 109 height 32
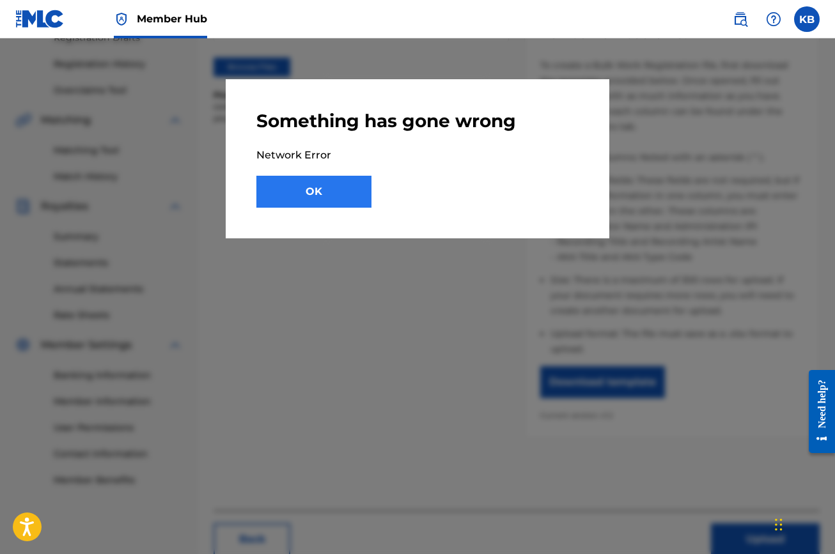
click at [321, 199] on button "OK" at bounding box center [313, 192] width 115 height 32
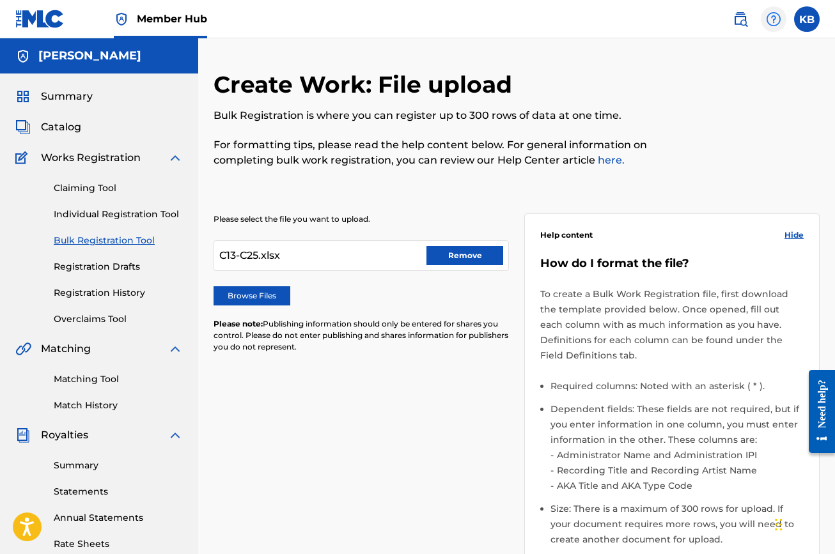
scroll to position [0, 0]
click at [61, 128] on span "Catalog" at bounding box center [61, 127] width 40 height 15
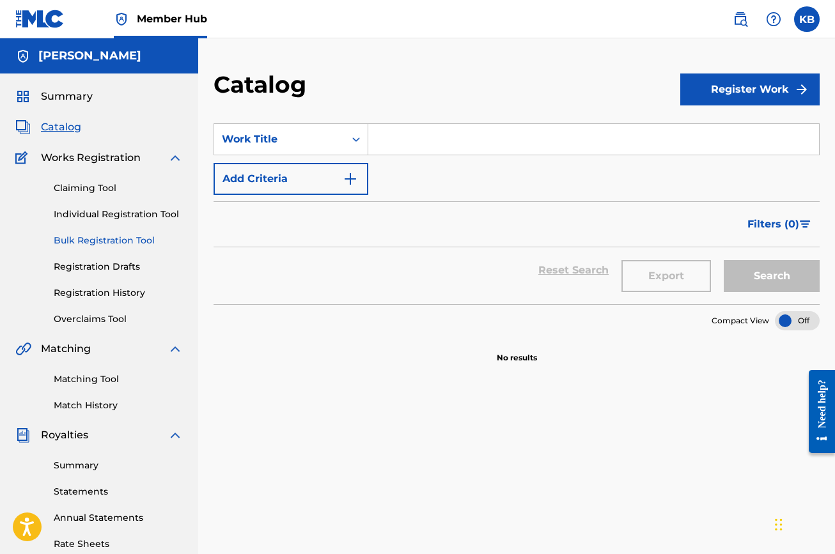
click at [97, 236] on link "Bulk Registration Tool" at bounding box center [118, 240] width 129 height 13
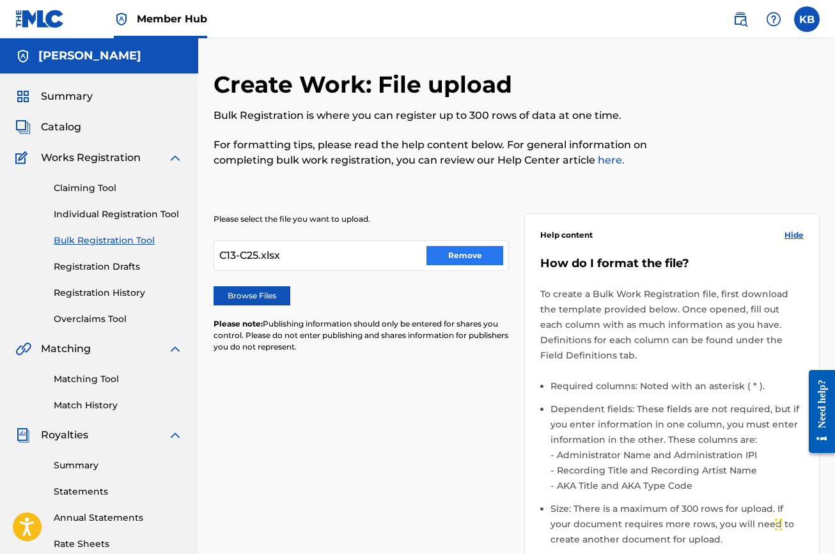
click at [470, 258] on button "Remove" at bounding box center [464, 255] width 77 height 19
click at [245, 295] on label "Browse Files" at bounding box center [251, 295] width 77 height 19
click at [0, 0] on input "Browse Files" at bounding box center [0, 0] width 0 height 0
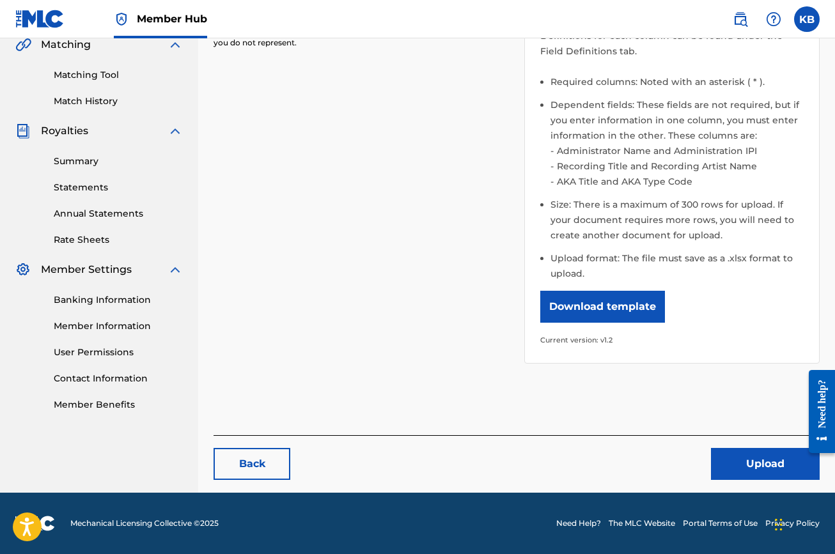
scroll to position [316, 0]
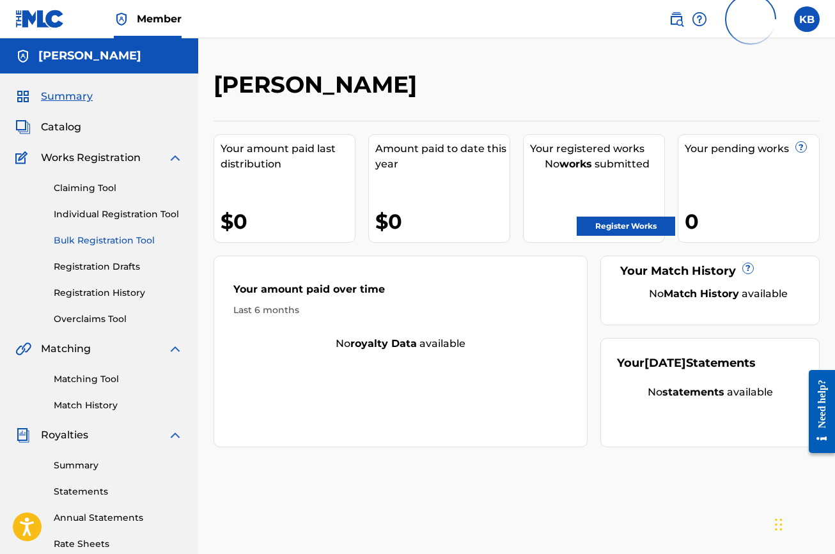
click at [75, 240] on link "Bulk Registration Tool" at bounding box center [118, 240] width 129 height 13
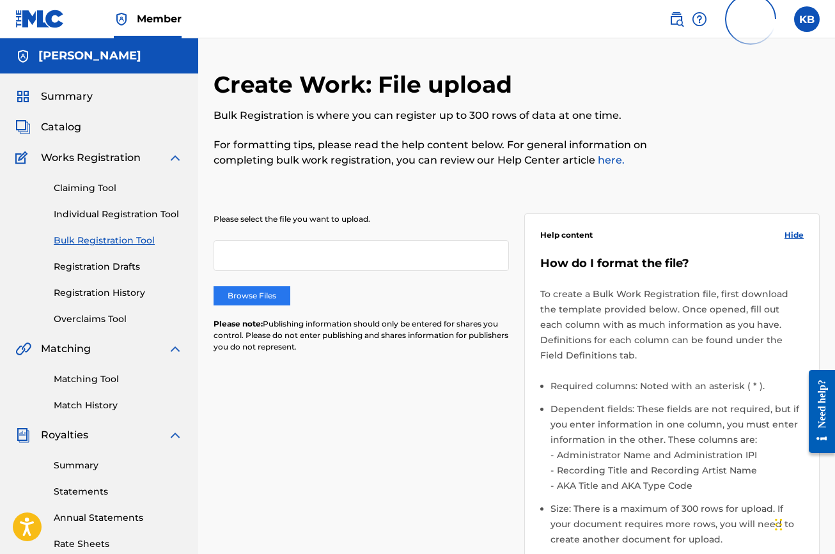
click at [264, 293] on label "Browse Files" at bounding box center [251, 295] width 77 height 19
click at [0, 0] on input "Browse Files" at bounding box center [0, 0] width 0 height 0
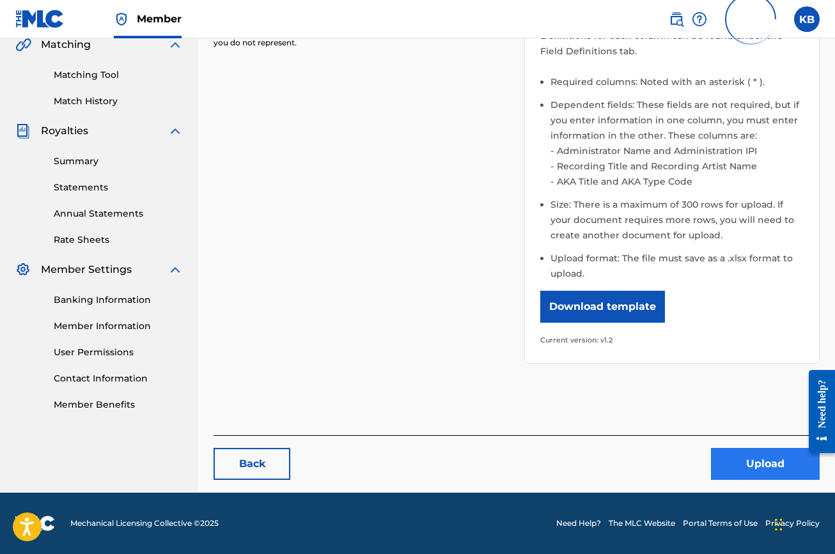
scroll to position [304, 0]
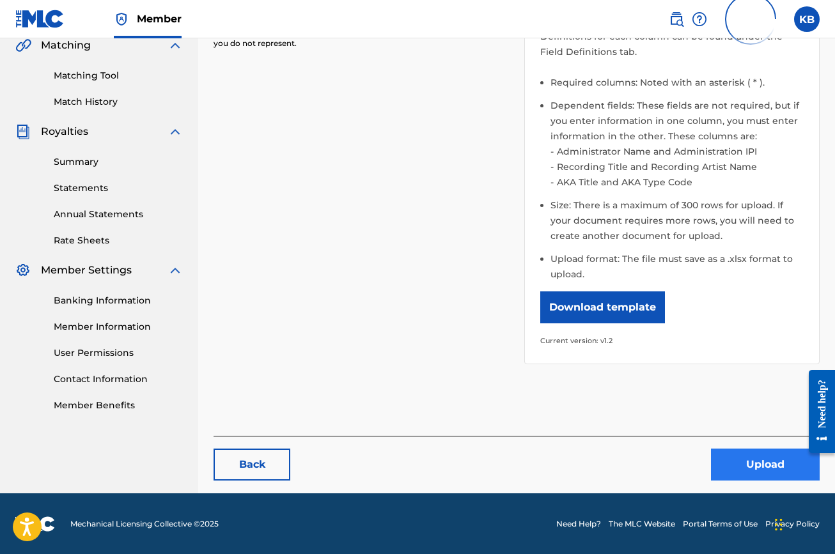
click at [765, 456] on button "Upload" at bounding box center [765, 465] width 109 height 32
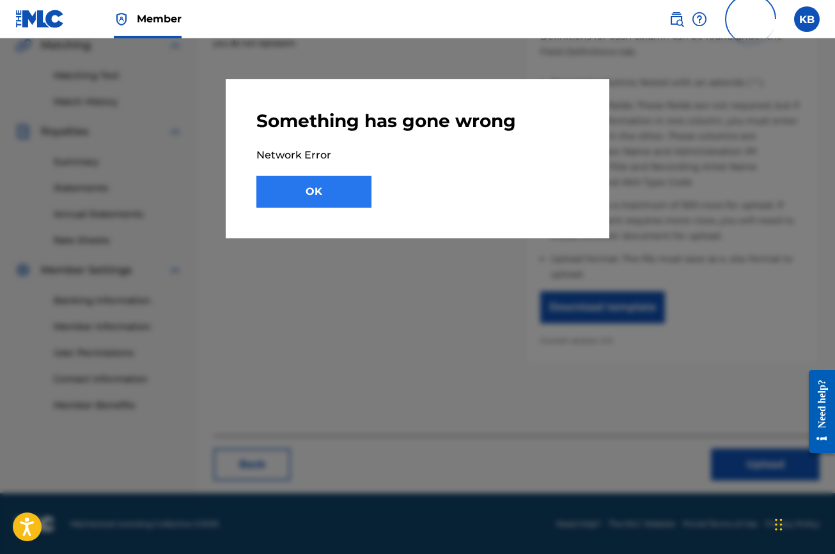
click at [307, 199] on button "OK" at bounding box center [313, 192] width 115 height 32
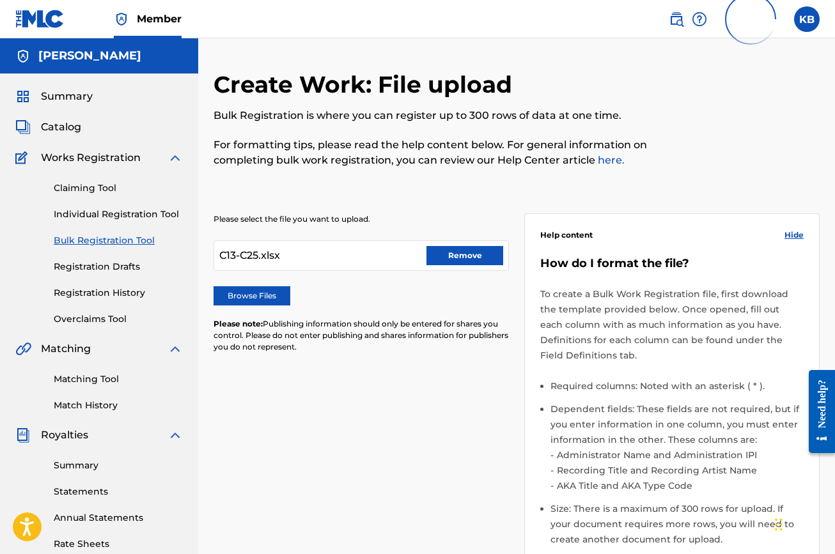
scroll to position [0, 0]
